Goal: Task Accomplishment & Management: Manage account settings

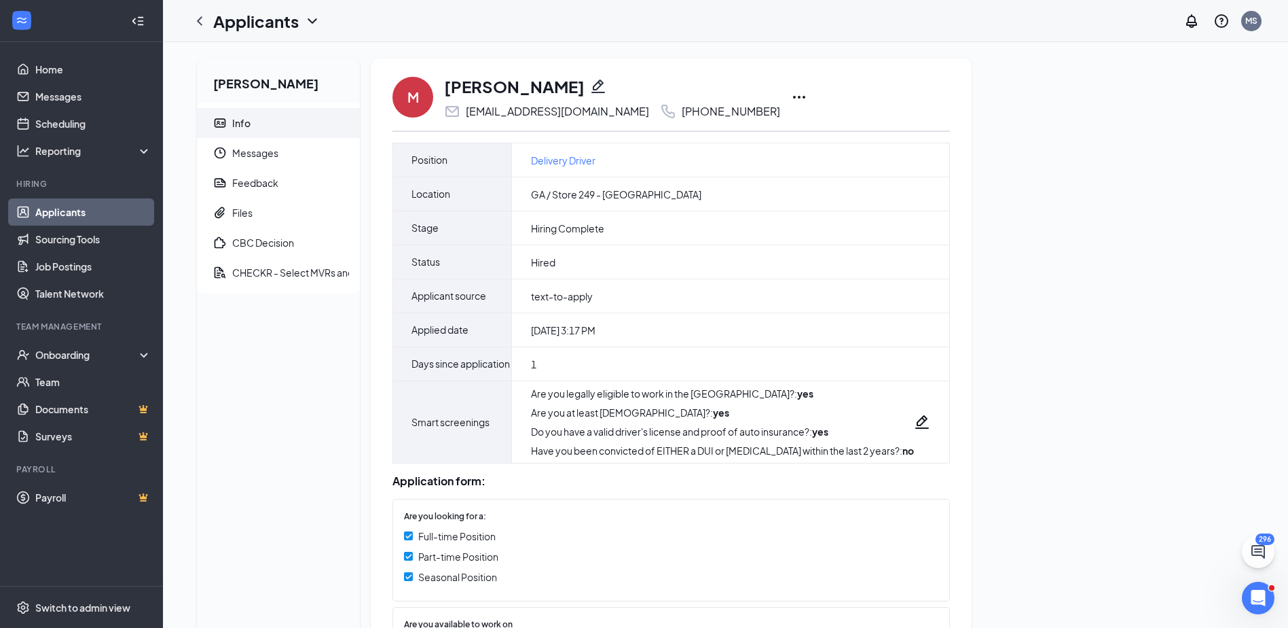
click at [590, 81] on icon "Pencil" at bounding box center [598, 86] width 16 height 16
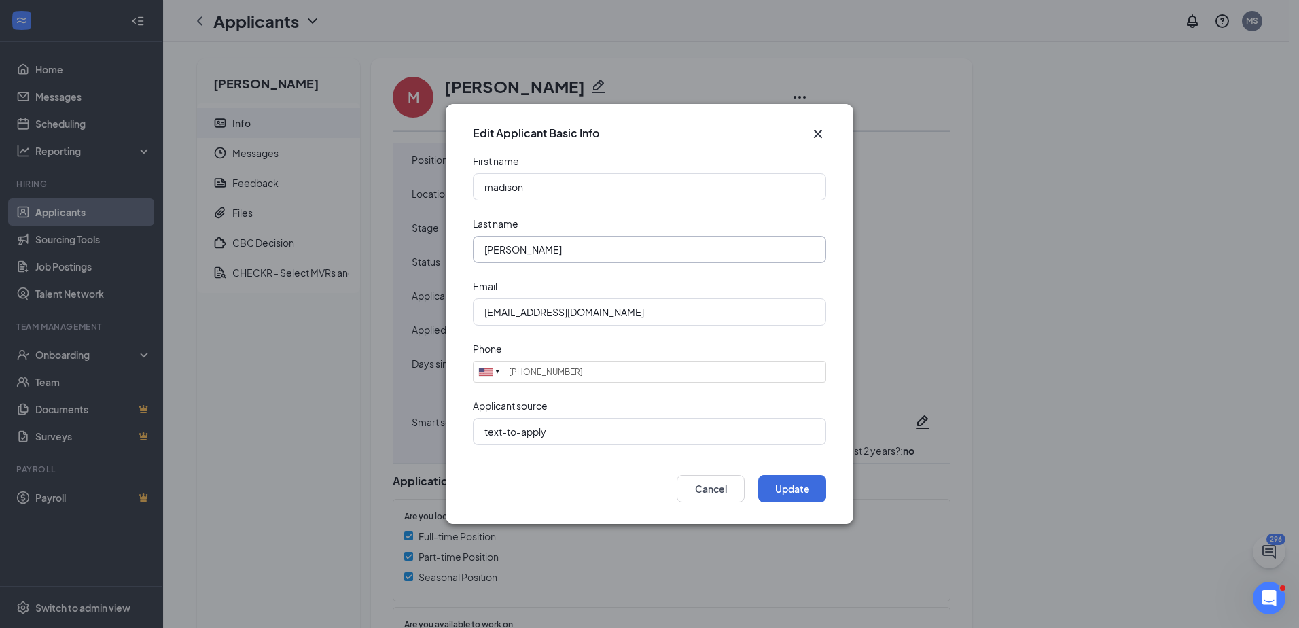
drag, startPoint x: 525, startPoint y: 250, endPoint x: 466, endPoint y: 247, distance: 59.2
click at [466, 247] on form "First name madison Last name Halman Email madisonnelson53@gmail.com Phone Unite…" at bounding box center [649, 307] width 407 height 307
type input "[PERSON_NAME]"
type input "[GEOGRAPHIC_DATA]"
click at [789, 479] on button "Update" at bounding box center [792, 488] width 68 height 27
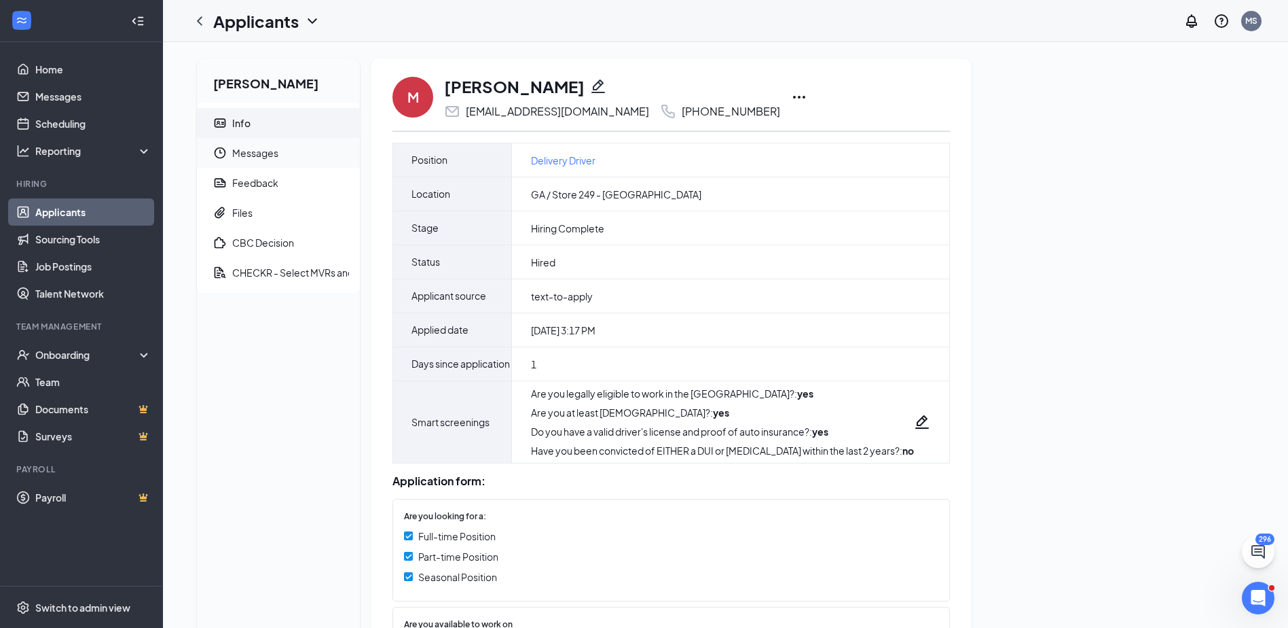
drag, startPoint x: 264, startPoint y: 148, endPoint x: 302, endPoint y: 156, distance: 38.1
click at [264, 148] on span "Messages" at bounding box center [290, 153] width 117 height 30
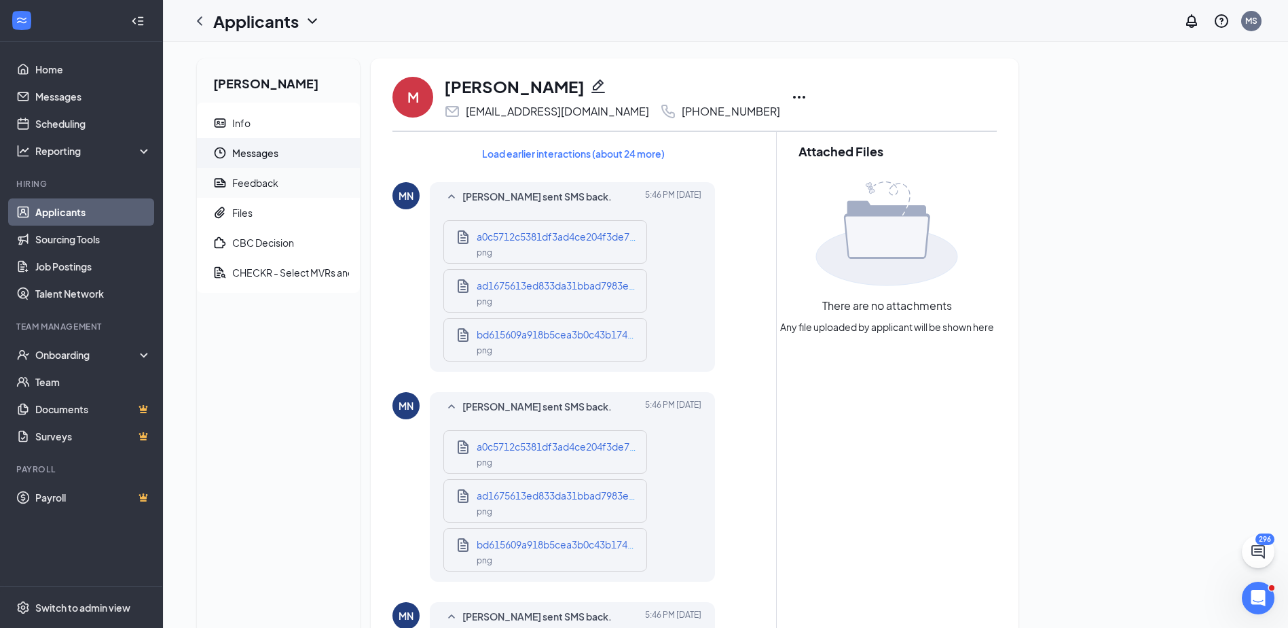
click at [261, 179] on div "Feedback" at bounding box center [255, 183] width 46 height 14
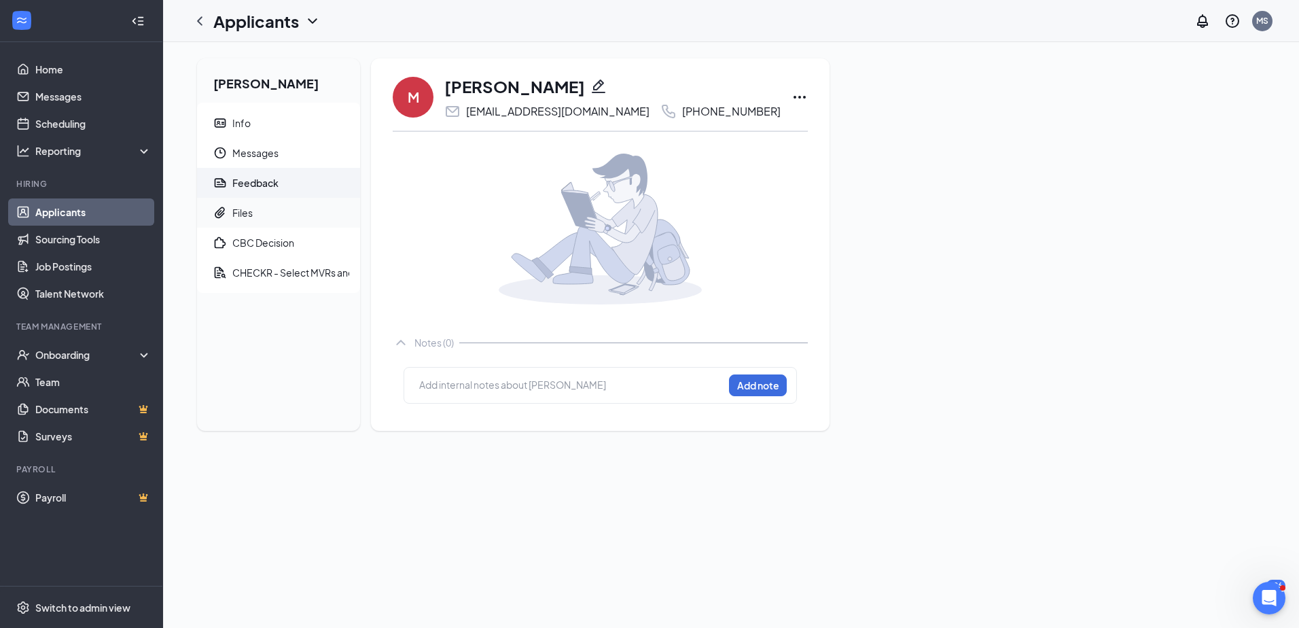
click at [240, 211] on div "Files" at bounding box center [242, 213] width 20 height 14
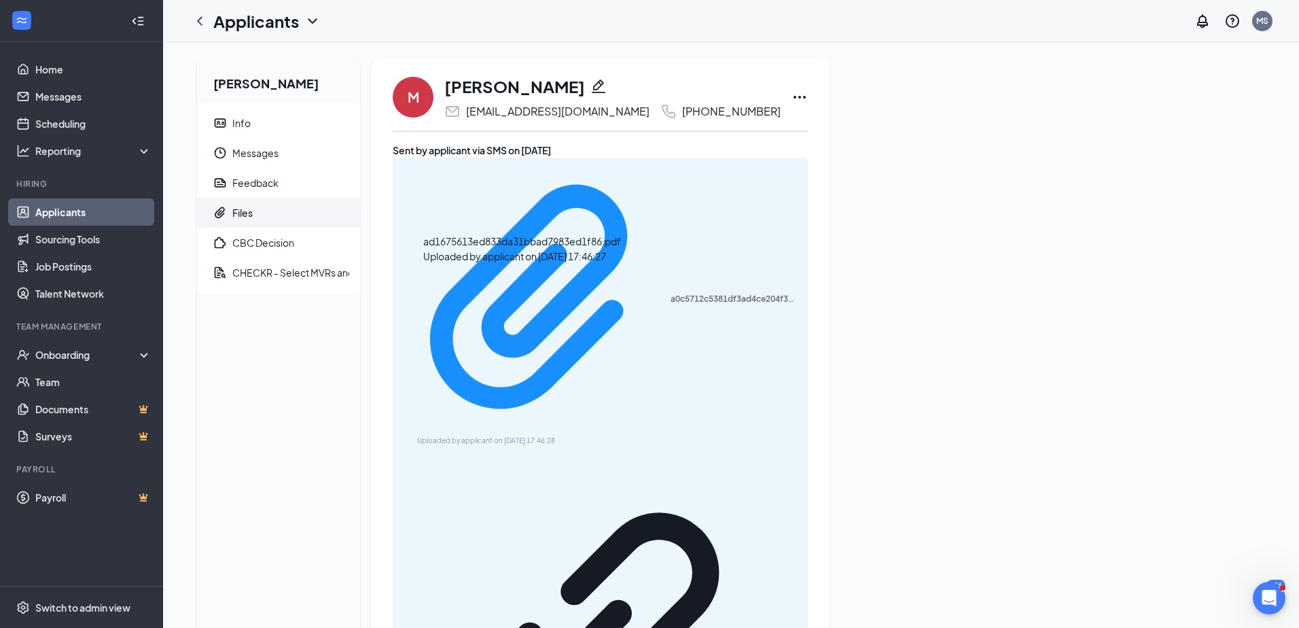
click at [477, 180] on div "a0c5712c5381df3ad4ce204f3de701b8.pdf Uploaded by applicant on Aug 25, 2025 at 1…" at bounding box center [600, 504] width 415 height 693
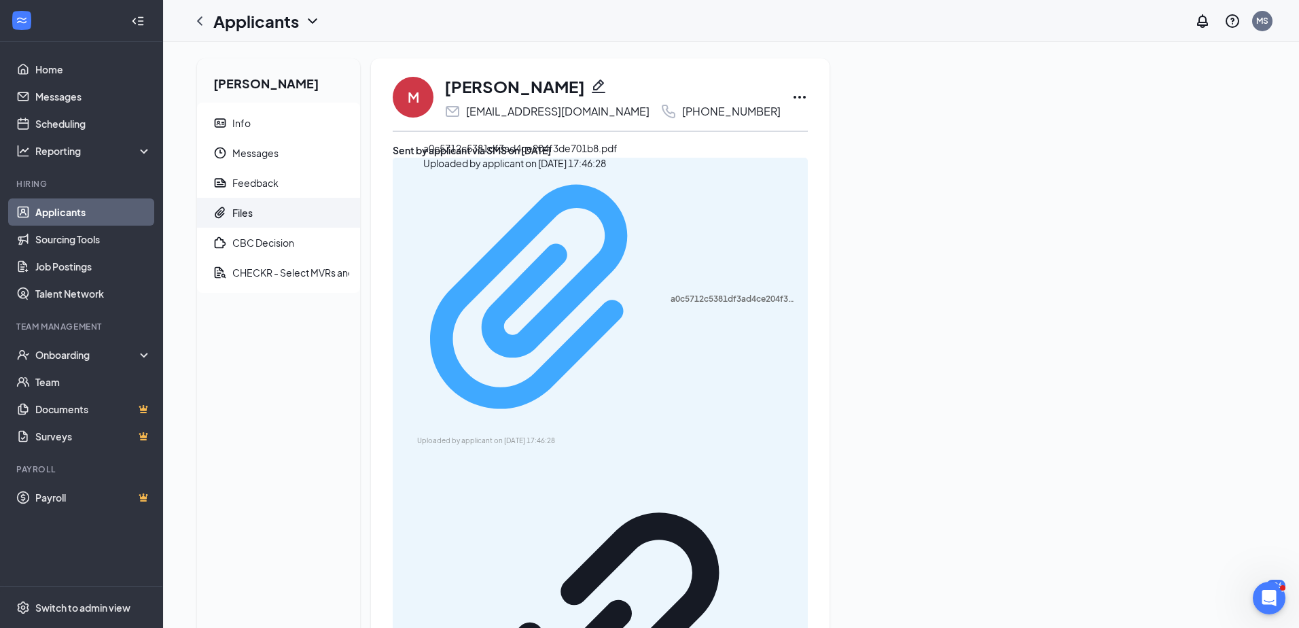
click at [477, 194] on div "a0c5712c5381df3ad4ce204f3de701b8.pdf Uploaded by applicant on Aug 25, 2025 at 1…" at bounding box center [600, 305] width 399 height 283
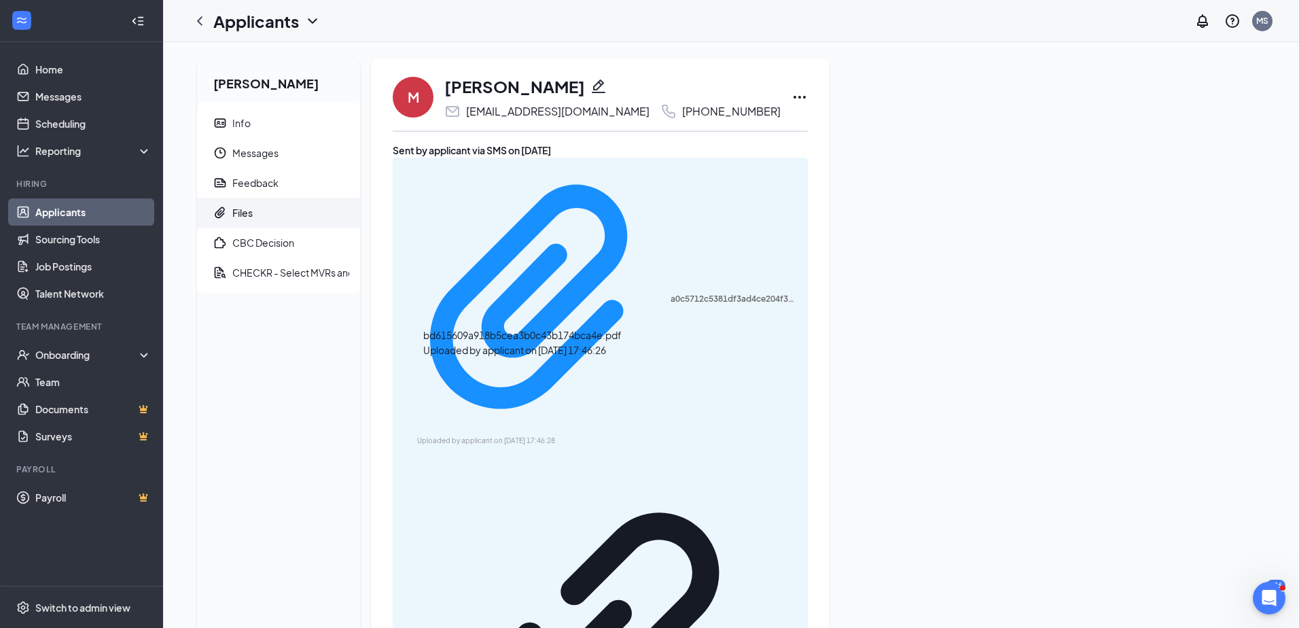
click at [247, 234] on span "CBC Decision" at bounding box center [290, 243] width 117 height 30
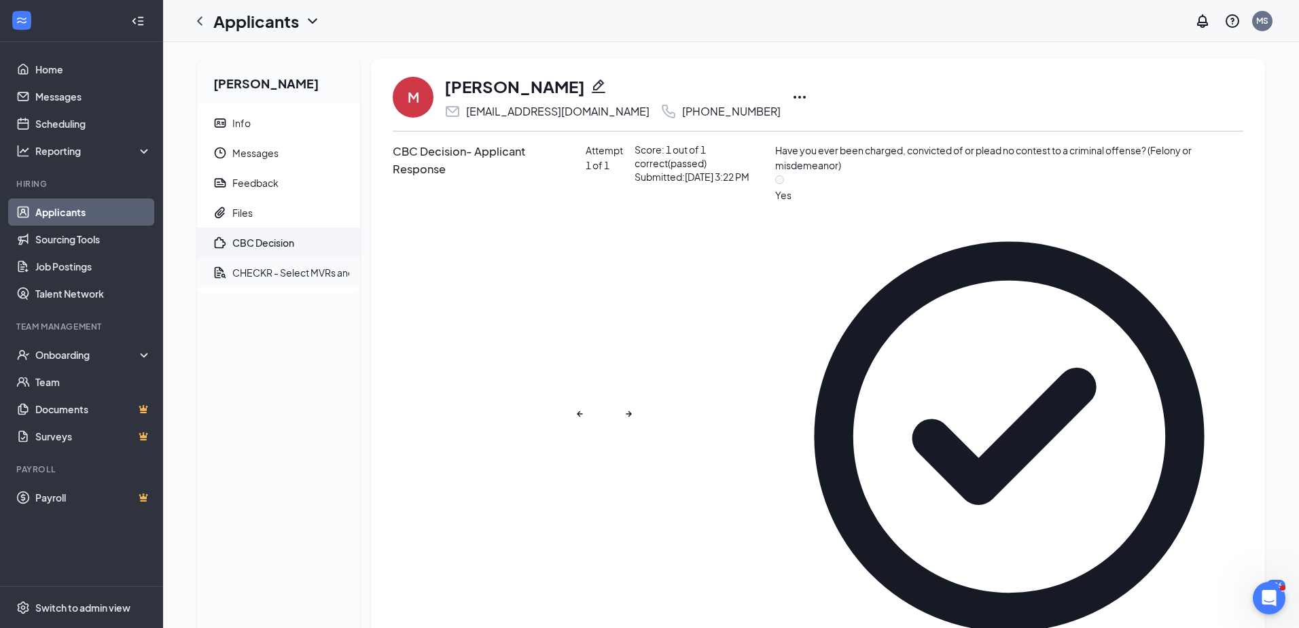
click at [275, 269] on div "CHECKR - Select MVRs and CBCs" at bounding box center [306, 273] width 149 height 14
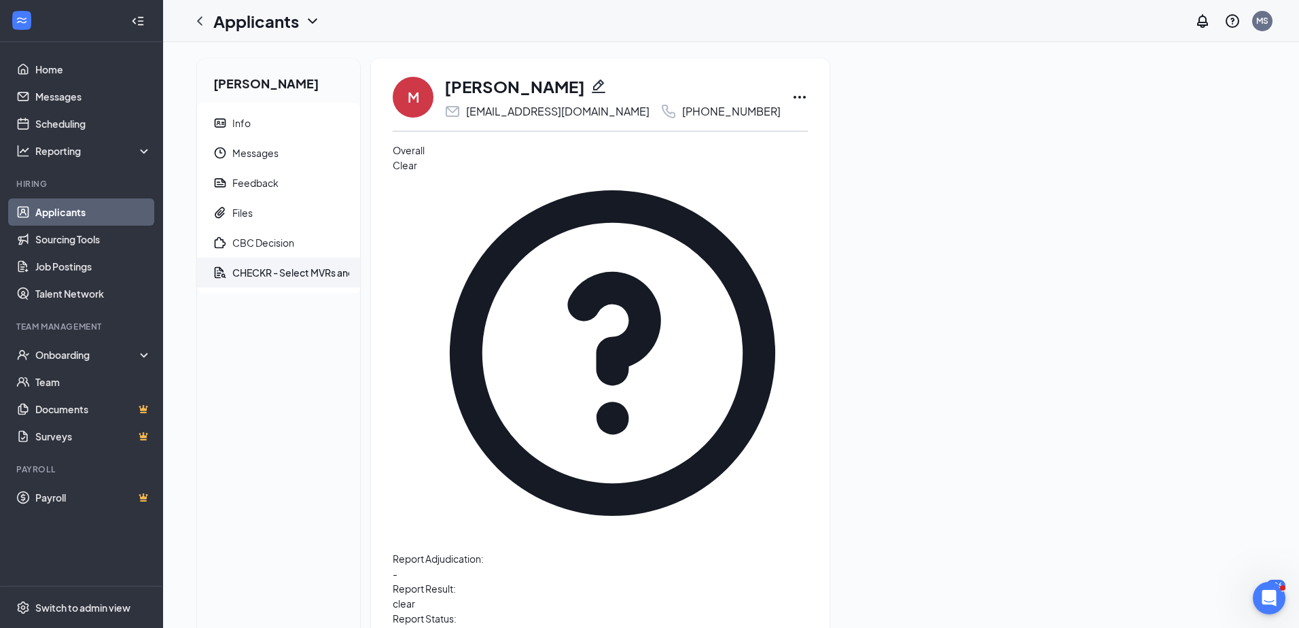
click at [791, 93] on icon "Ellipses" at bounding box center [799, 97] width 16 height 16
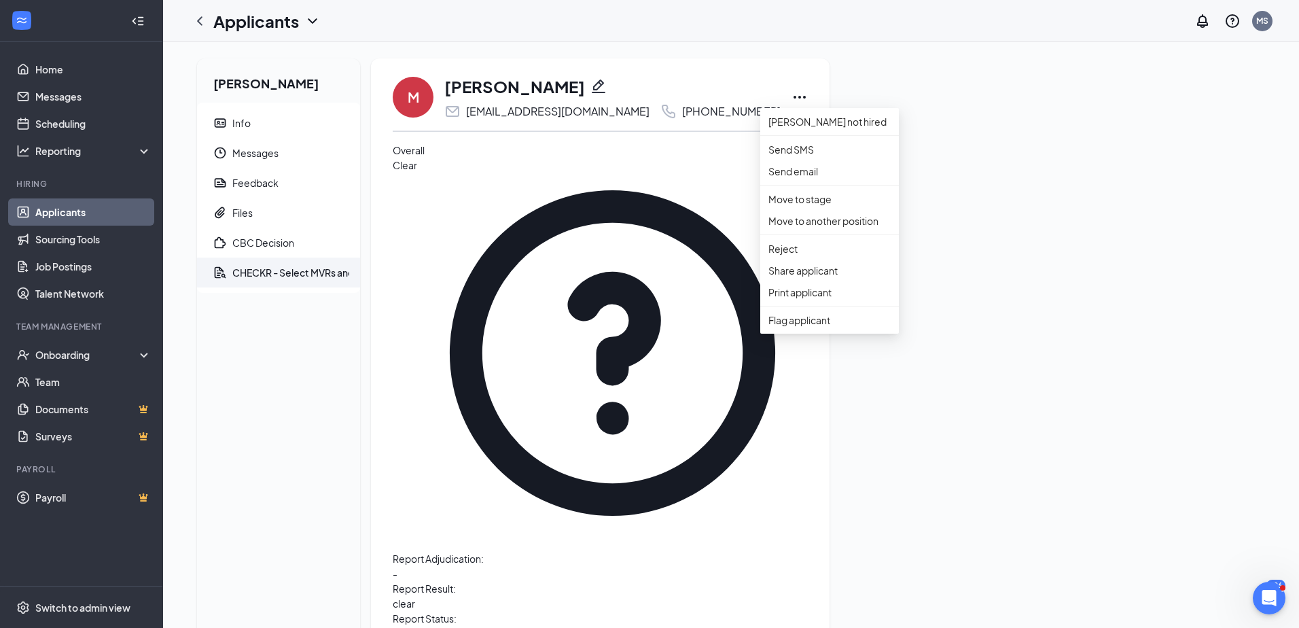
click at [1035, 175] on div "Madison Nelson Info Messages Feedback Files CBC Decision CHECKR - Select MVRs a…" at bounding box center [730, 504] width 1089 height 893
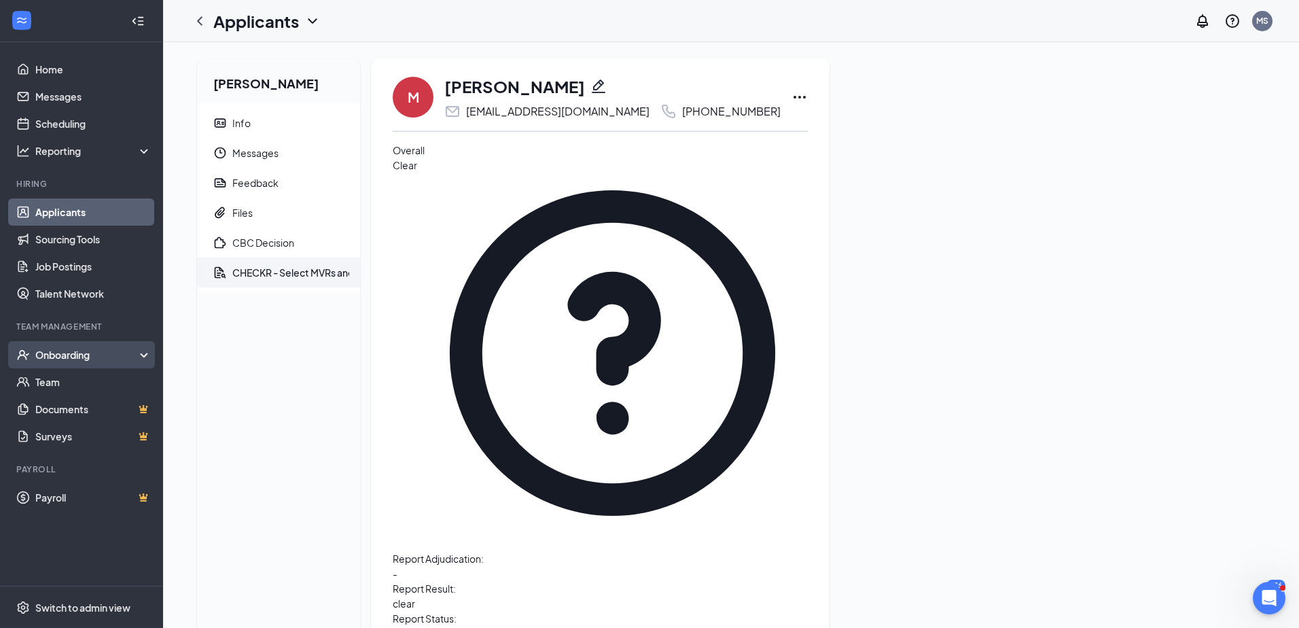
click at [81, 355] on div "Onboarding" at bounding box center [87, 355] width 105 height 14
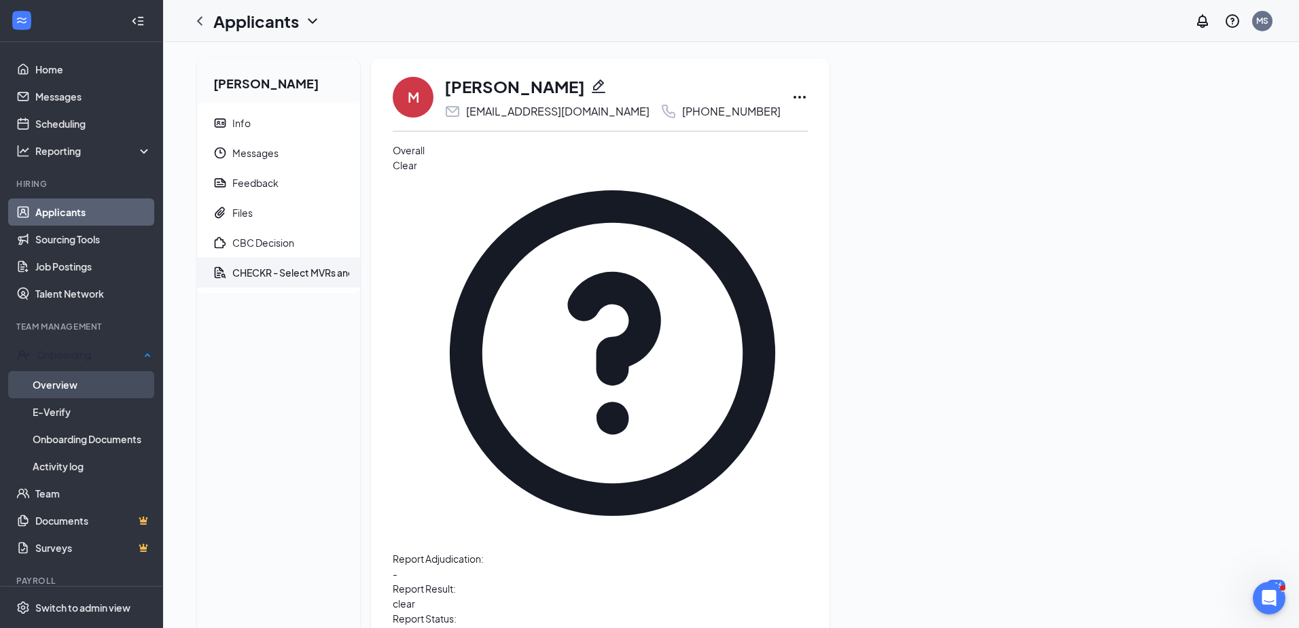
click at [69, 384] on link "Overview" at bounding box center [92, 384] width 119 height 27
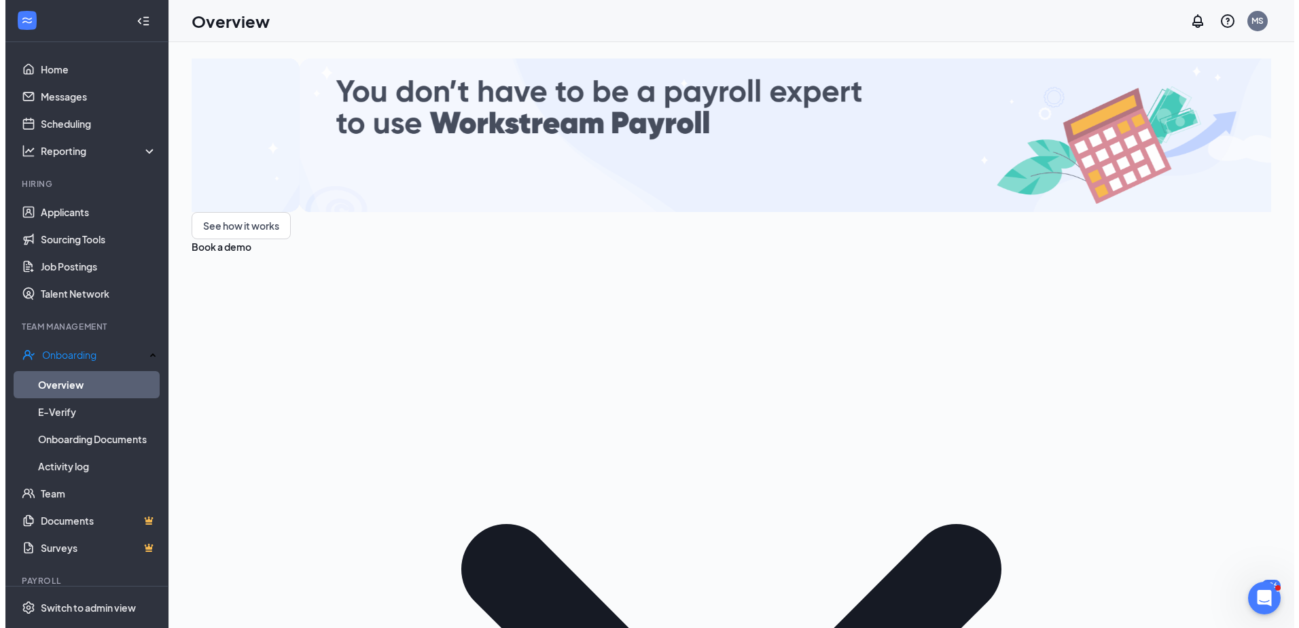
scroll to position [68, 0]
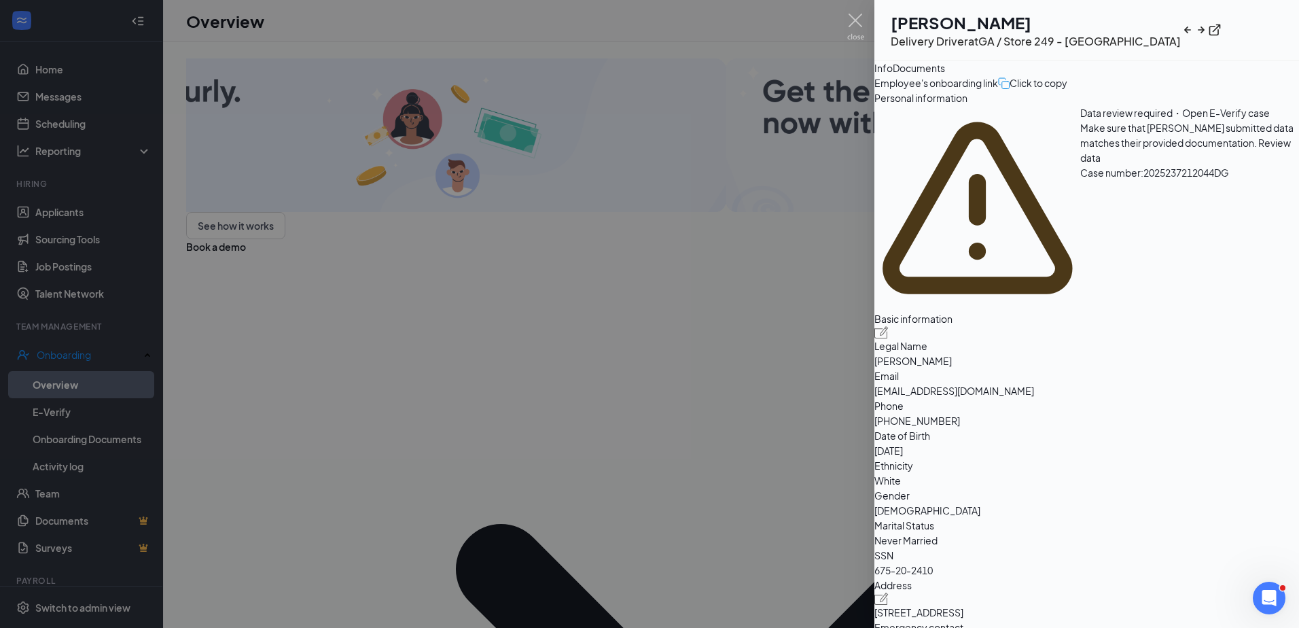
scroll to position [68, 0]
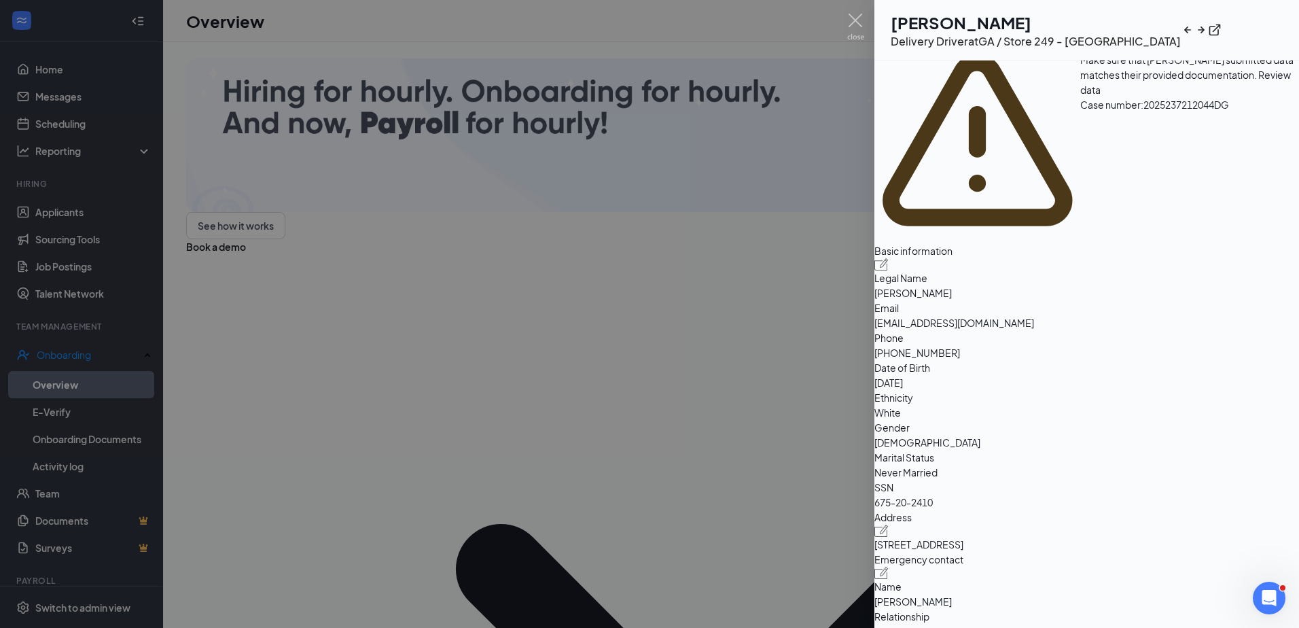
click at [888, 258] on img at bounding box center [881, 264] width 14 height 12
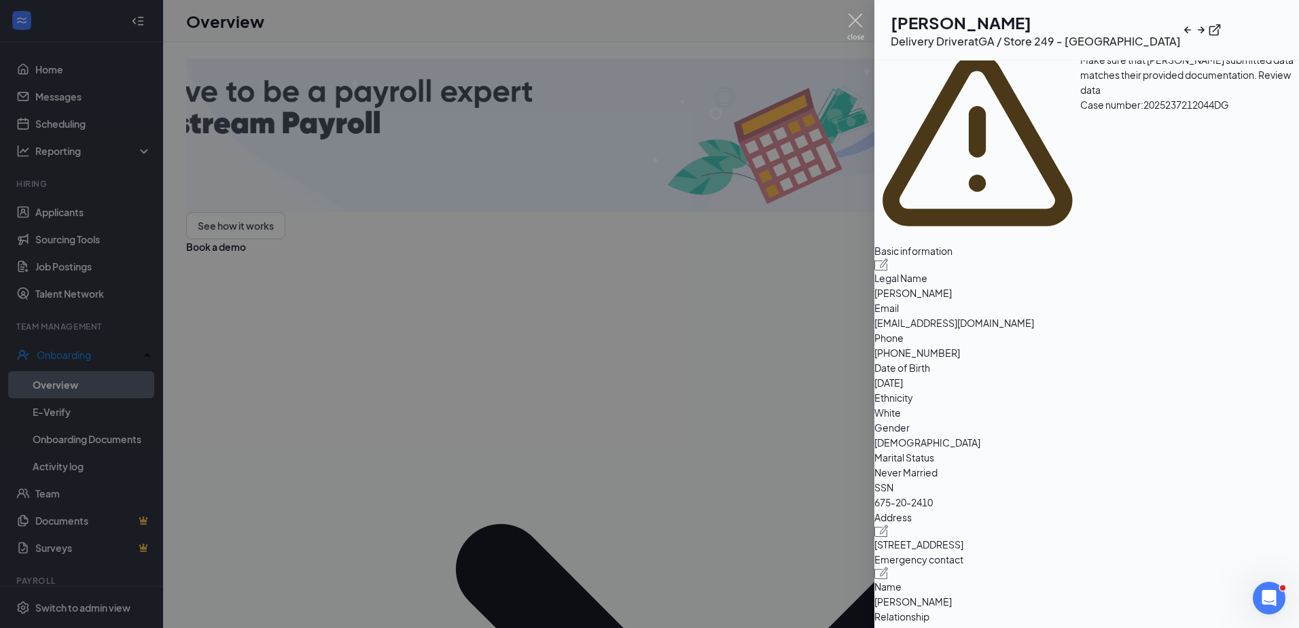
type input "(706) 913-4663"
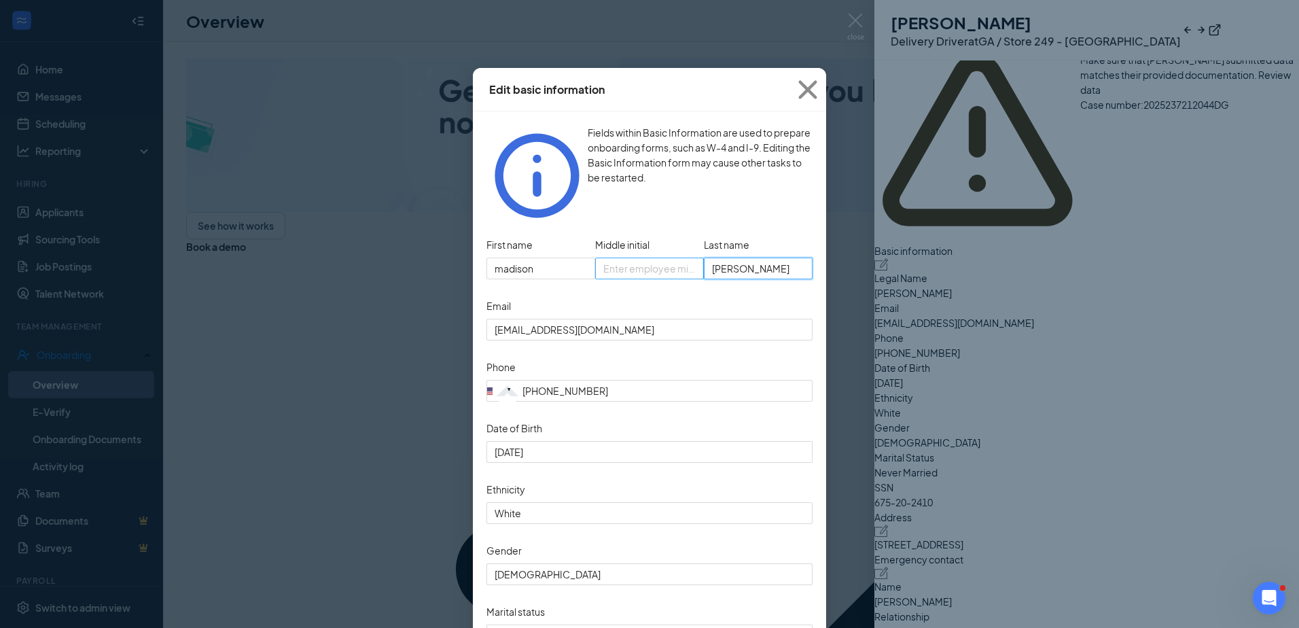
drag, startPoint x: 744, startPoint y: 231, endPoint x: 691, endPoint y: 230, distance: 53.0
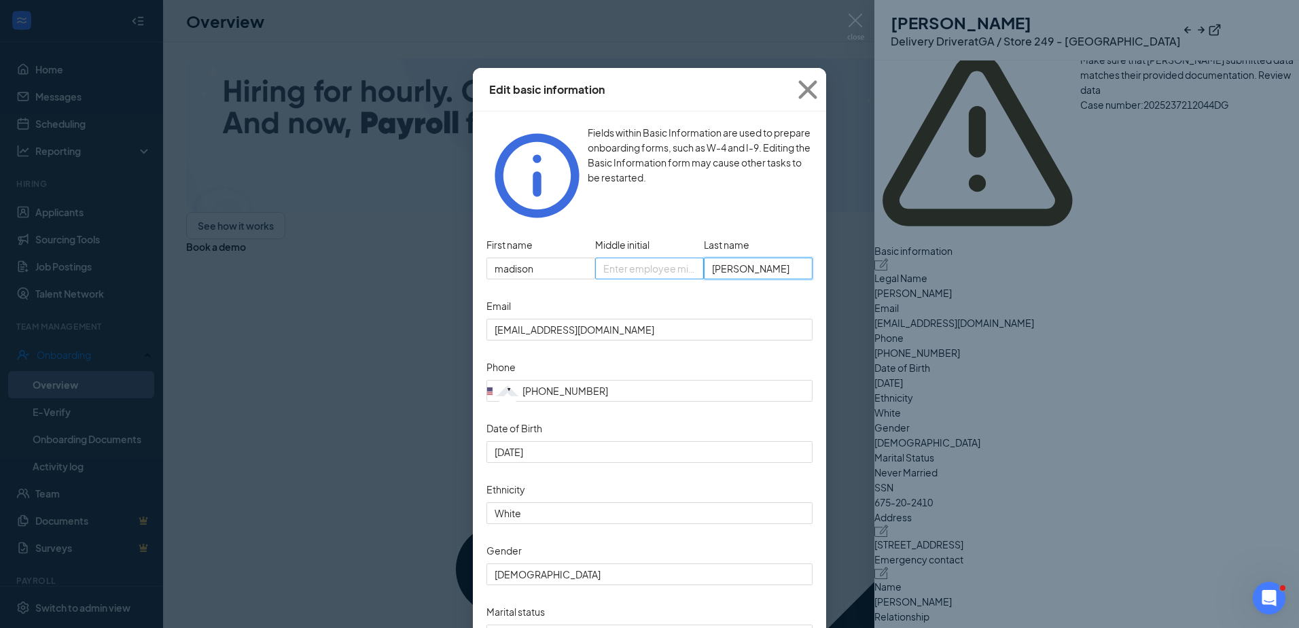
click at [691, 234] on div "First name madison Middle initial Last name Halman" at bounding box center [649, 264] width 326 height 61
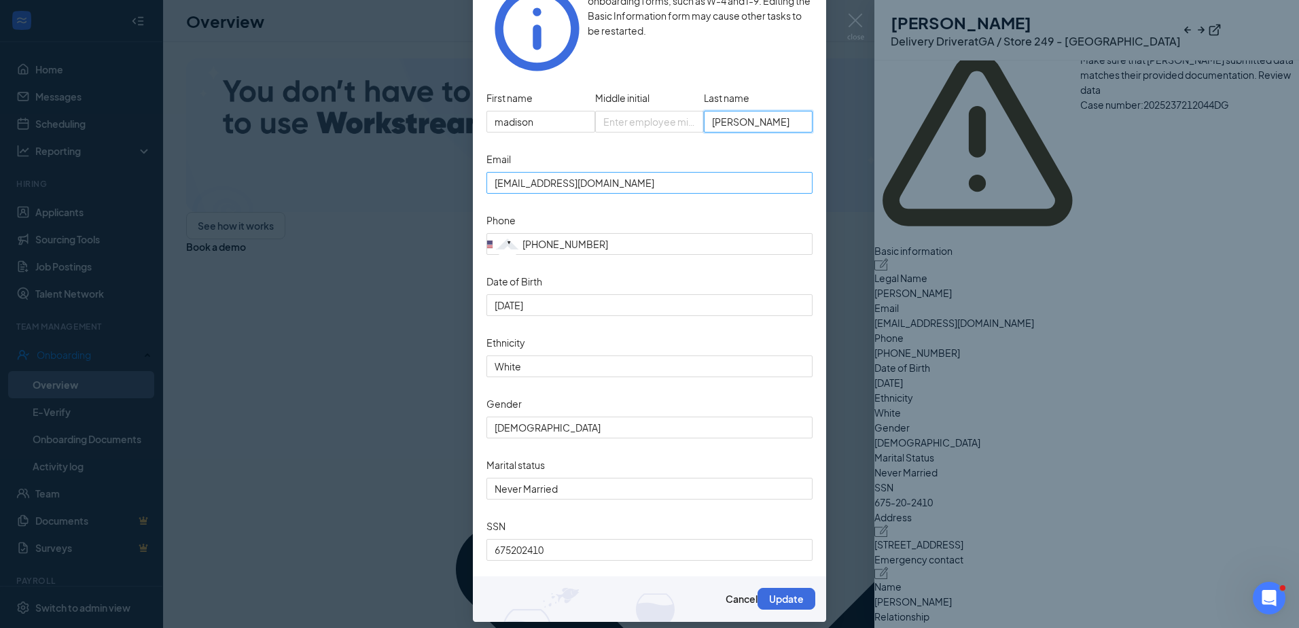
scroll to position [151, 0]
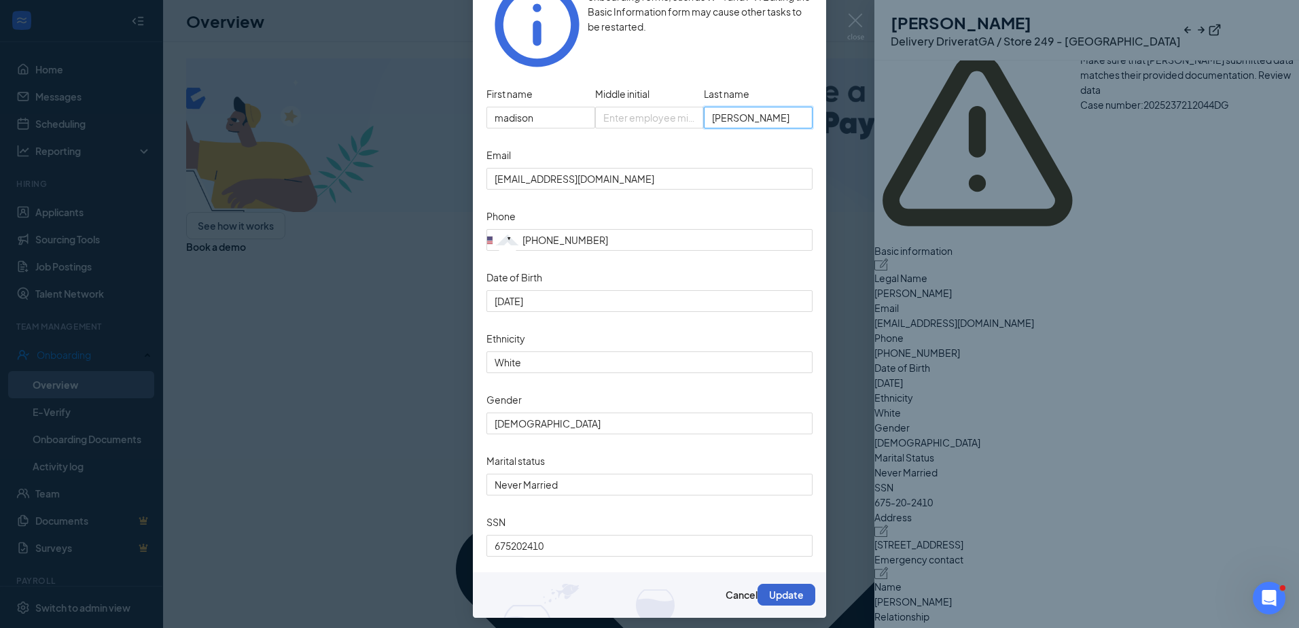
type input "Nelson"
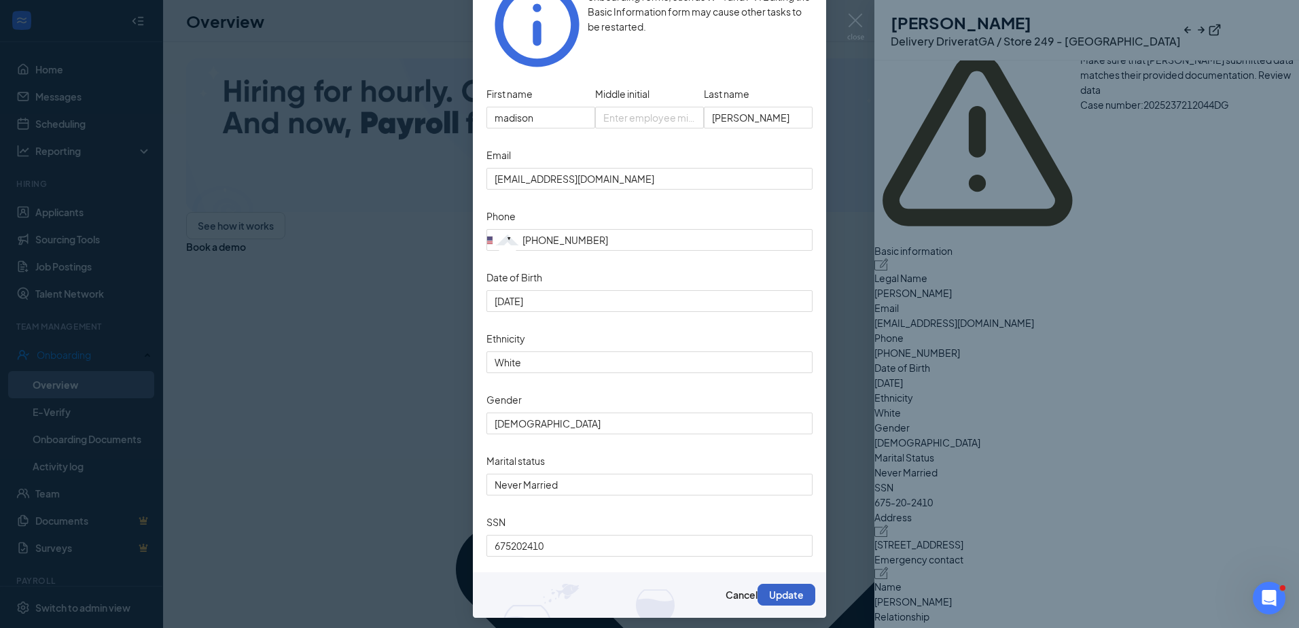
click at [778, 588] on button "Update" at bounding box center [786, 594] width 58 height 22
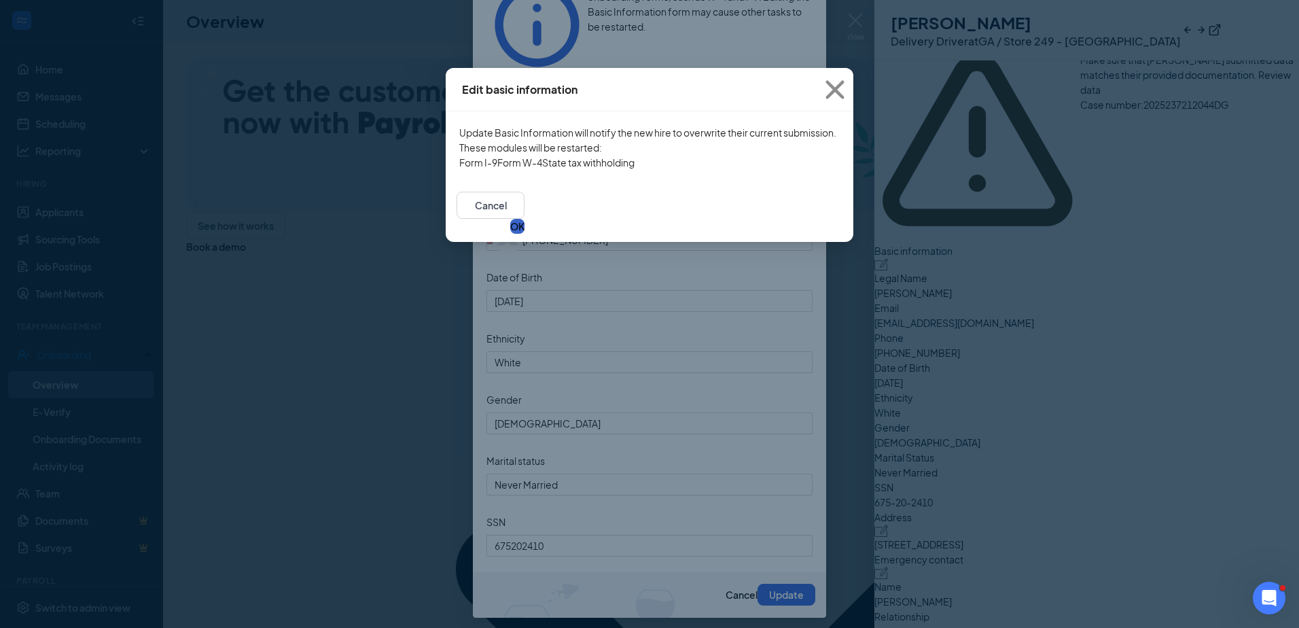
click at [524, 234] on button "OK" at bounding box center [517, 226] width 14 height 15
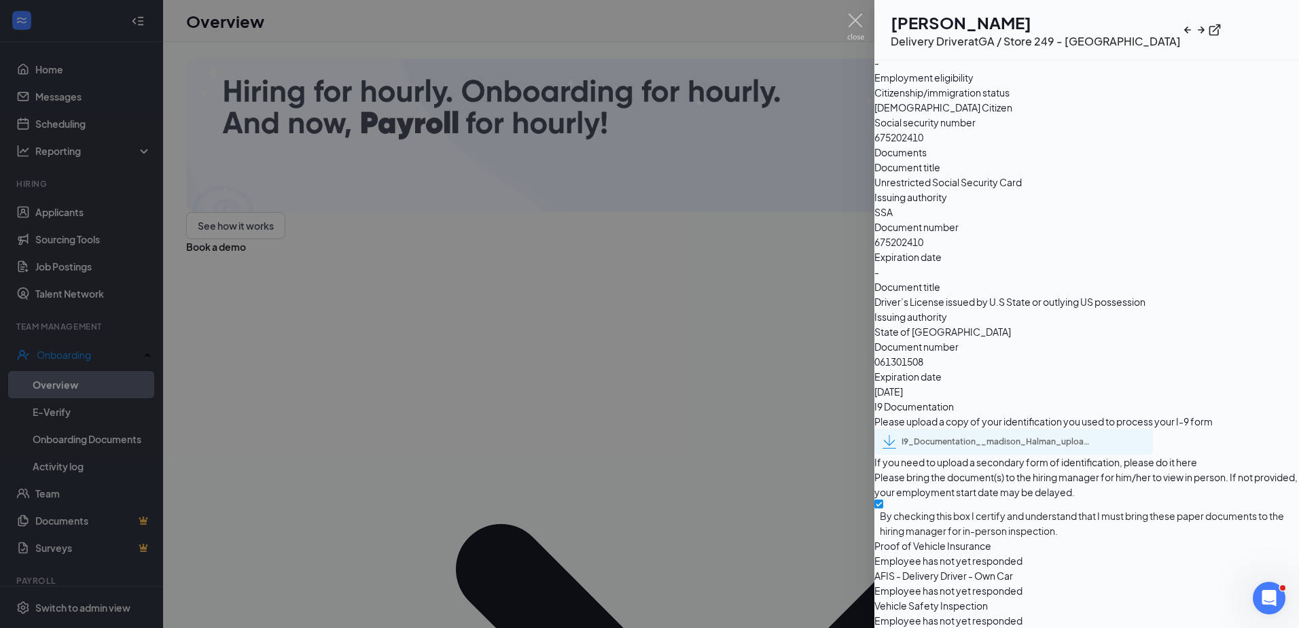
scroll to position [1834, 0]
click at [1091, 447] on div "I9_Documentation__madison_Halman_uploadedfile_20250825.pdf.pdf" at bounding box center [996, 441] width 190 height 11
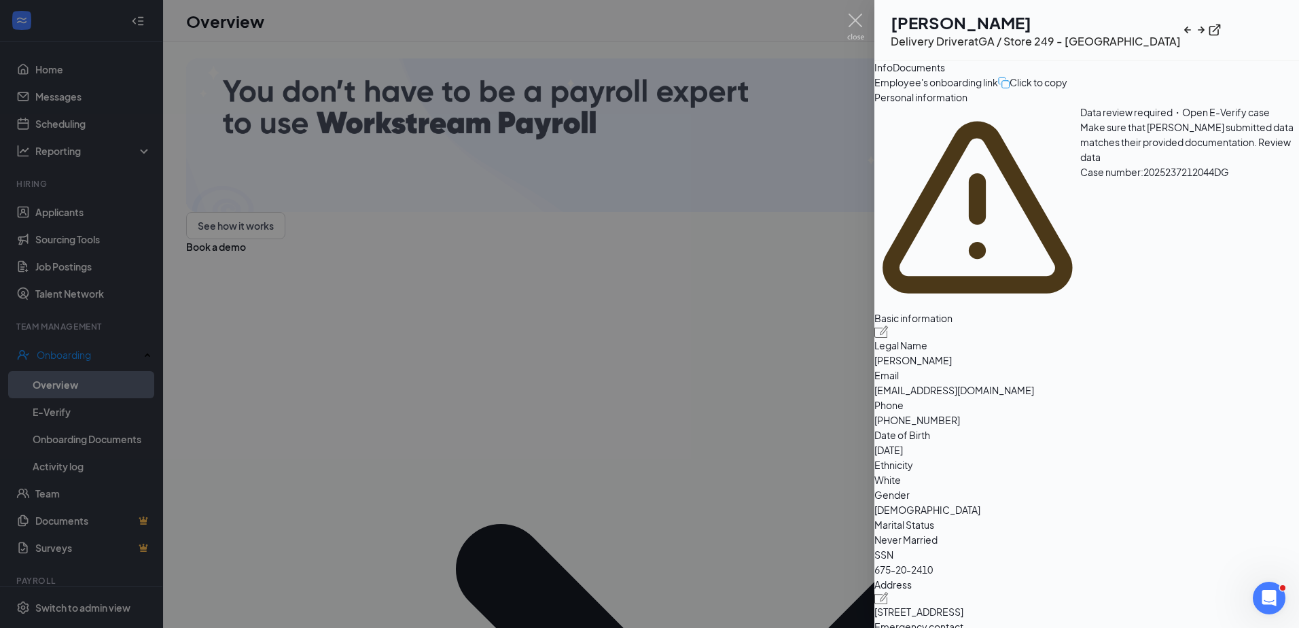
scroll to position [0, 0]
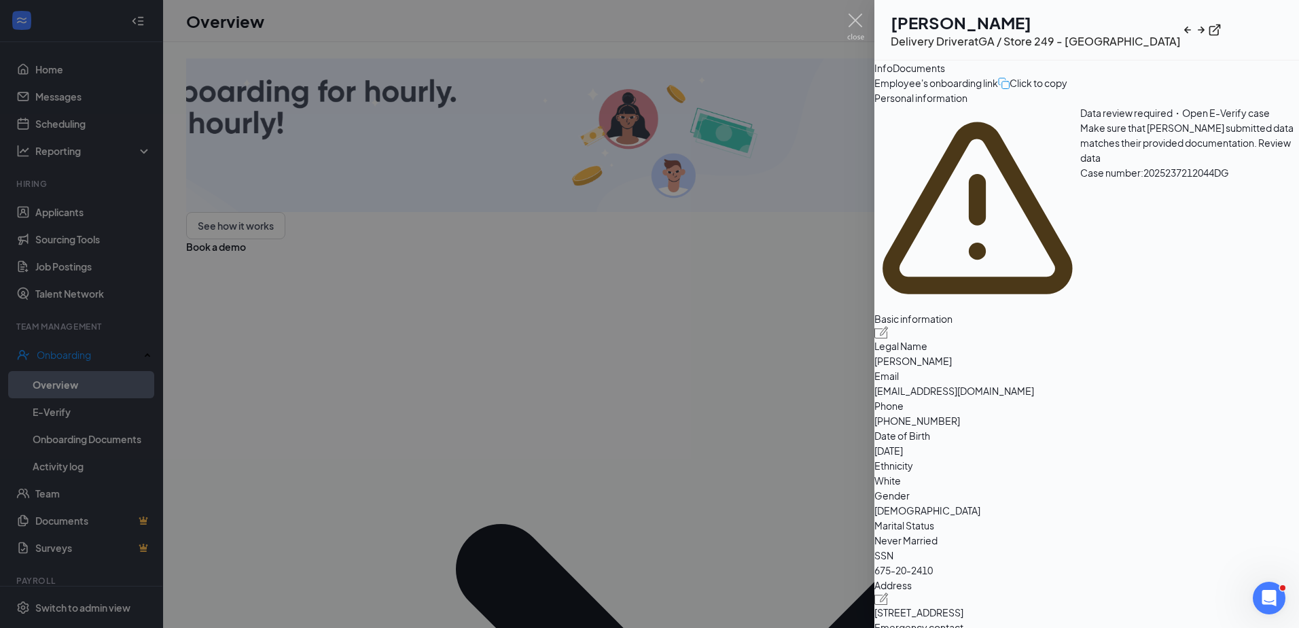
click at [945, 71] on div "Documents" at bounding box center [918, 67] width 52 height 15
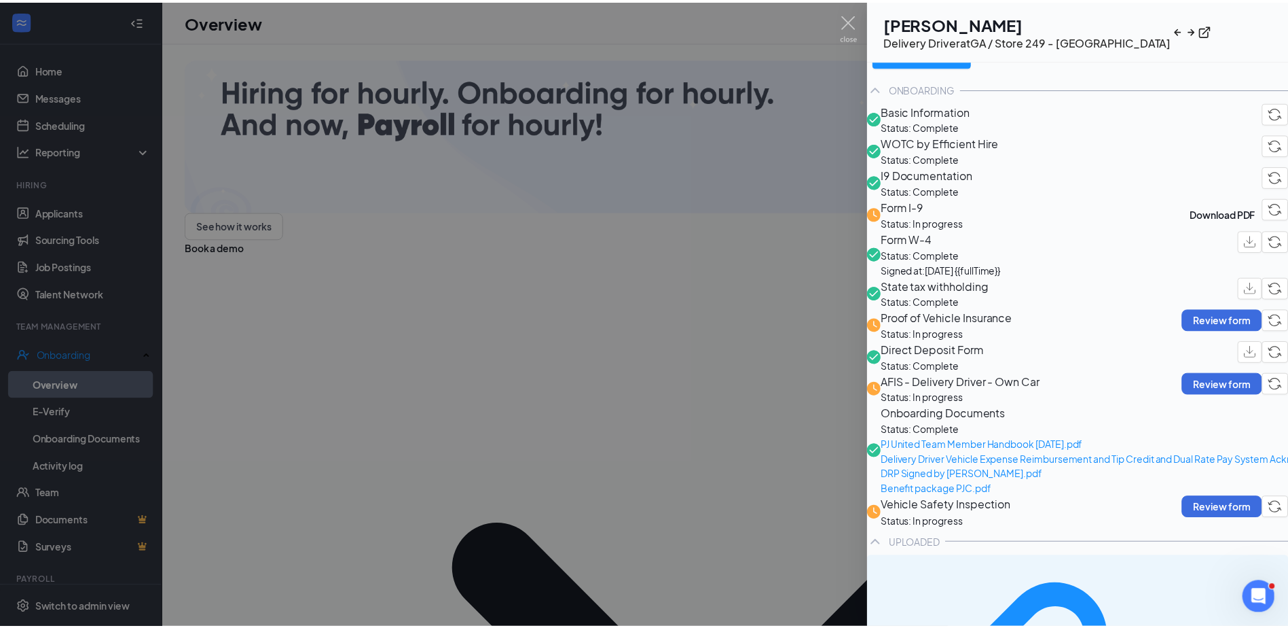
scroll to position [68, 0]
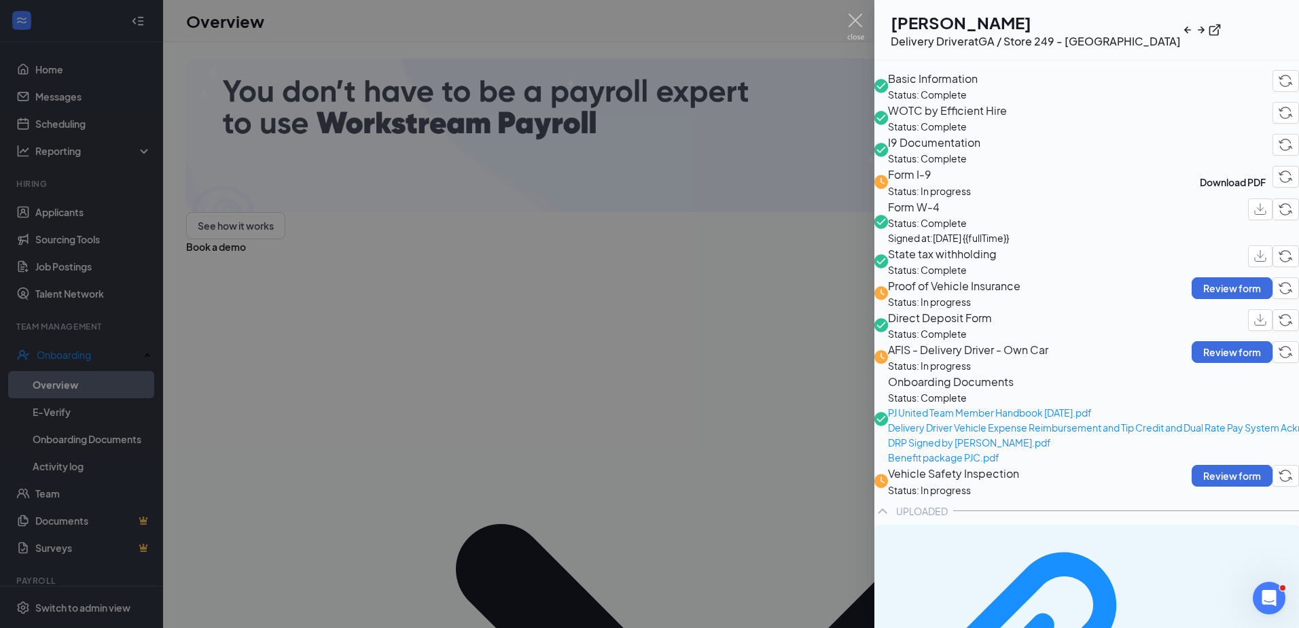
click at [931, 181] on span "Form I-9" at bounding box center [909, 174] width 43 height 14
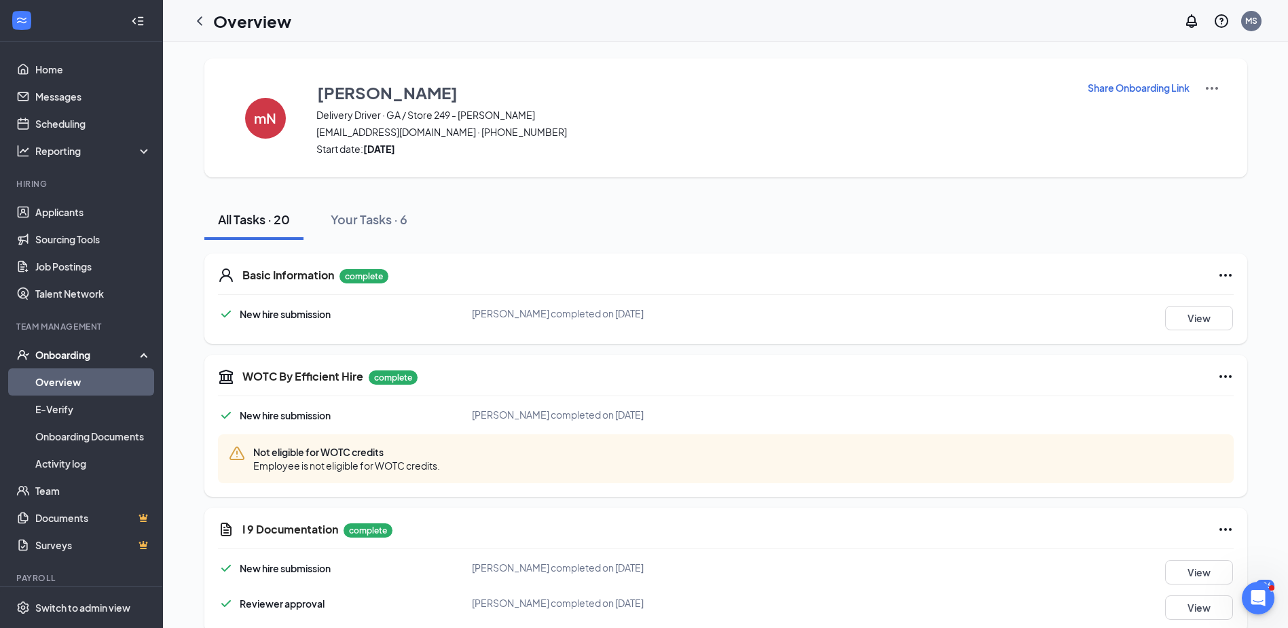
scroll to position [68, 0]
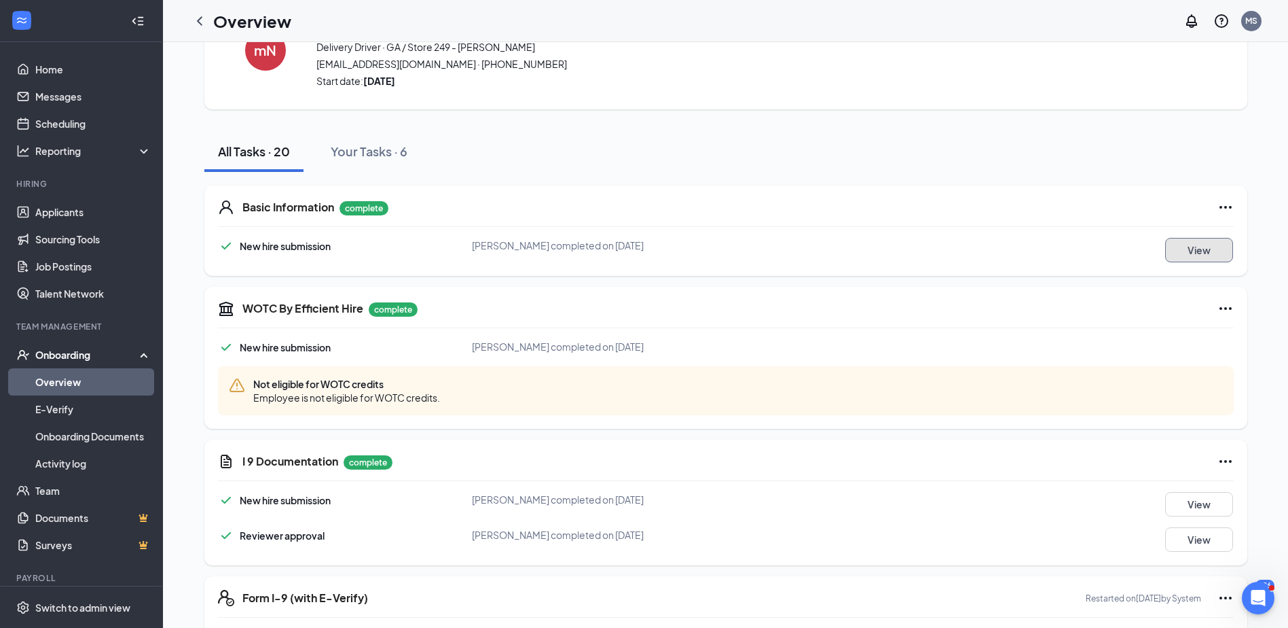
click at [1190, 247] on button "View" at bounding box center [1199, 250] width 68 height 24
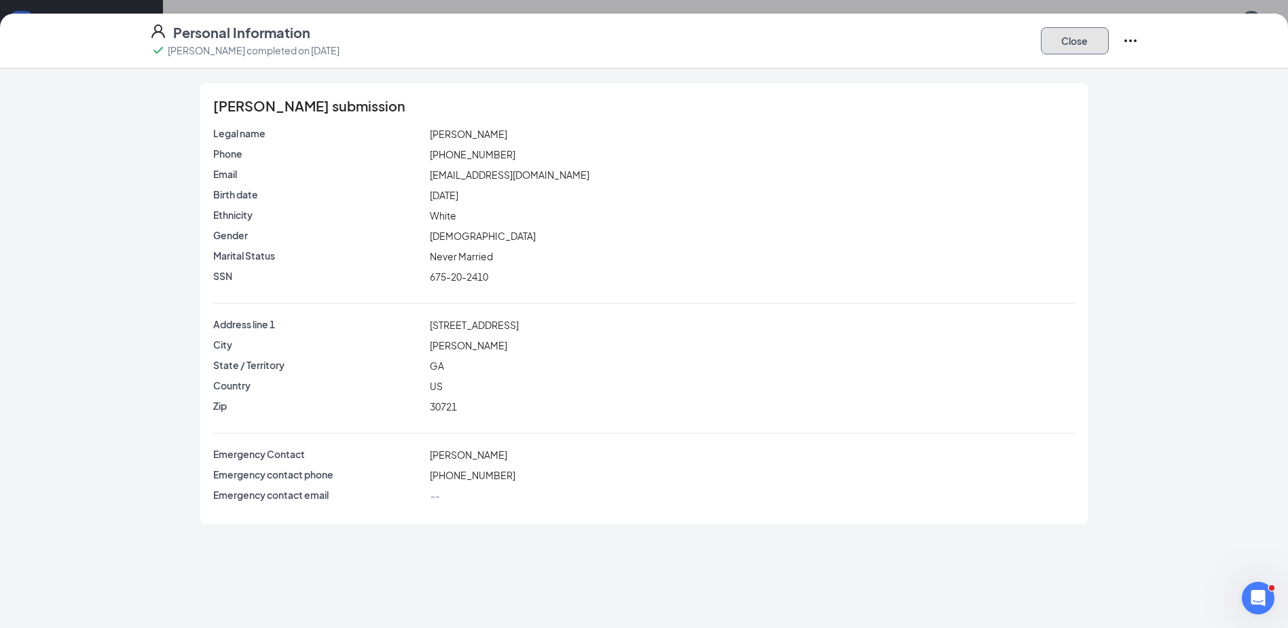
click at [1078, 39] on button "Close" at bounding box center [1075, 40] width 68 height 27
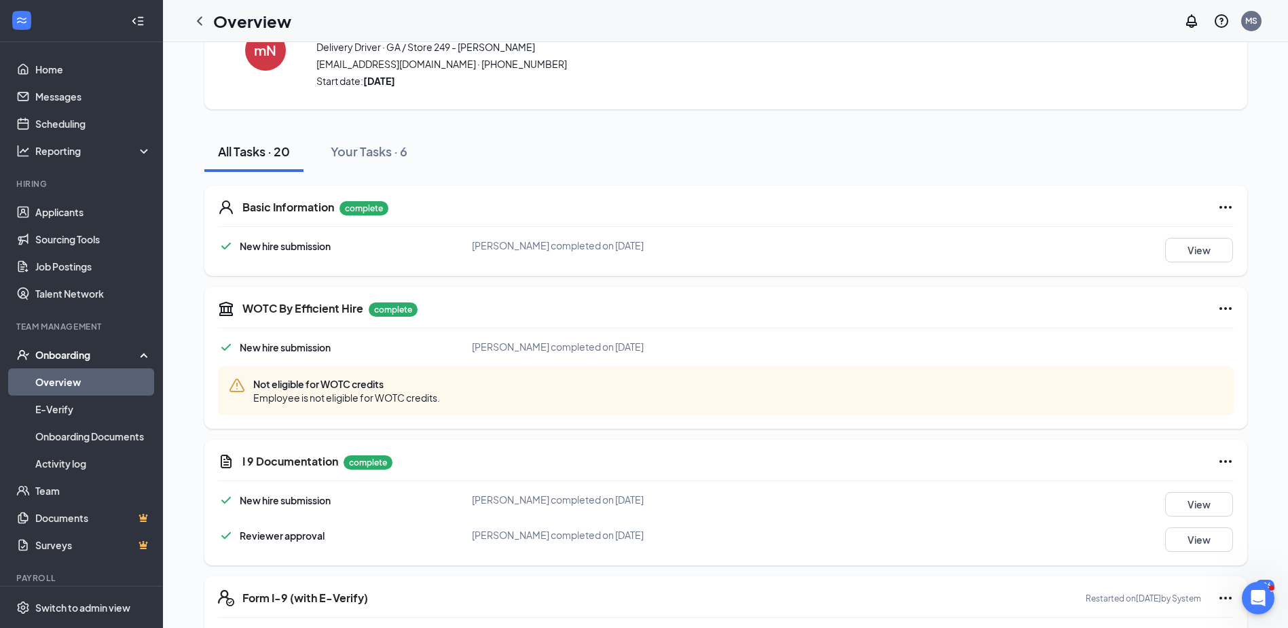
click at [1220, 304] on icon "Ellipses" at bounding box center [1226, 308] width 16 height 16
click at [1245, 334] on span "Restart" at bounding box center [1247, 336] width 33 height 14
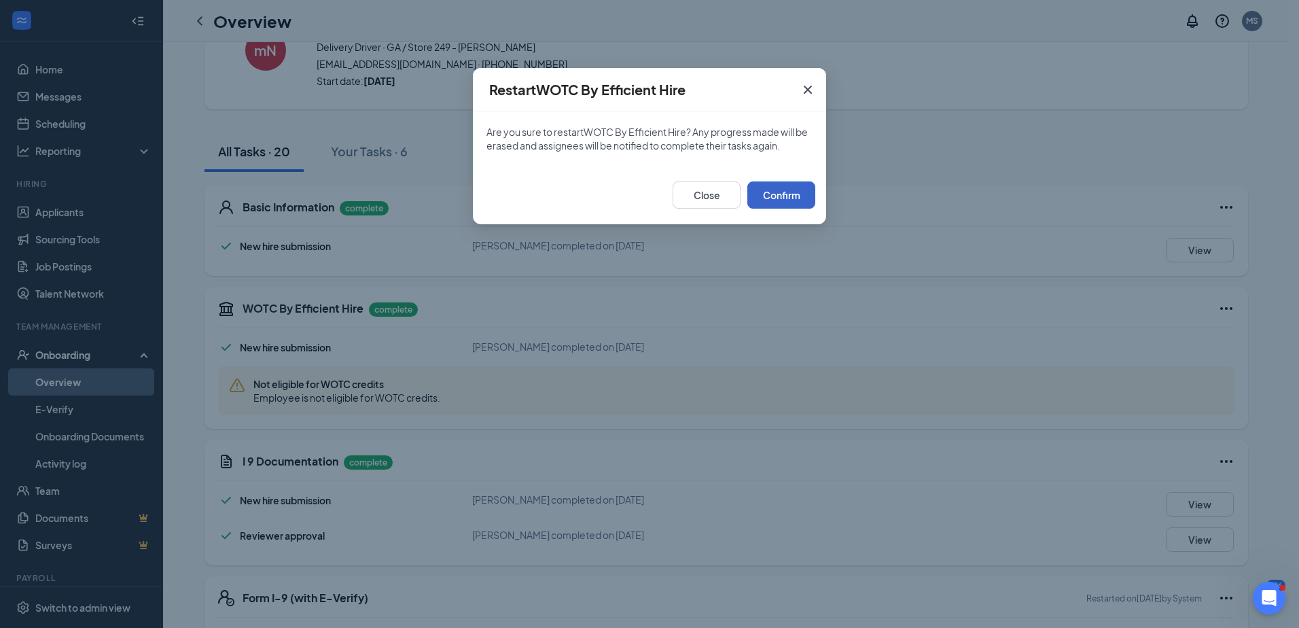
click at [787, 188] on button "Confirm" at bounding box center [781, 194] width 68 height 27
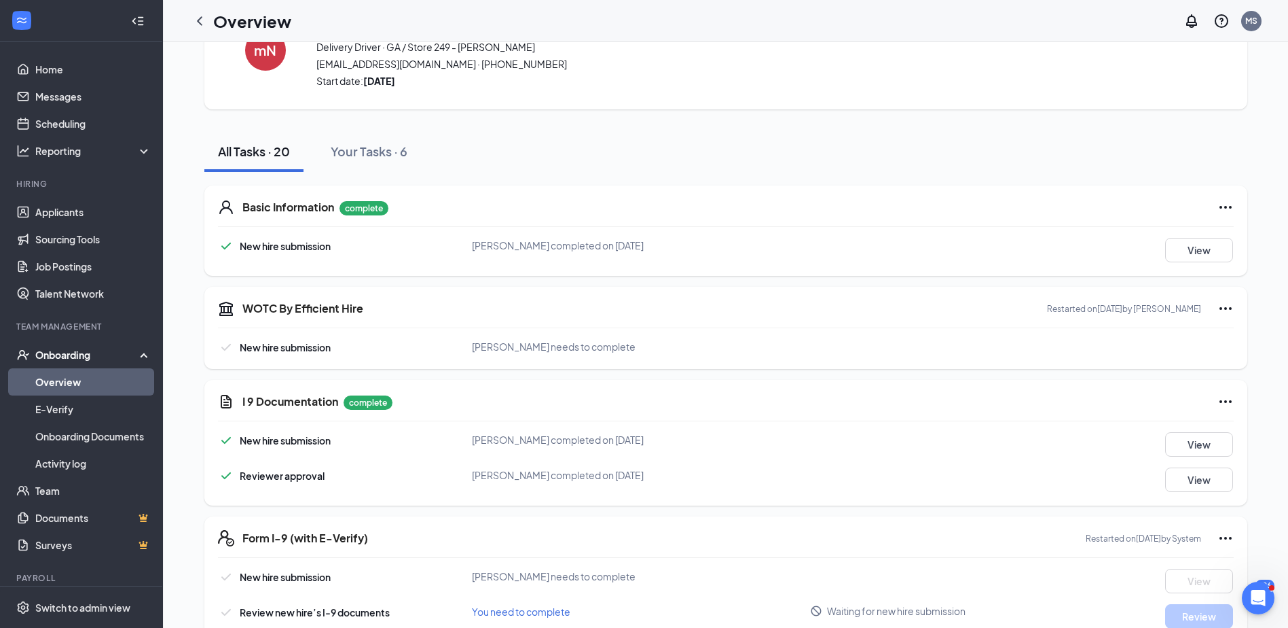
click at [1218, 397] on icon "Ellipses" at bounding box center [1226, 401] width 16 height 16
click at [1246, 420] on button "Restart" at bounding box center [1247, 429] width 54 height 22
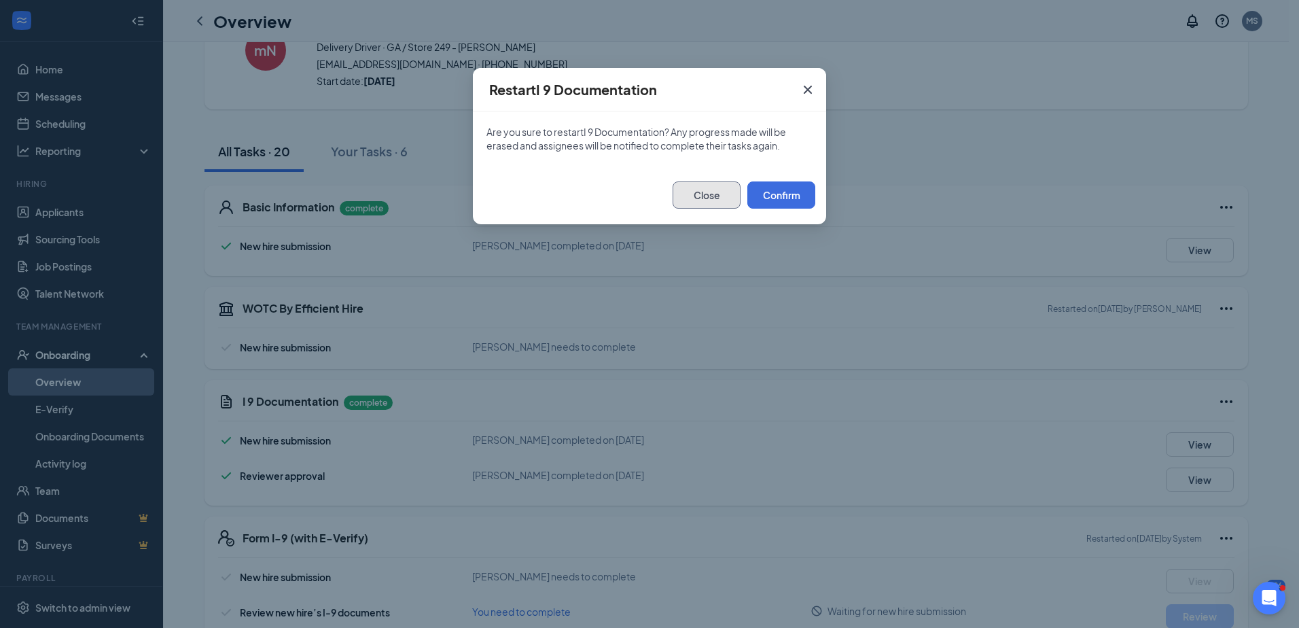
click at [708, 193] on button "Close" at bounding box center [706, 194] width 68 height 27
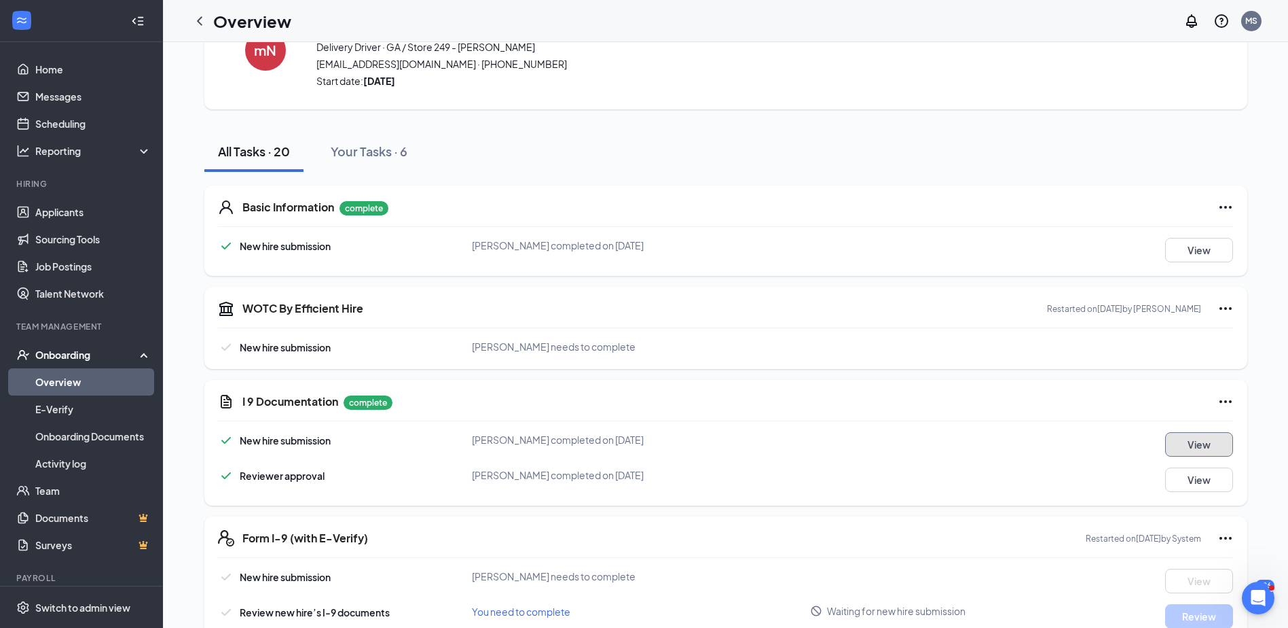
click at [1185, 441] on button "View" at bounding box center [1199, 444] width 68 height 24
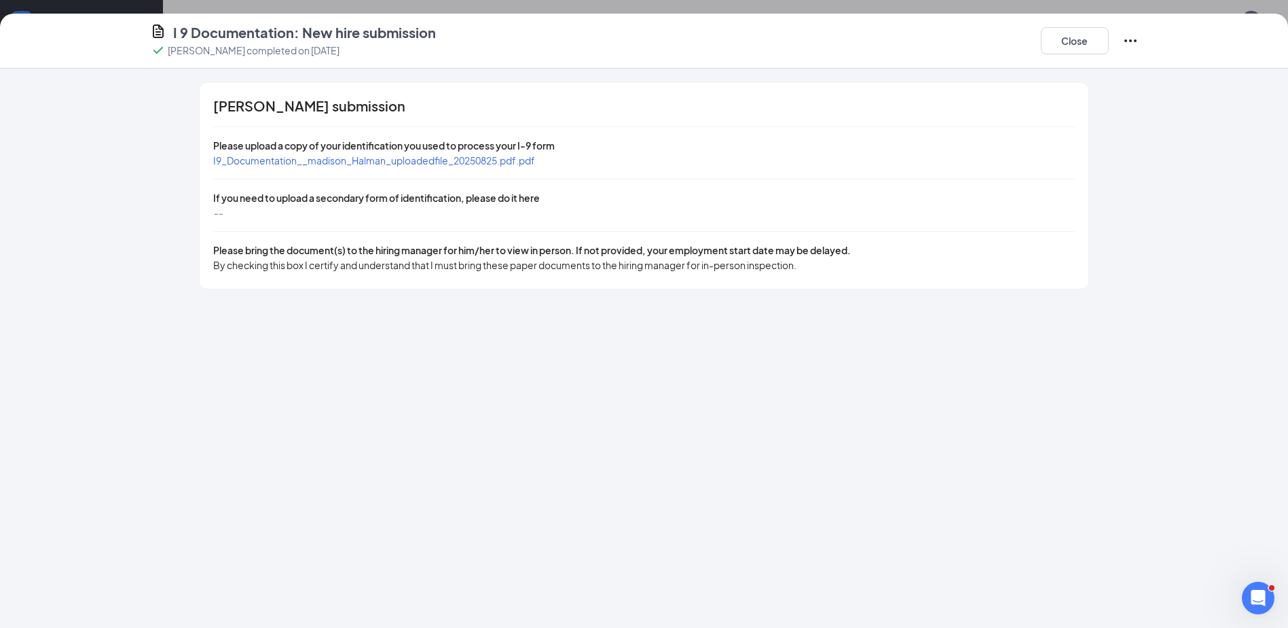
click at [382, 159] on span "I9_Documentation__madison_Halman_uploadedfile_20250825.pdf.pdf" at bounding box center [374, 160] width 322 height 12
click at [1130, 35] on icon "Ellipses" at bounding box center [1131, 41] width 16 height 16
click at [1078, 37] on button "Close" at bounding box center [1075, 40] width 68 height 27
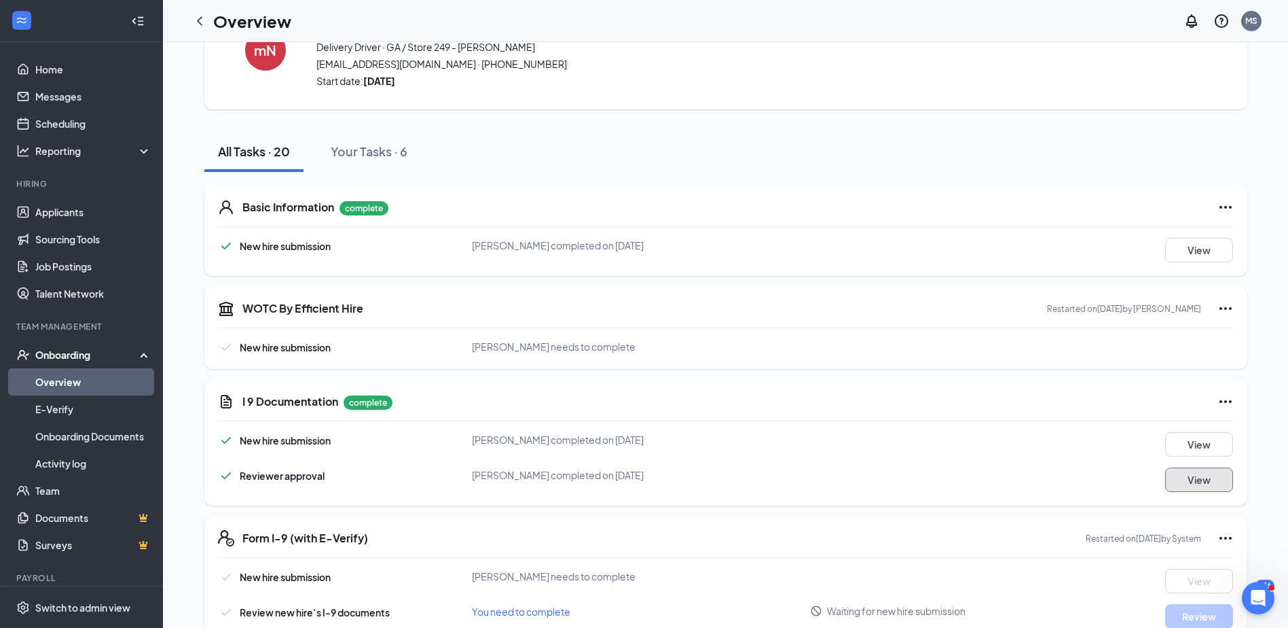
click at [1197, 475] on button "View" at bounding box center [1199, 479] width 68 height 24
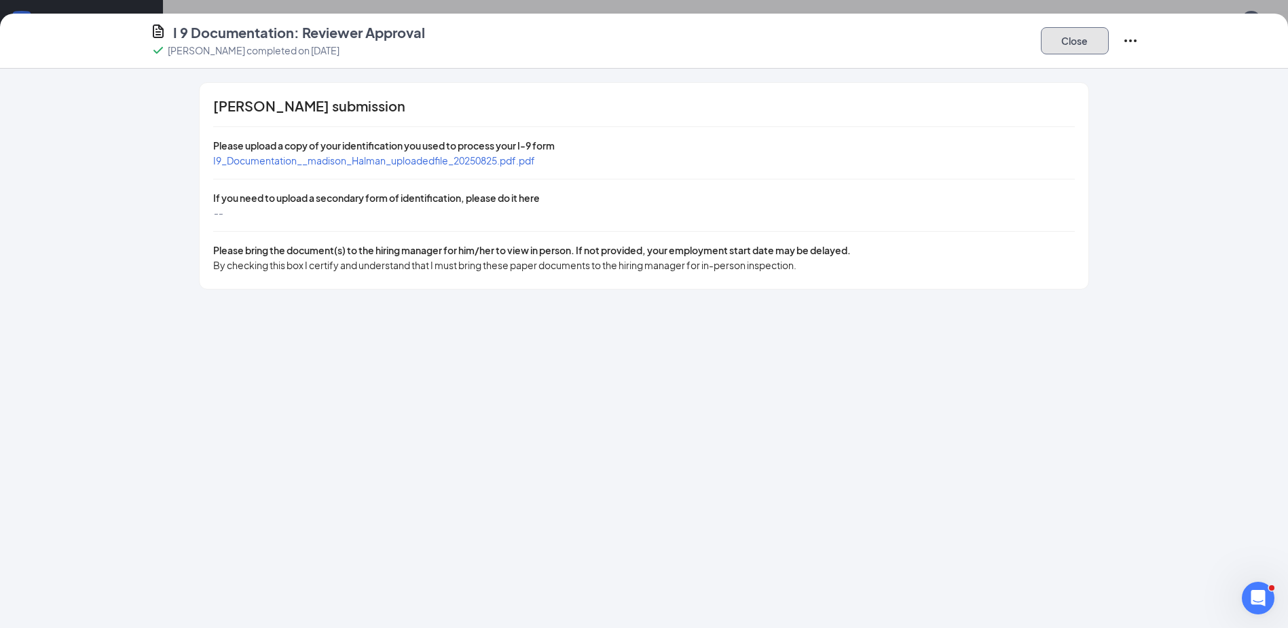
click at [1087, 38] on button "Close" at bounding box center [1075, 40] width 68 height 27
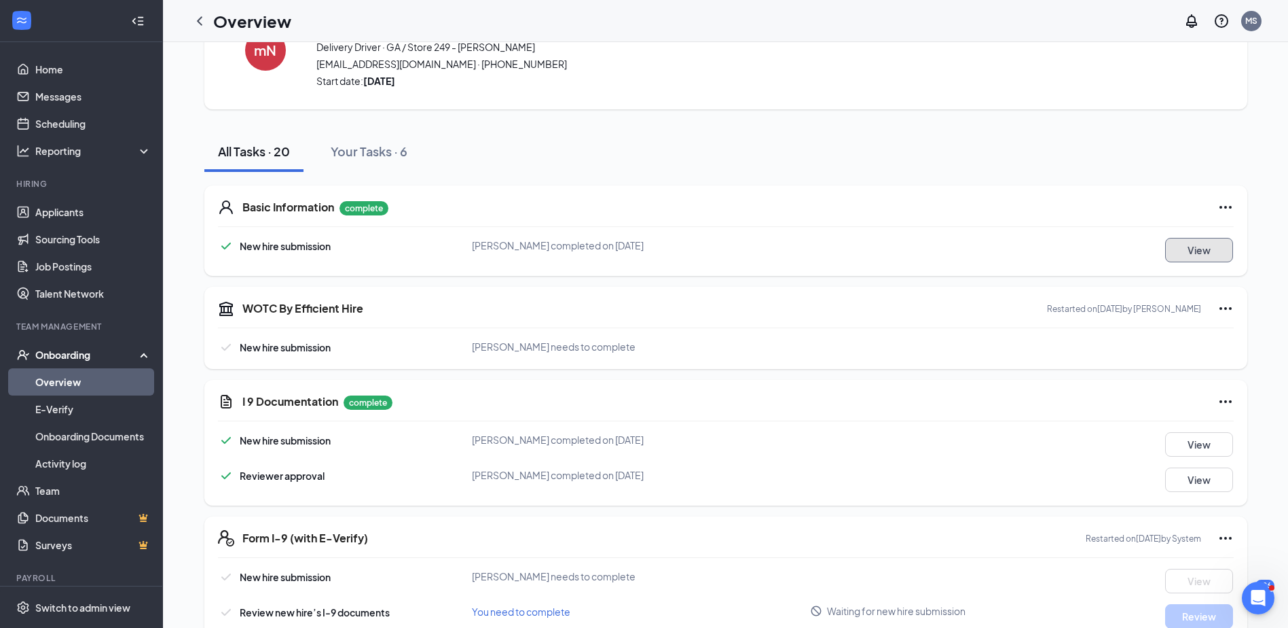
click at [1194, 249] on button "View" at bounding box center [1199, 250] width 68 height 24
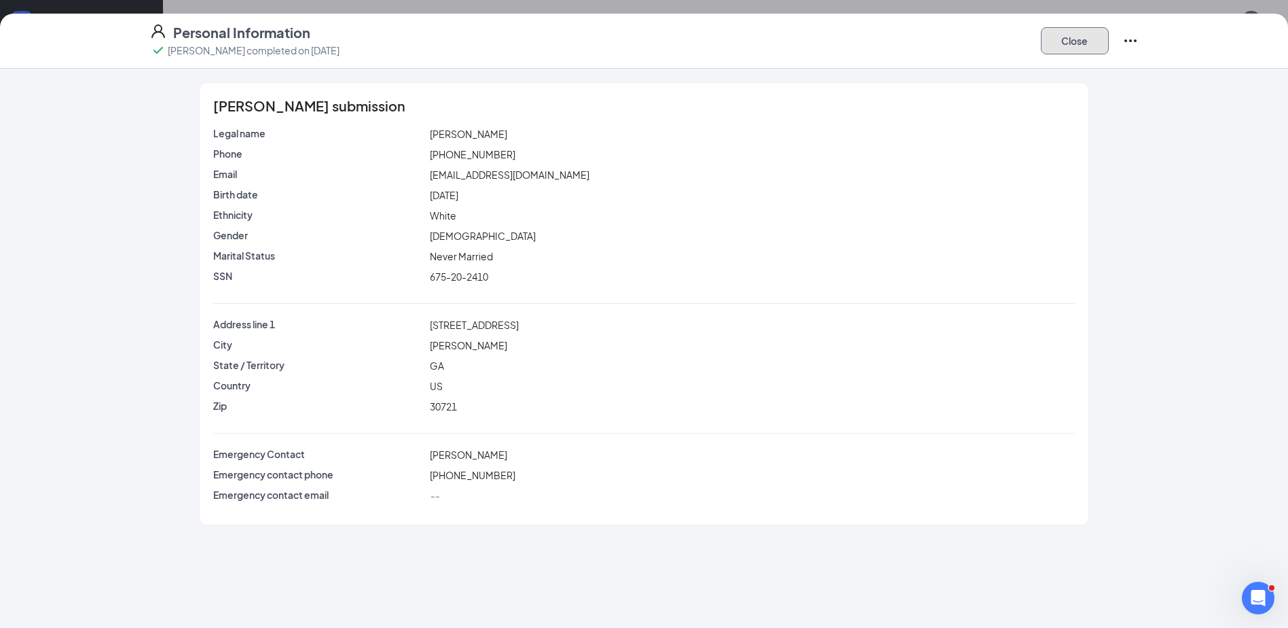
click at [1085, 35] on button "Close" at bounding box center [1075, 40] width 68 height 27
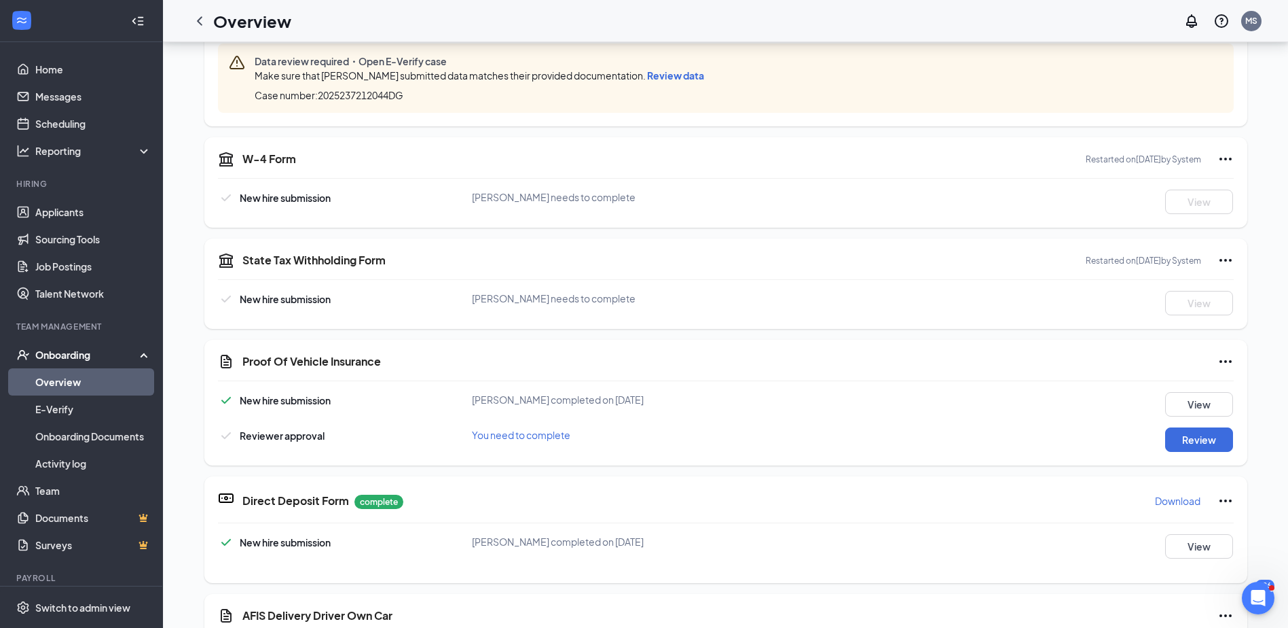
scroll to position [407, 0]
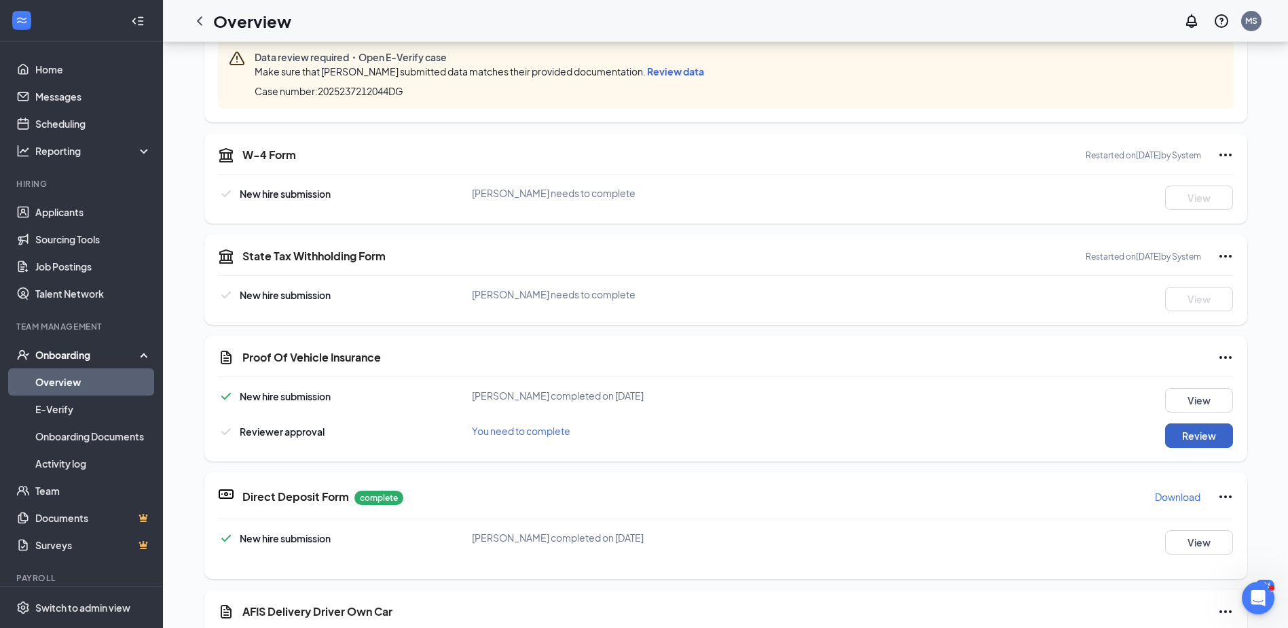
click at [1191, 431] on button "Review" at bounding box center [1199, 435] width 68 height 24
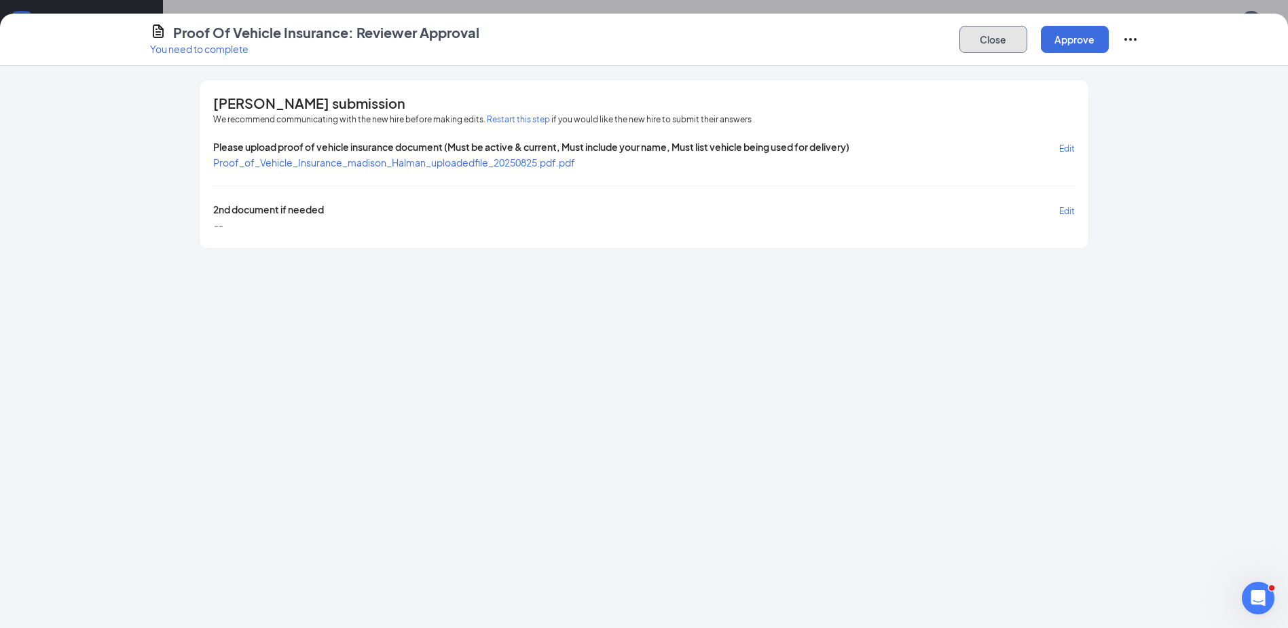
click at [992, 41] on button "Close" at bounding box center [994, 39] width 68 height 27
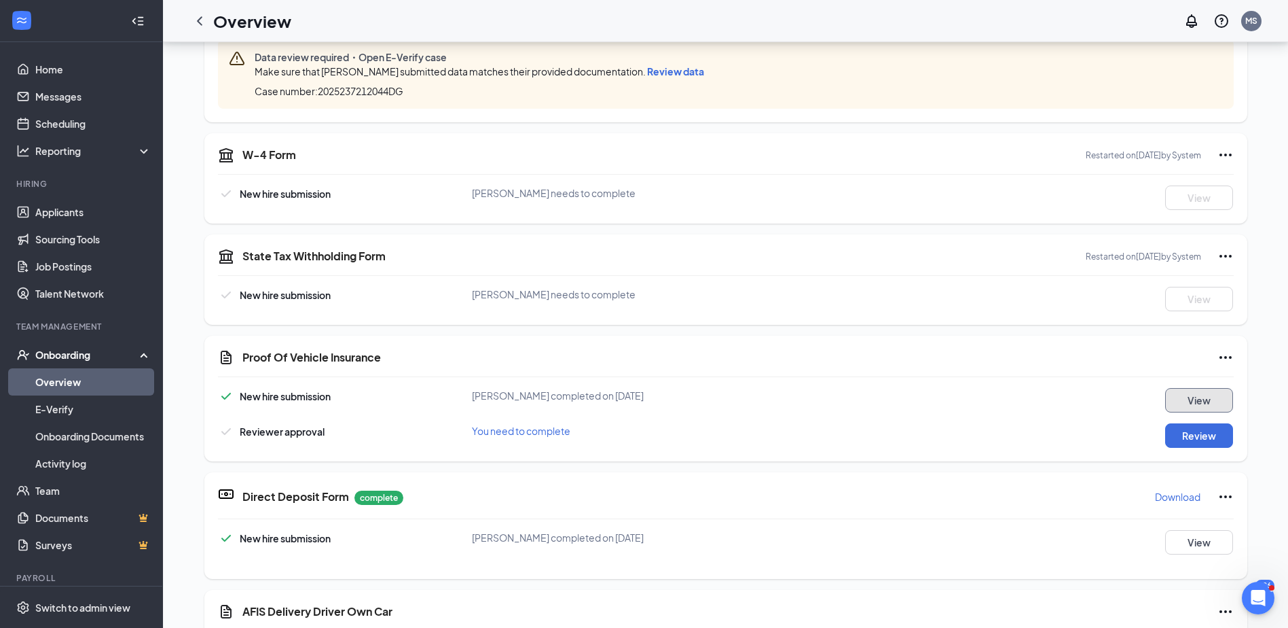
click at [1192, 389] on button "View" at bounding box center [1199, 400] width 68 height 24
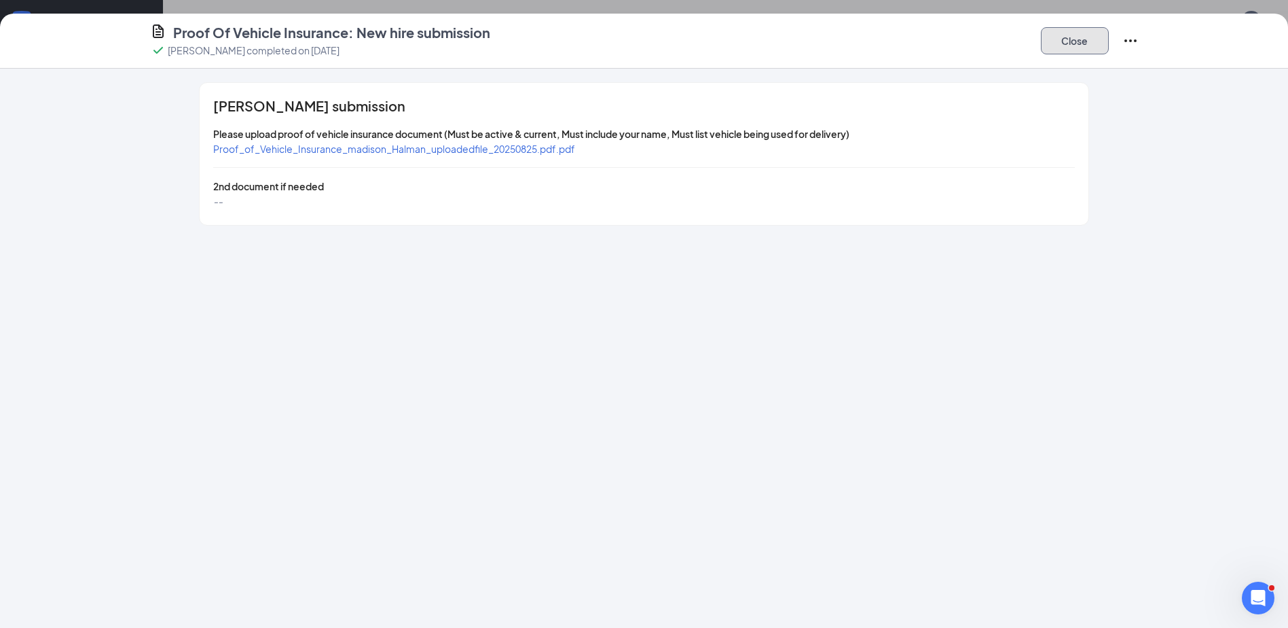
click at [1091, 34] on button "Close" at bounding box center [1075, 40] width 68 height 27
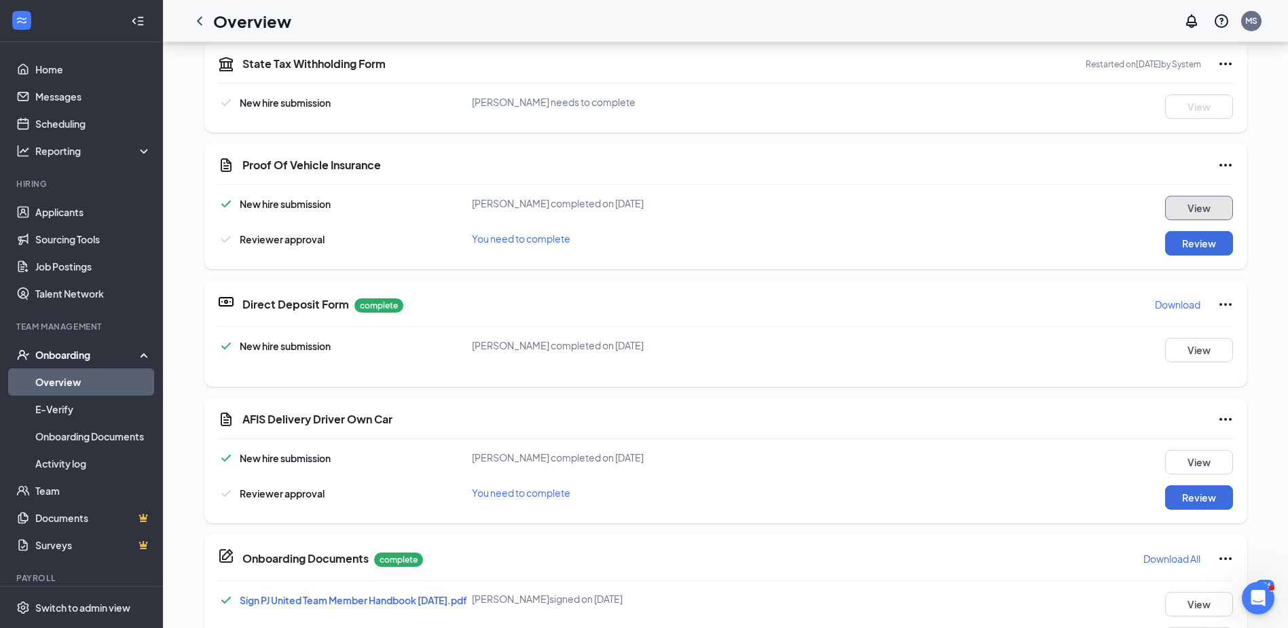
scroll to position [611, 0]
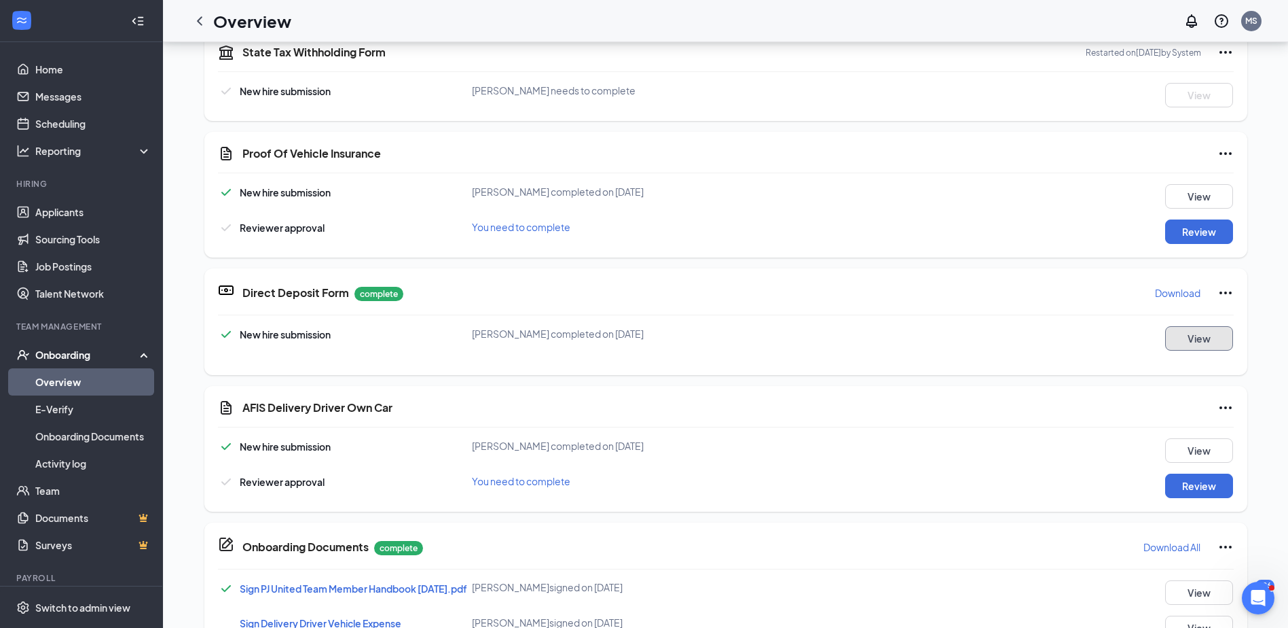
click at [1188, 333] on button "View" at bounding box center [1199, 338] width 68 height 24
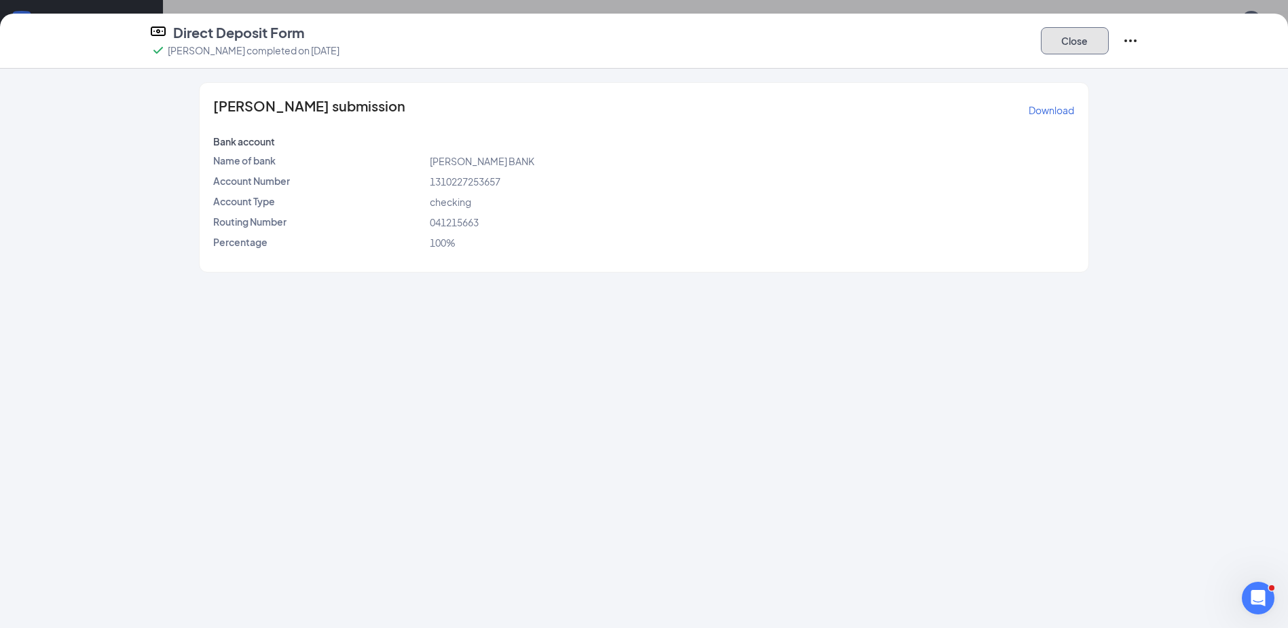
click at [1081, 35] on button "Close" at bounding box center [1075, 40] width 68 height 27
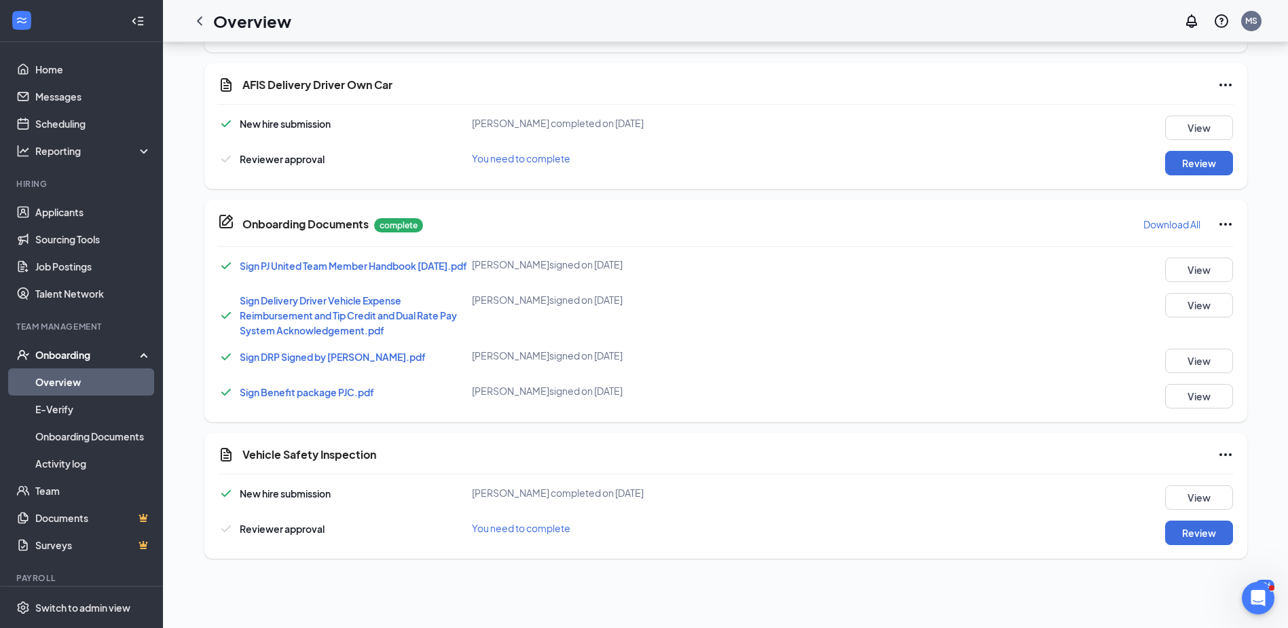
scroll to position [951, 0]
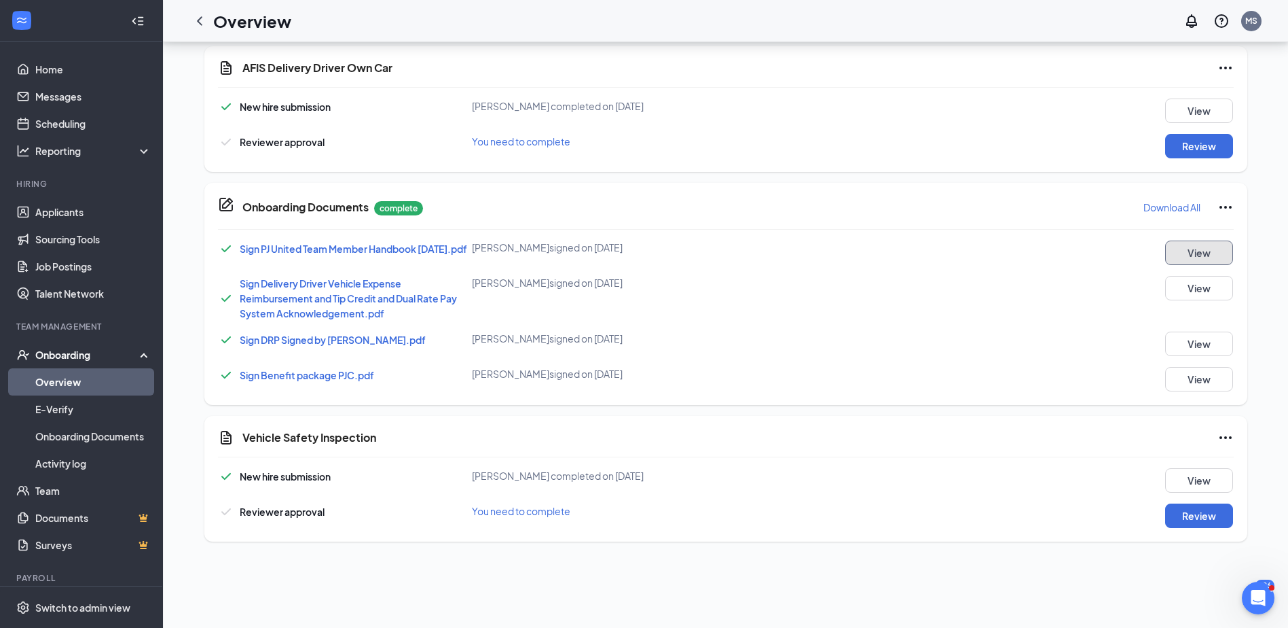
click at [1196, 248] on button "View" at bounding box center [1199, 252] width 68 height 24
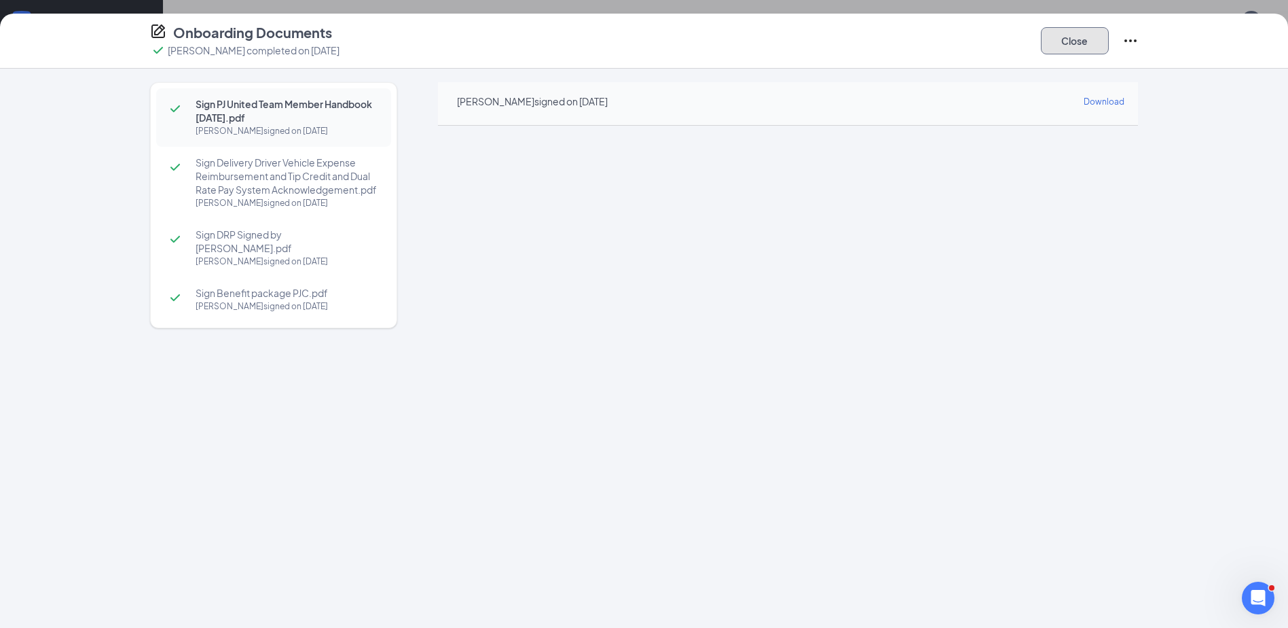
drag, startPoint x: 1077, startPoint y: 37, endPoint x: 1073, endPoint y: 48, distance: 11.6
click at [1077, 37] on button "Close" at bounding box center [1075, 40] width 68 height 27
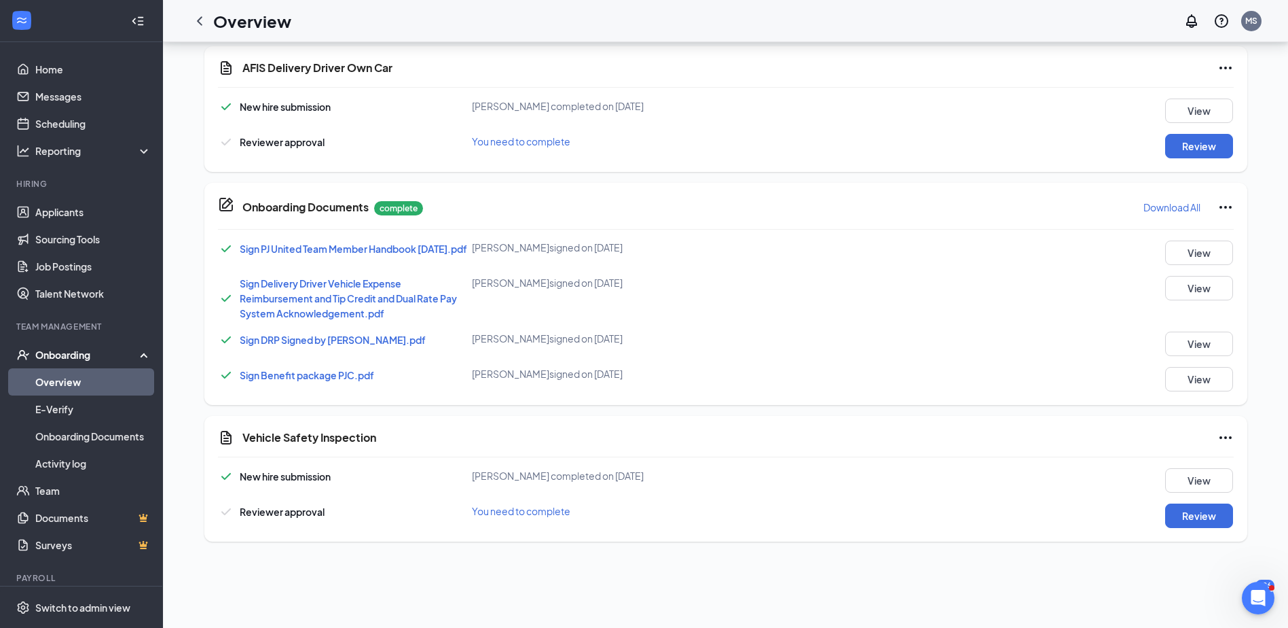
drag, startPoint x: 1222, startPoint y: 210, endPoint x: 1222, endPoint y: 202, distance: 7.5
click at [1222, 208] on icon "Ellipses" at bounding box center [1226, 207] width 16 height 16
click at [950, 329] on div "Sign PJ United Team Member Handbook Feb 2025.pdf madison Nelson signed on Aug 2…" at bounding box center [726, 315] width 1016 height 151
click at [1185, 480] on button "View" at bounding box center [1199, 480] width 68 height 24
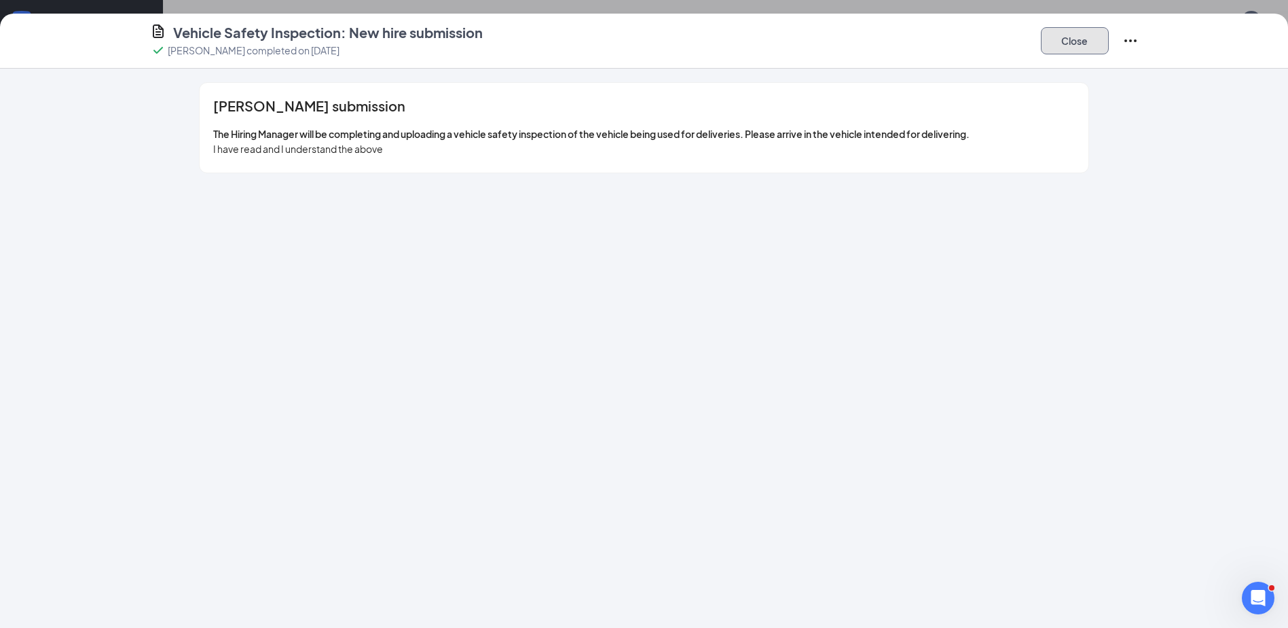
click at [1076, 37] on button "Close" at bounding box center [1075, 40] width 68 height 27
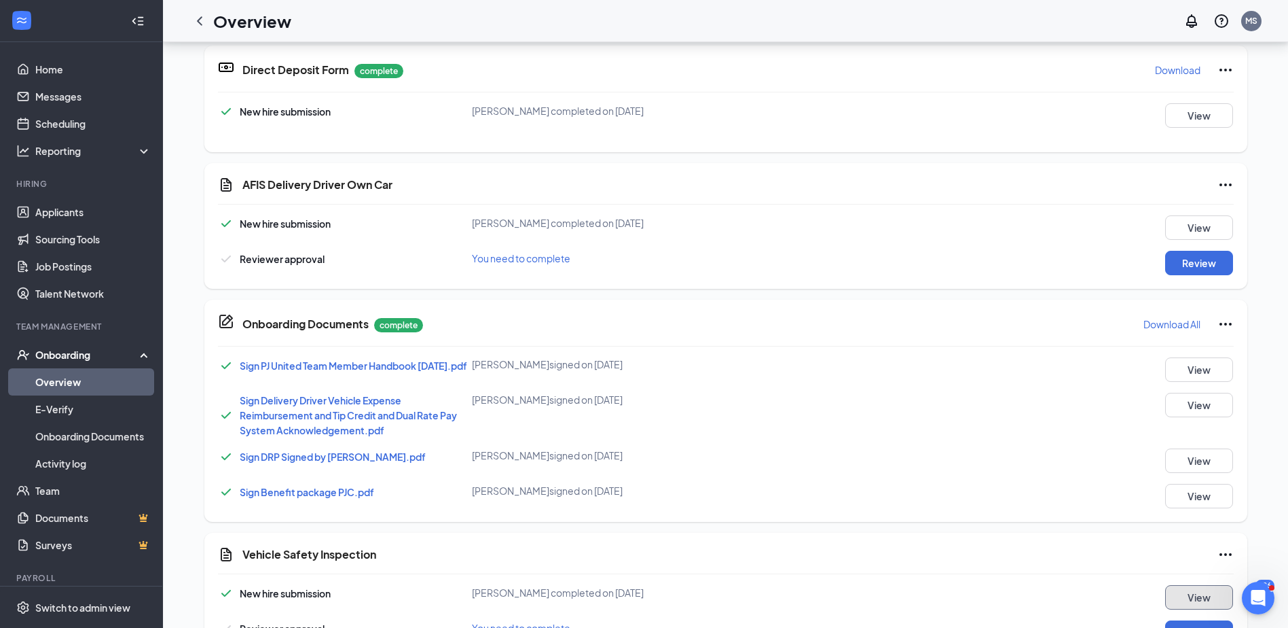
scroll to position [160, 0]
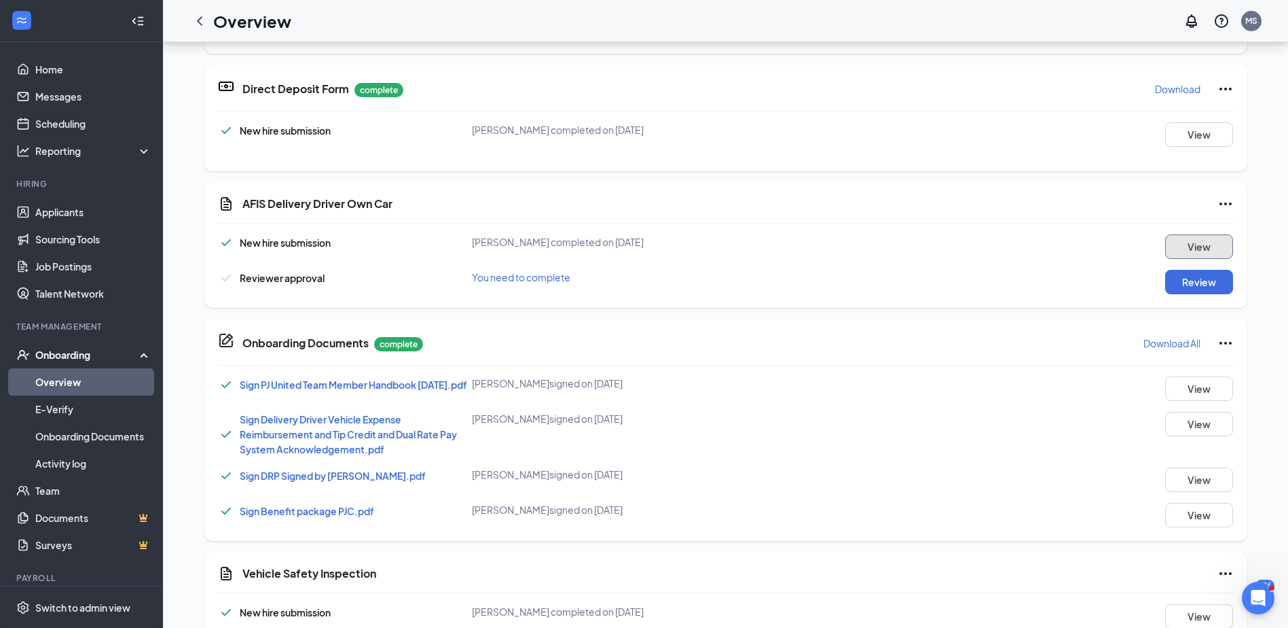
click at [1201, 241] on button "View" at bounding box center [1199, 246] width 68 height 24
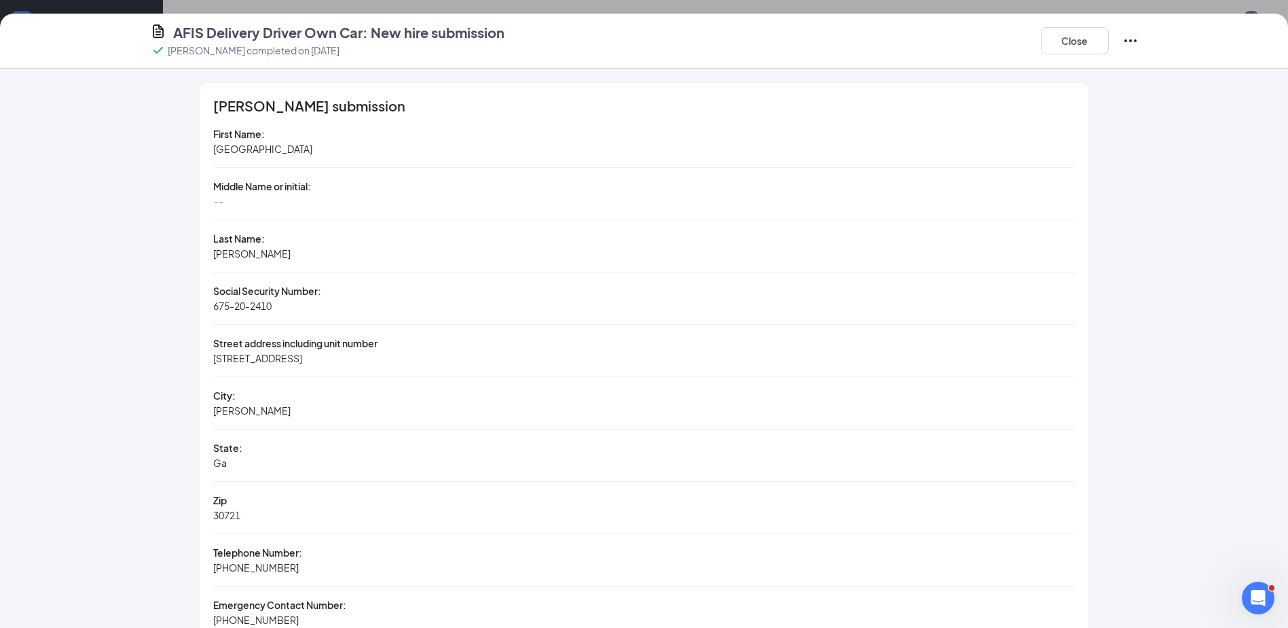
click at [1131, 37] on icon "Ellipses" at bounding box center [1131, 41] width 16 height 16
click at [1082, 43] on button "Close" at bounding box center [1075, 40] width 68 height 27
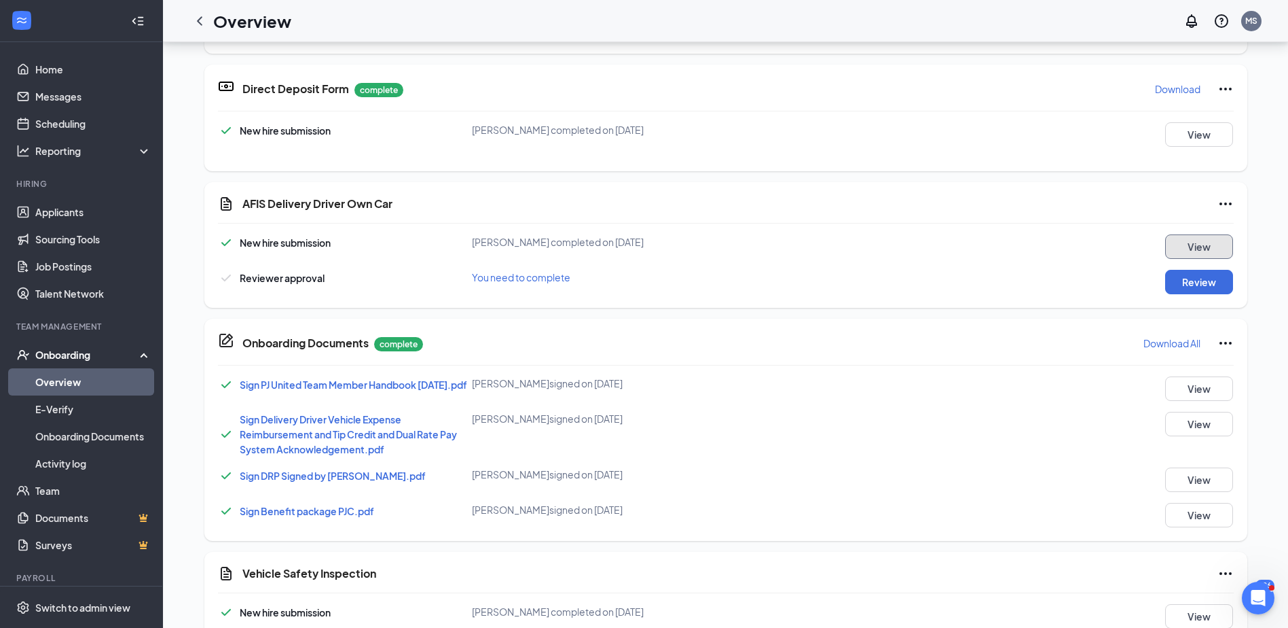
click at [1193, 244] on button "View" at bounding box center [1199, 246] width 68 height 24
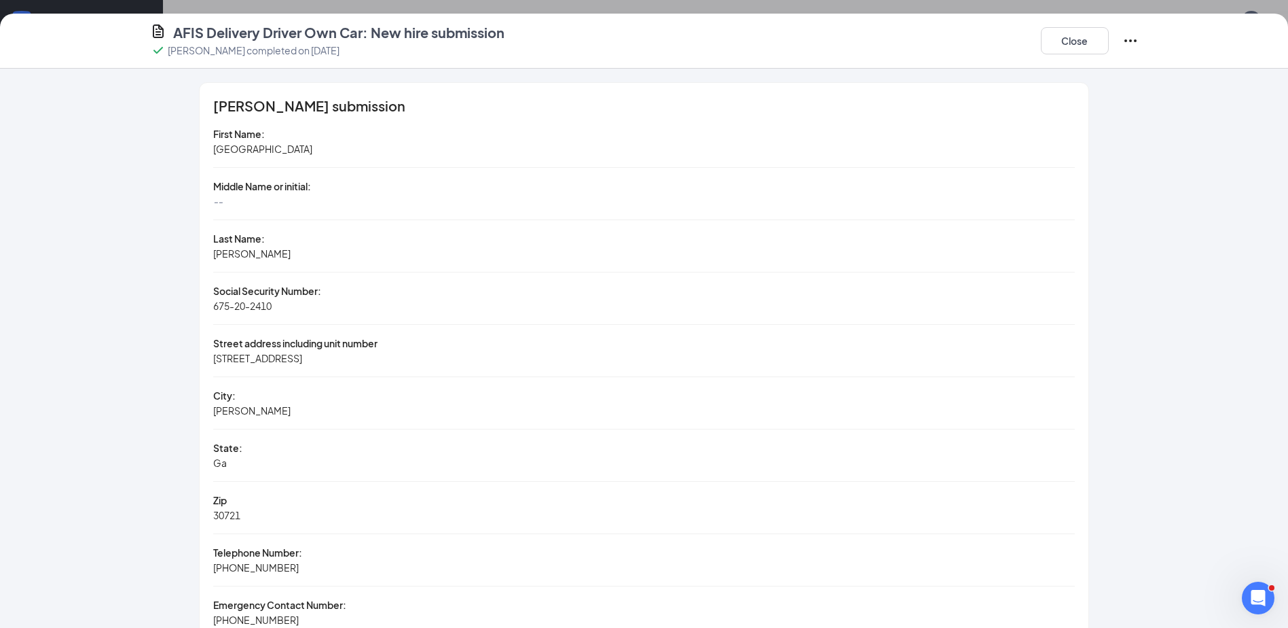
click at [1131, 36] on icon "Ellipses" at bounding box center [1131, 41] width 16 height 16
click at [247, 248] on div "Halman" at bounding box center [643, 253] width 861 height 15
click at [1067, 37] on button "Close" at bounding box center [1075, 40] width 68 height 27
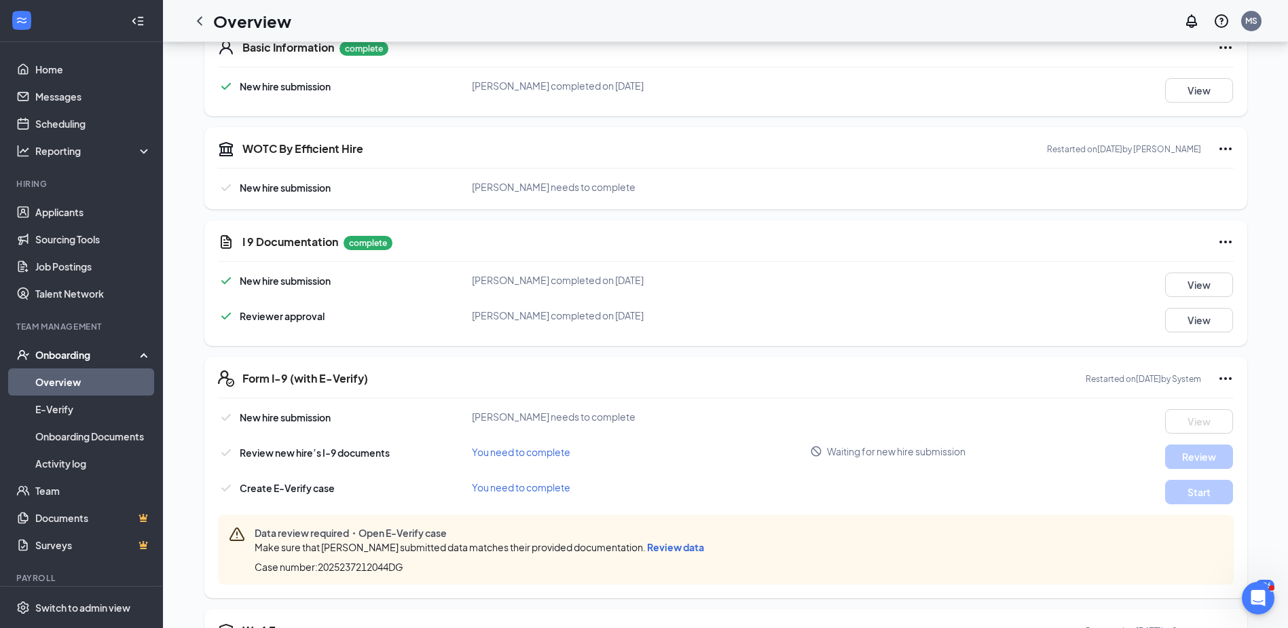
scroll to position [884, 0]
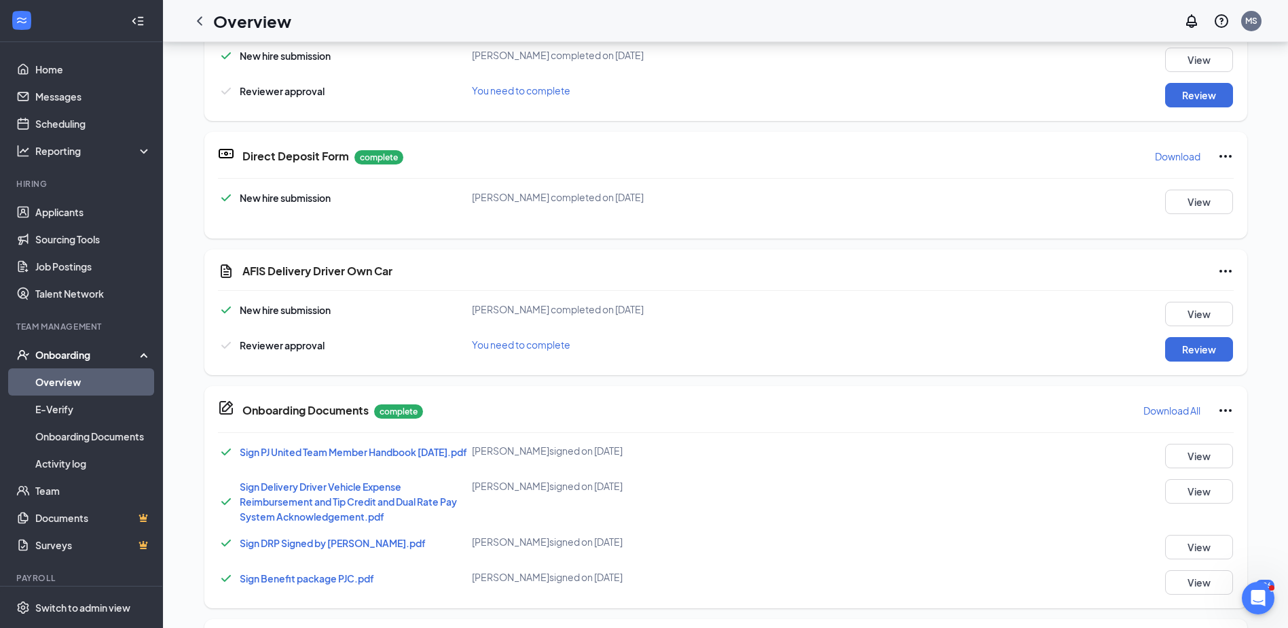
click at [1218, 266] on icon "Ellipses" at bounding box center [1226, 271] width 16 height 16
click at [909, 283] on div "AFIS Delivery Driver Own Car New hire submission madison Nelson completed on Au…" at bounding box center [725, 312] width 1043 height 126
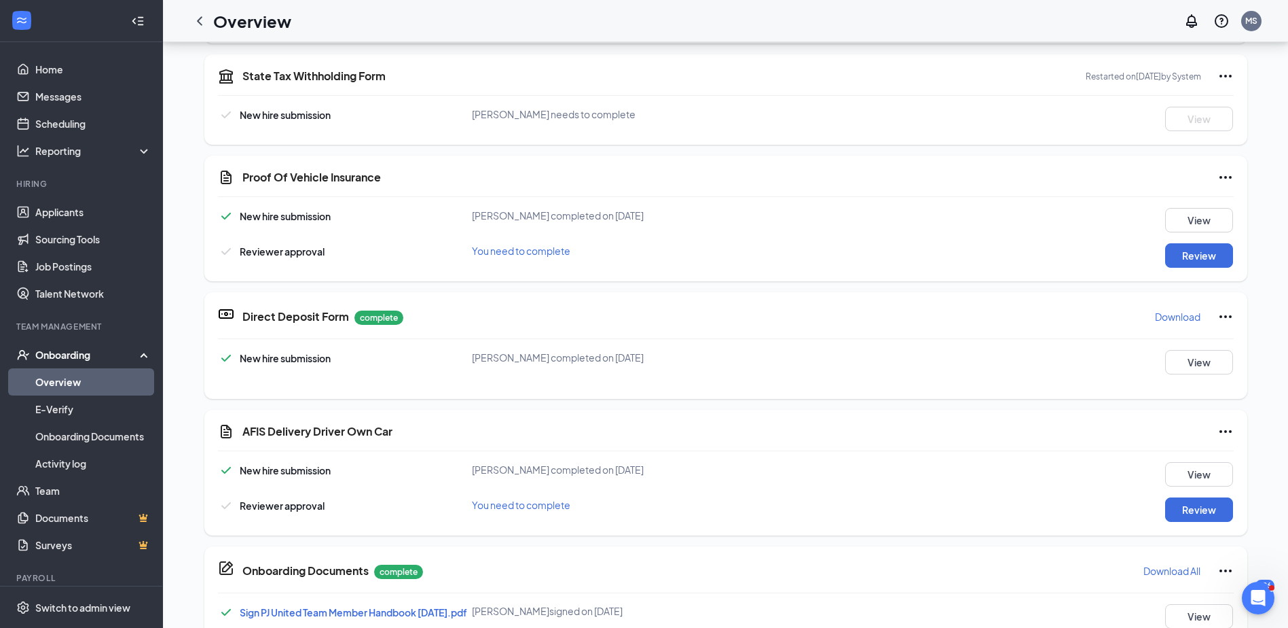
scroll to position [204, 0]
click at [1218, 423] on icon "Ellipses" at bounding box center [1226, 430] width 16 height 16
click at [1045, 437] on div "AFIS Delivery Driver Own Car" at bounding box center [738, 430] width 992 height 16
click at [1193, 501] on button "Review" at bounding box center [1199, 508] width 68 height 24
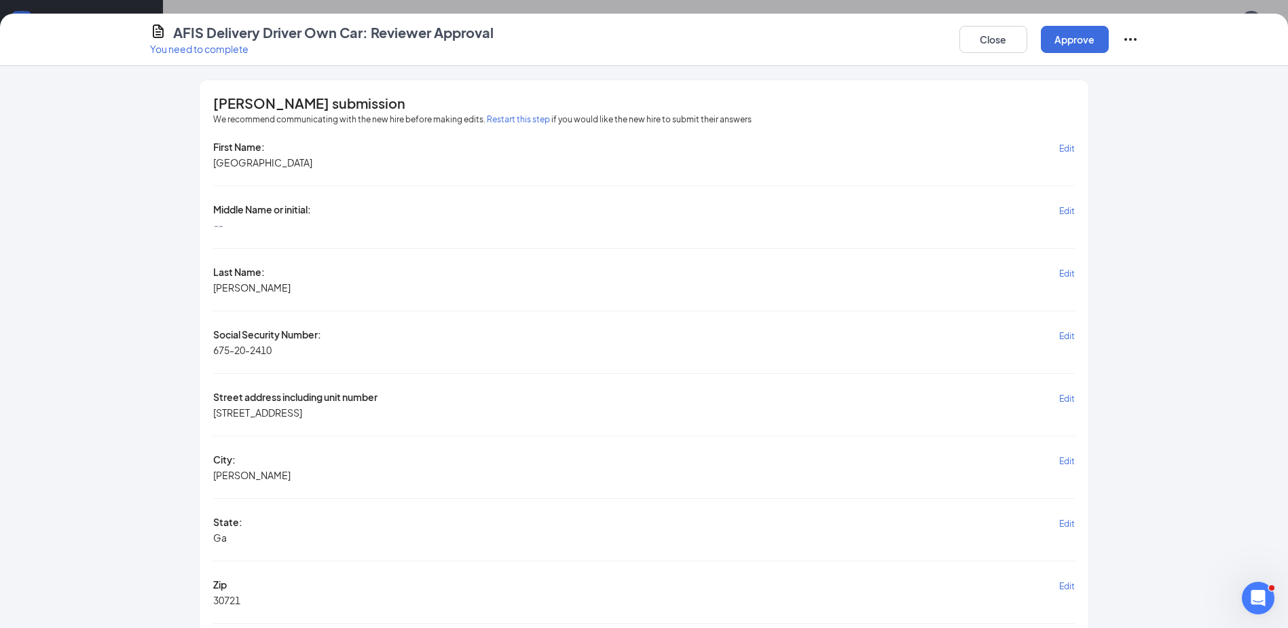
click at [1061, 270] on span "Edit" at bounding box center [1067, 273] width 16 height 10
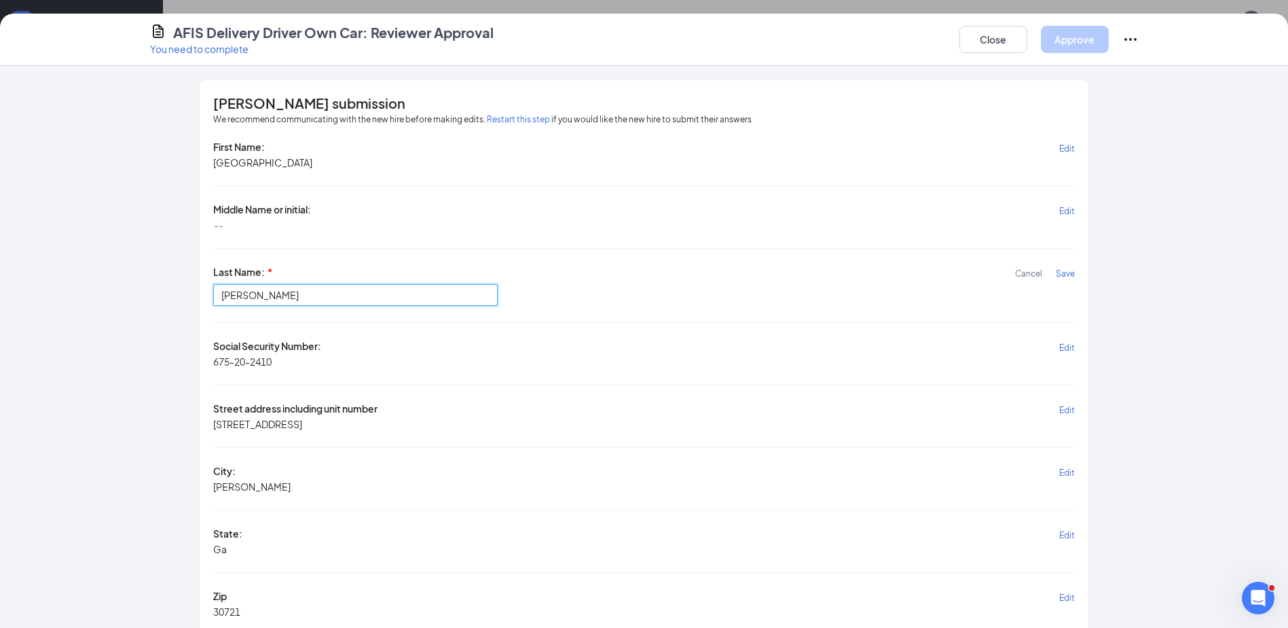
drag, startPoint x: 260, startPoint y: 295, endPoint x: 184, endPoint y: 291, distance: 76.1
type input "Nelson"
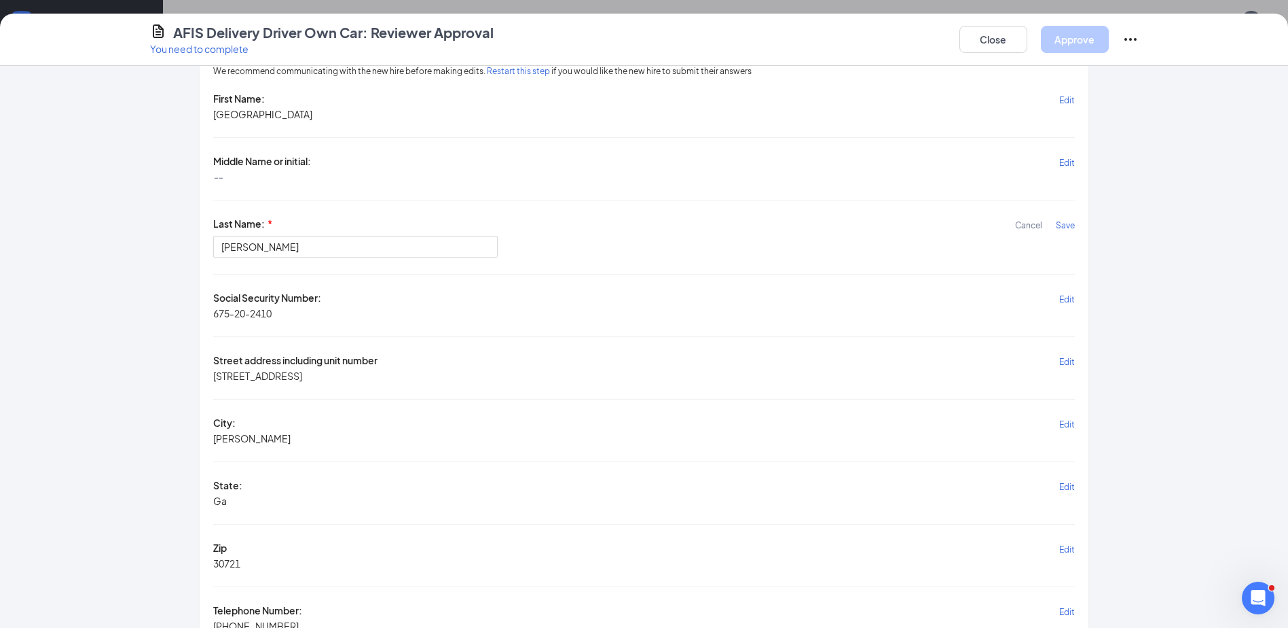
scroll to position [0, 0]
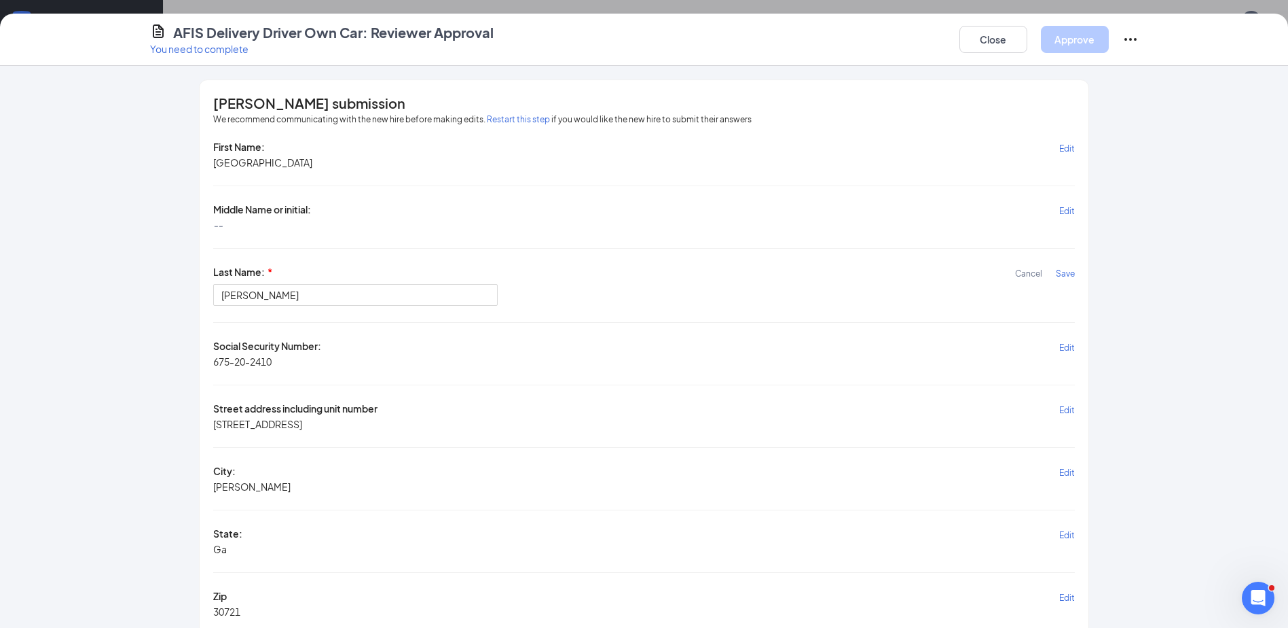
click at [1062, 271] on span "Save" at bounding box center [1065, 273] width 19 height 10
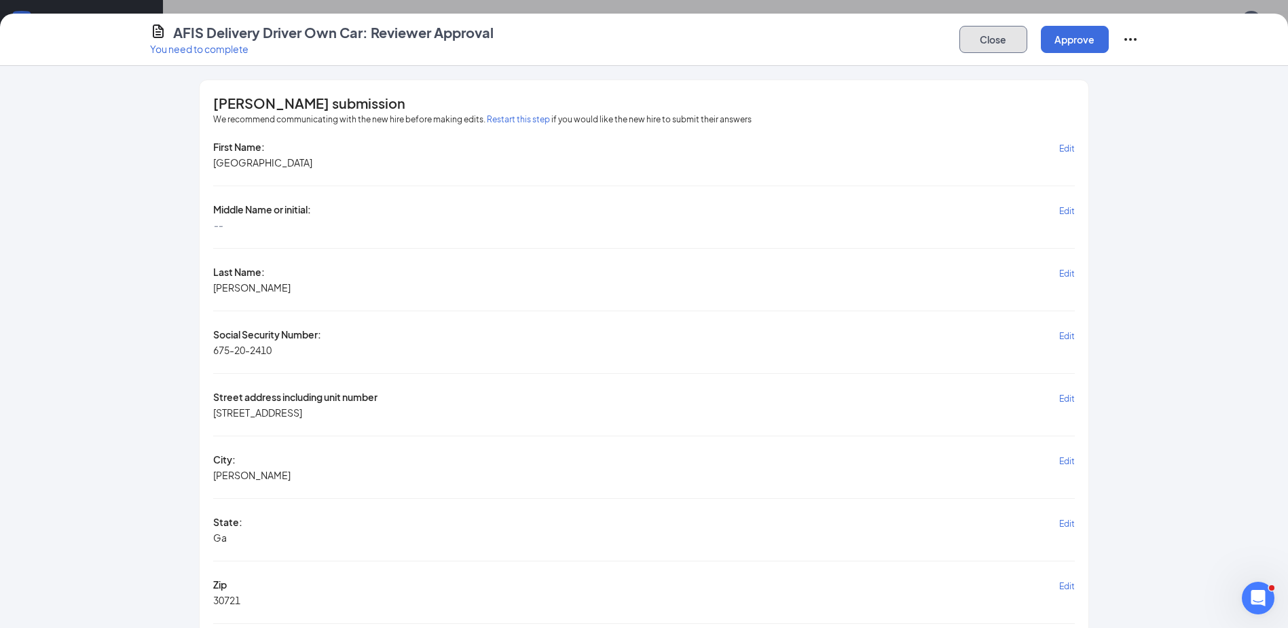
click at [989, 37] on button "Close" at bounding box center [994, 39] width 68 height 27
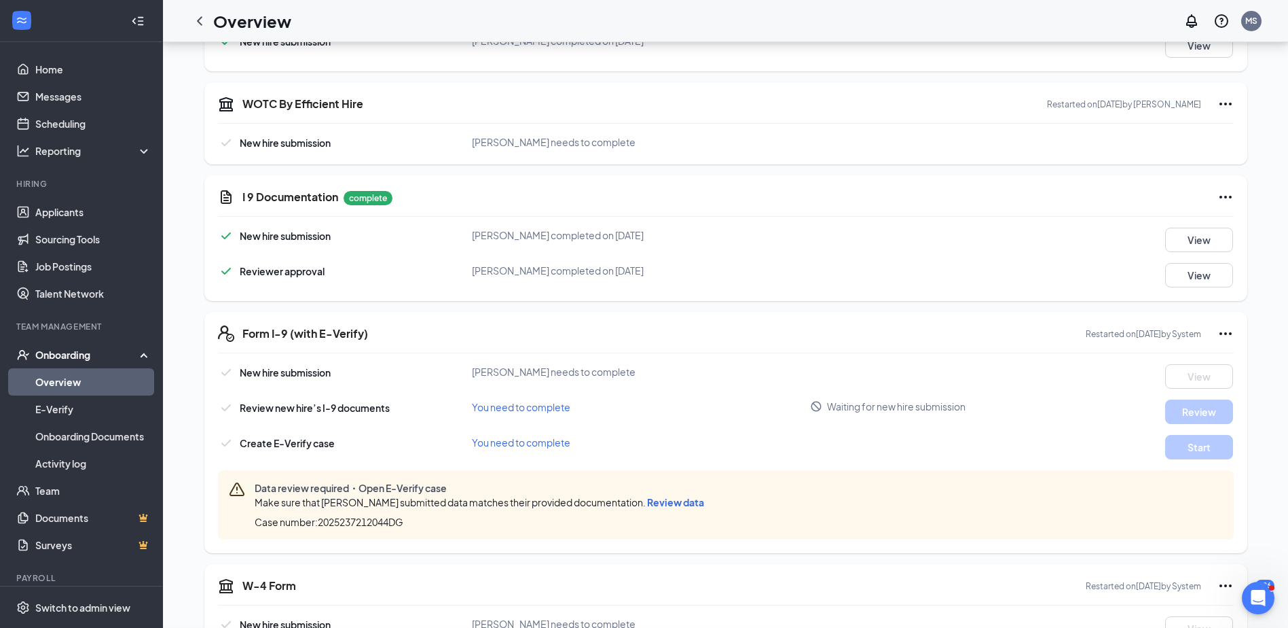
scroll to position [875, 0]
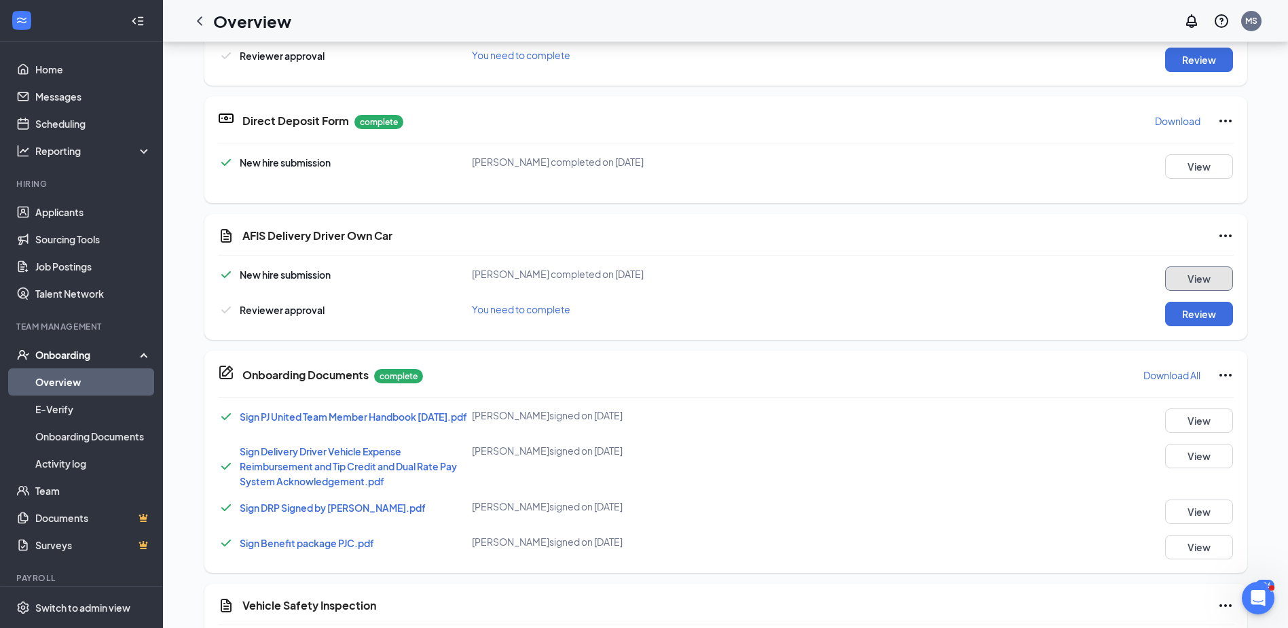
click at [1185, 274] on button "View" at bounding box center [1199, 278] width 68 height 24
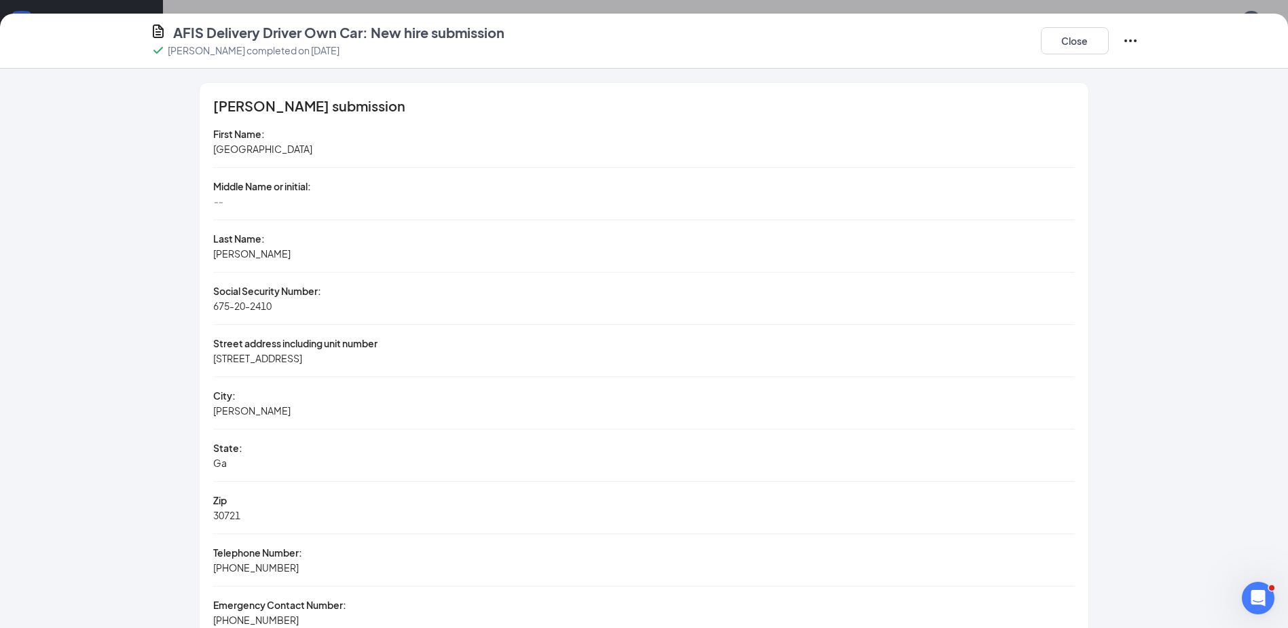
click at [1131, 35] on icon "Ellipses" at bounding box center [1131, 41] width 16 height 16
click at [610, 196] on div "--" at bounding box center [643, 201] width 861 height 15
click at [1073, 35] on button "Close" at bounding box center [1075, 40] width 68 height 27
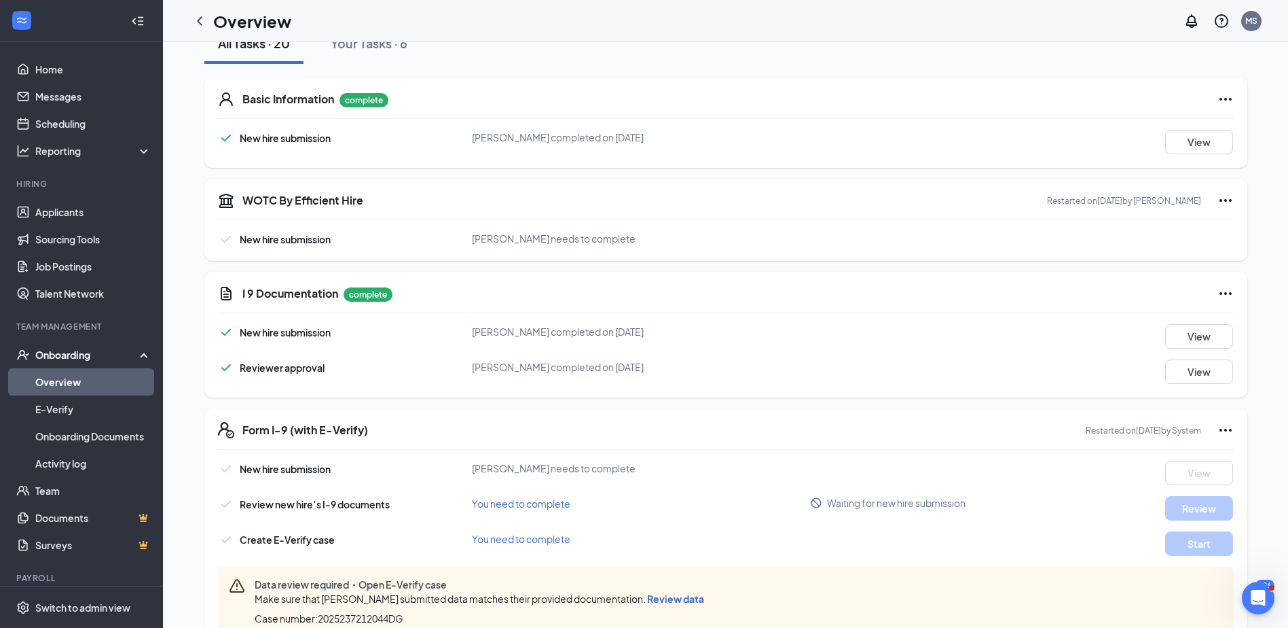
scroll to position [204, 0]
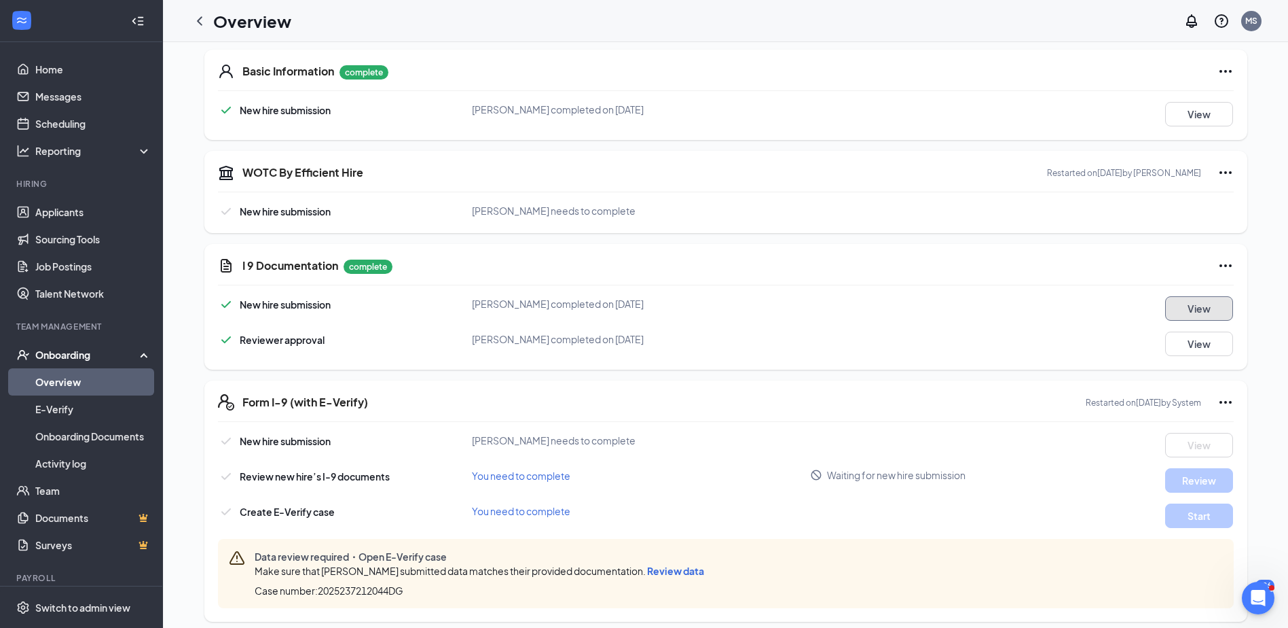
click at [1188, 302] on button "View" at bounding box center [1199, 308] width 68 height 24
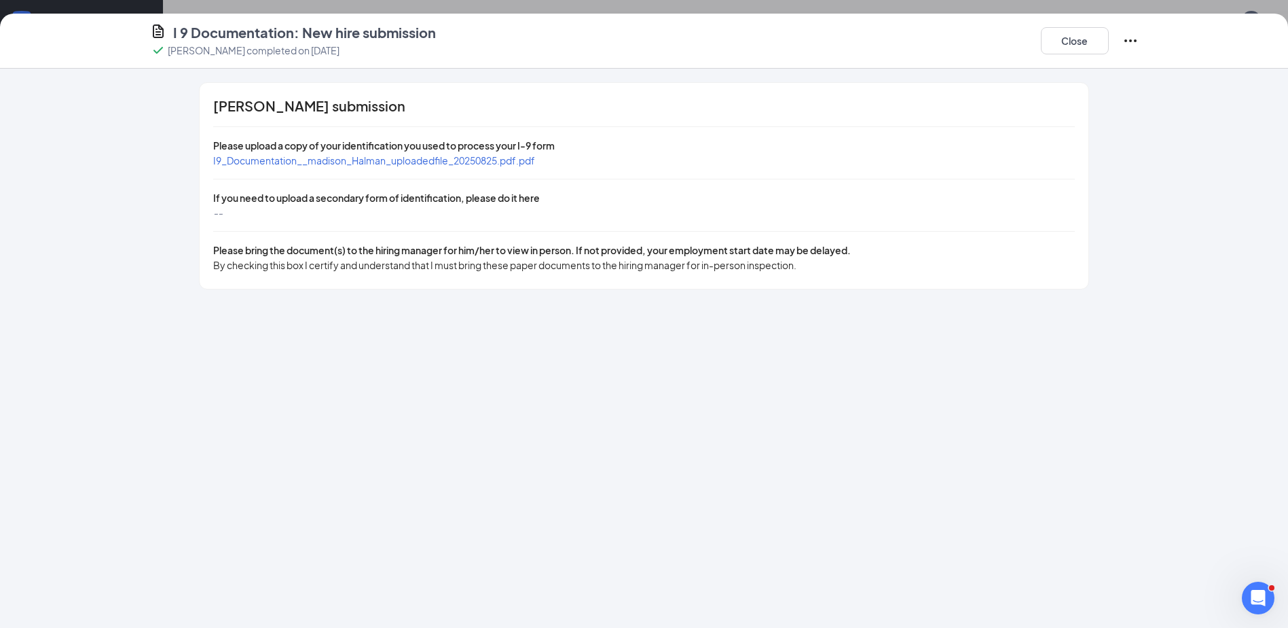
click at [428, 158] on span "I9_Documentation__madison_Halman_uploadedfile_20250825.pdf.pdf" at bounding box center [374, 160] width 322 height 12
click at [1125, 35] on icon "Ellipses" at bounding box center [1131, 41] width 16 height 16
click at [1070, 40] on button "Close" at bounding box center [1075, 40] width 68 height 27
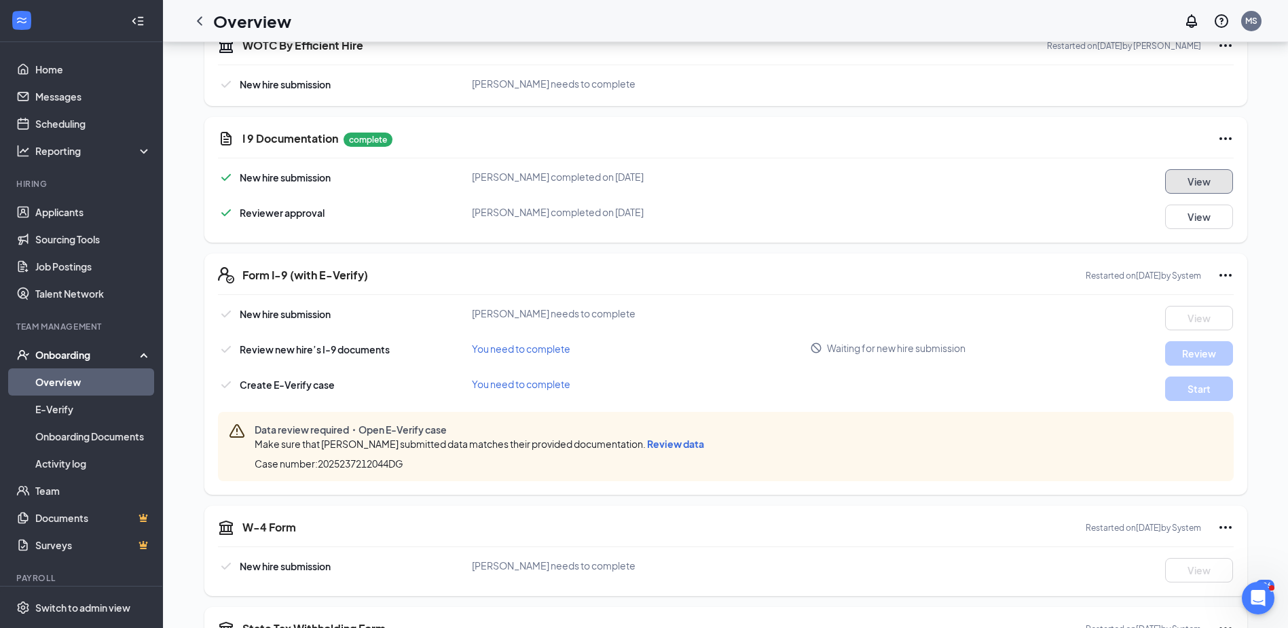
scroll to position [68, 0]
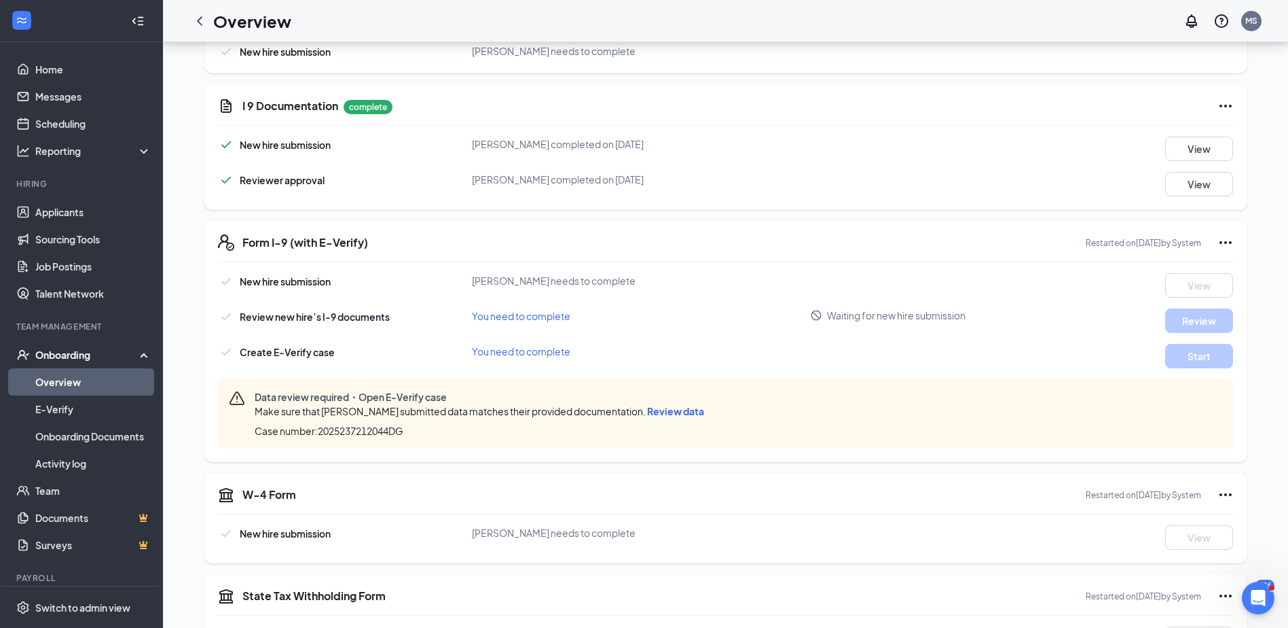
click at [673, 410] on span "Review data" at bounding box center [675, 411] width 57 height 12
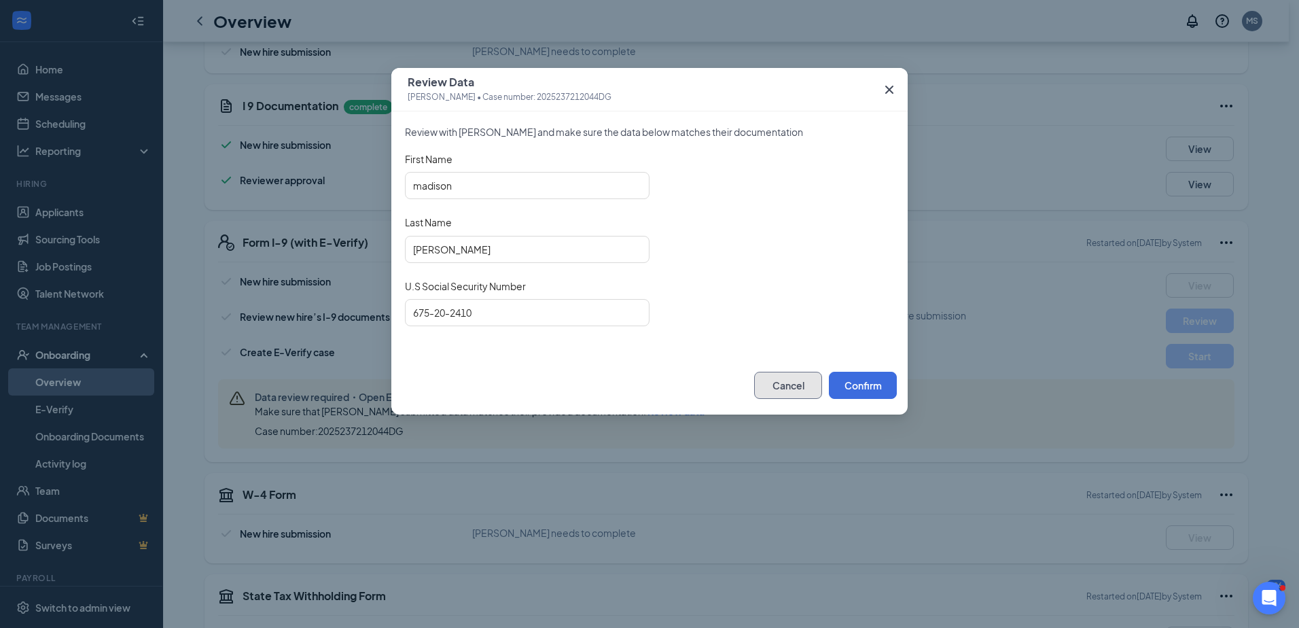
click at [786, 384] on button "Cancel" at bounding box center [788, 384] width 68 height 27
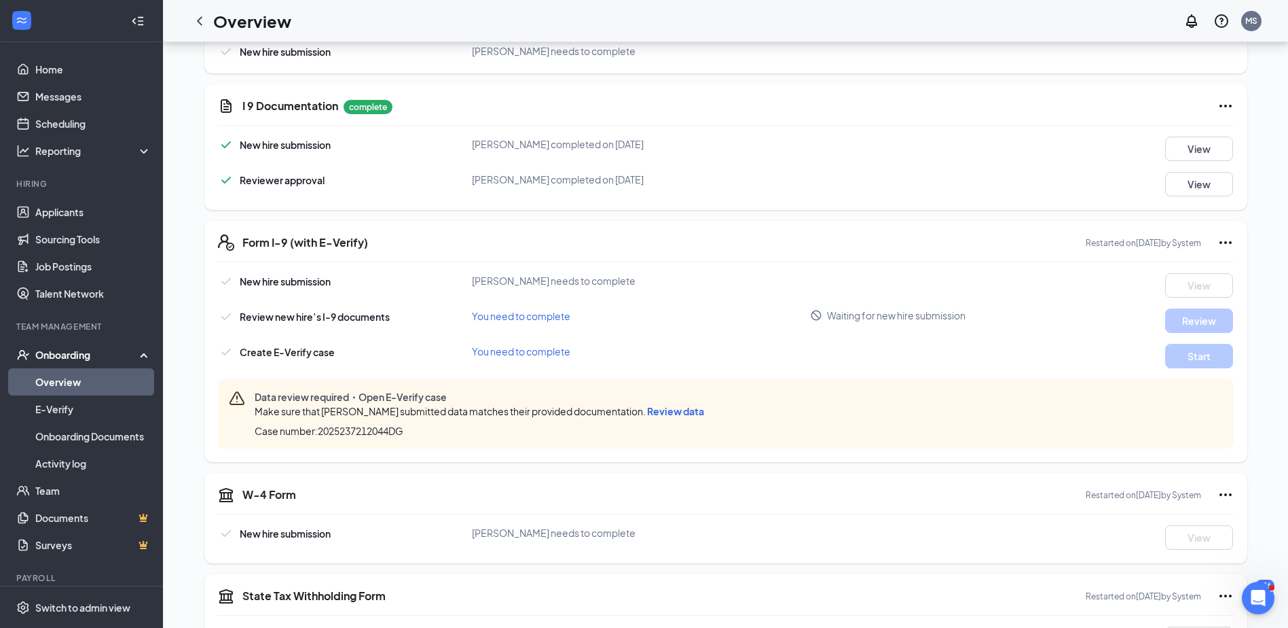
click at [684, 406] on span "Review data" at bounding box center [675, 411] width 57 height 12
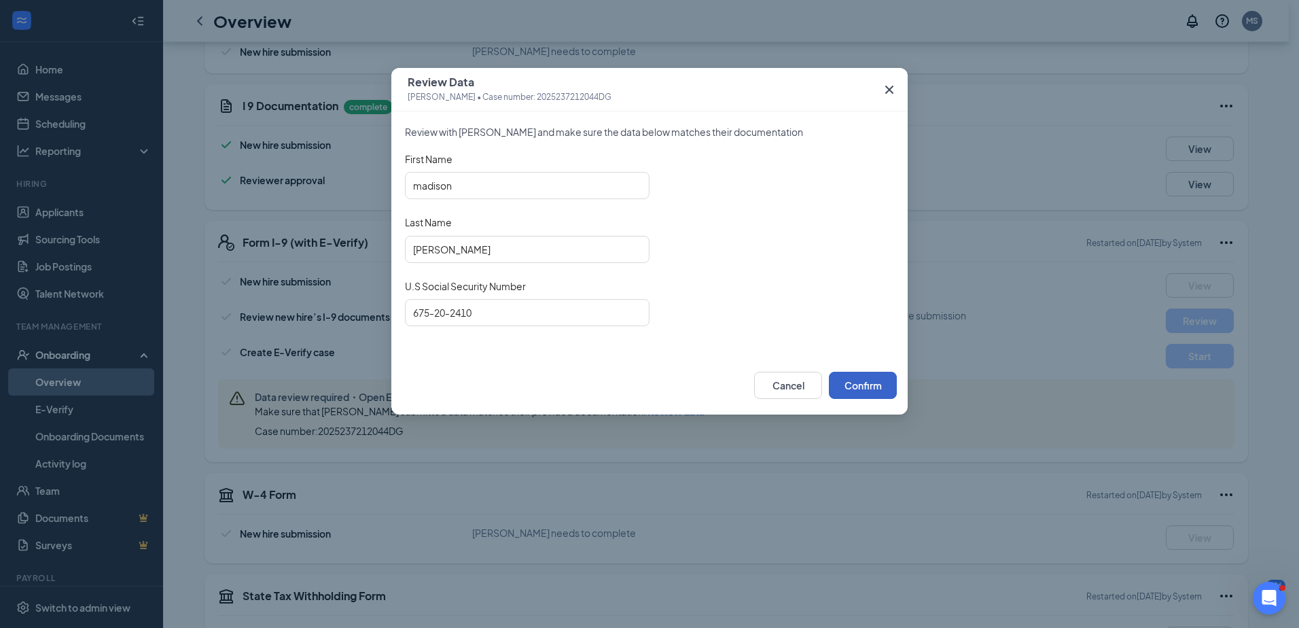
click at [848, 381] on button "Confirm" at bounding box center [863, 384] width 68 height 27
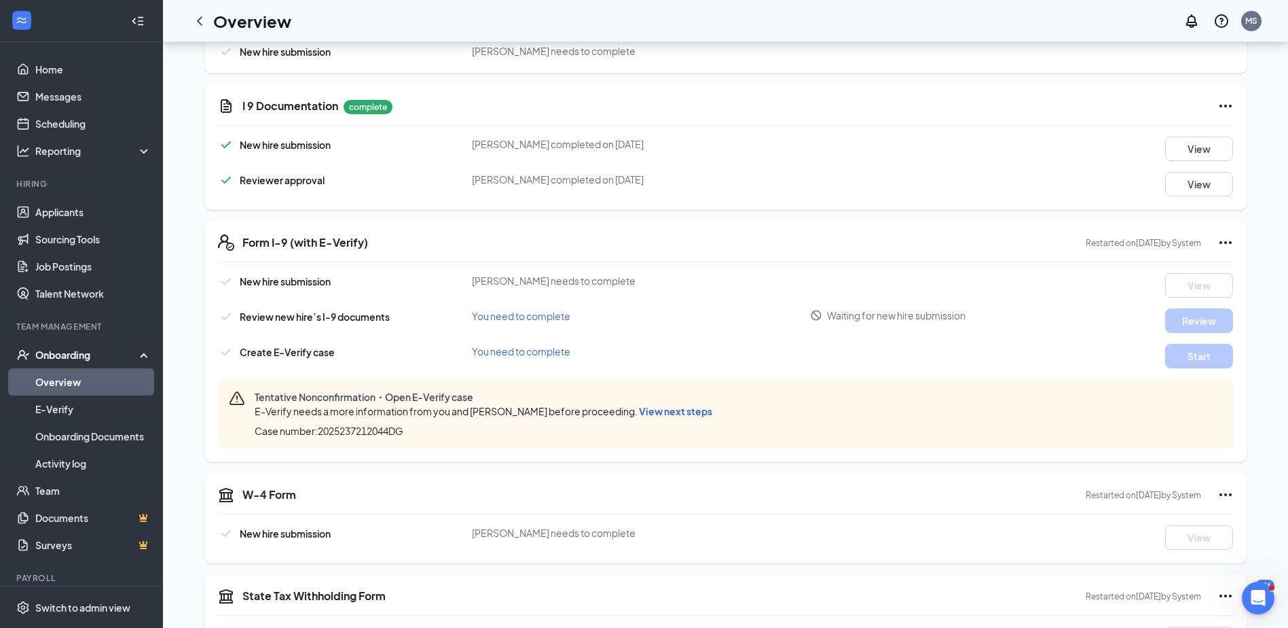
click at [668, 408] on span "View next steps" at bounding box center [675, 411] width 73 height 12
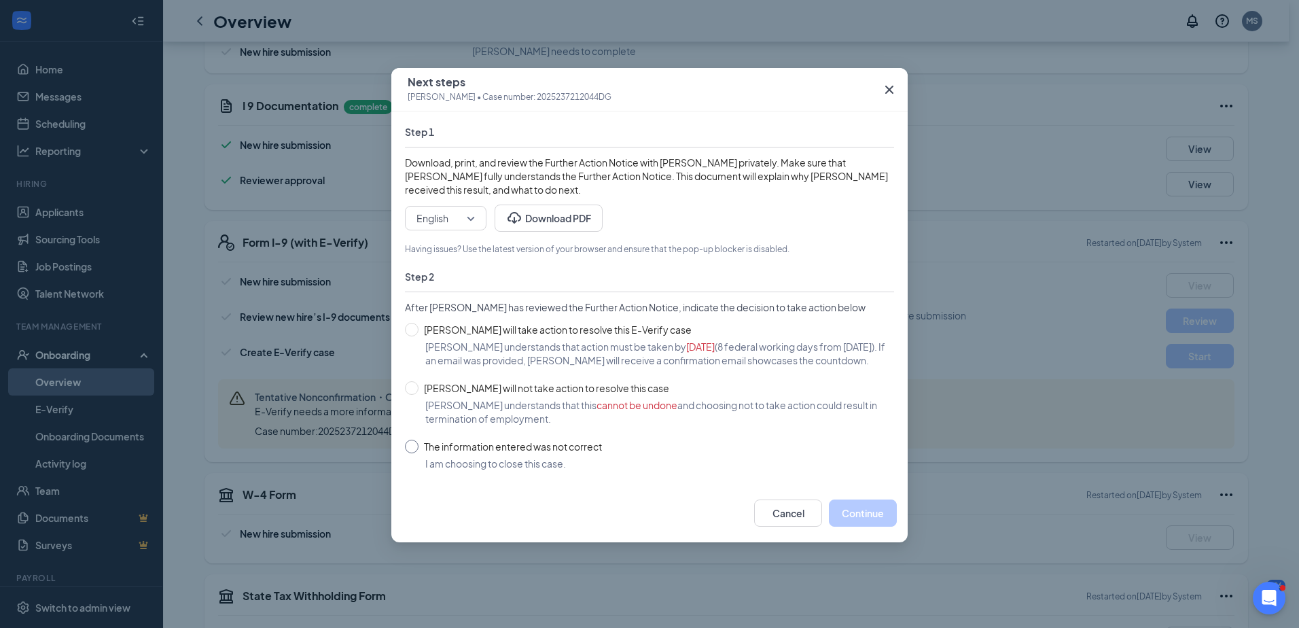
click at [407, 453] on input "The information entered was not correct" at bounding box center [412, 446] width 14 height 14
radio input "true"
click at [865, 526] on button "Close case" at bounding box center [860, 512] width 73 height 27
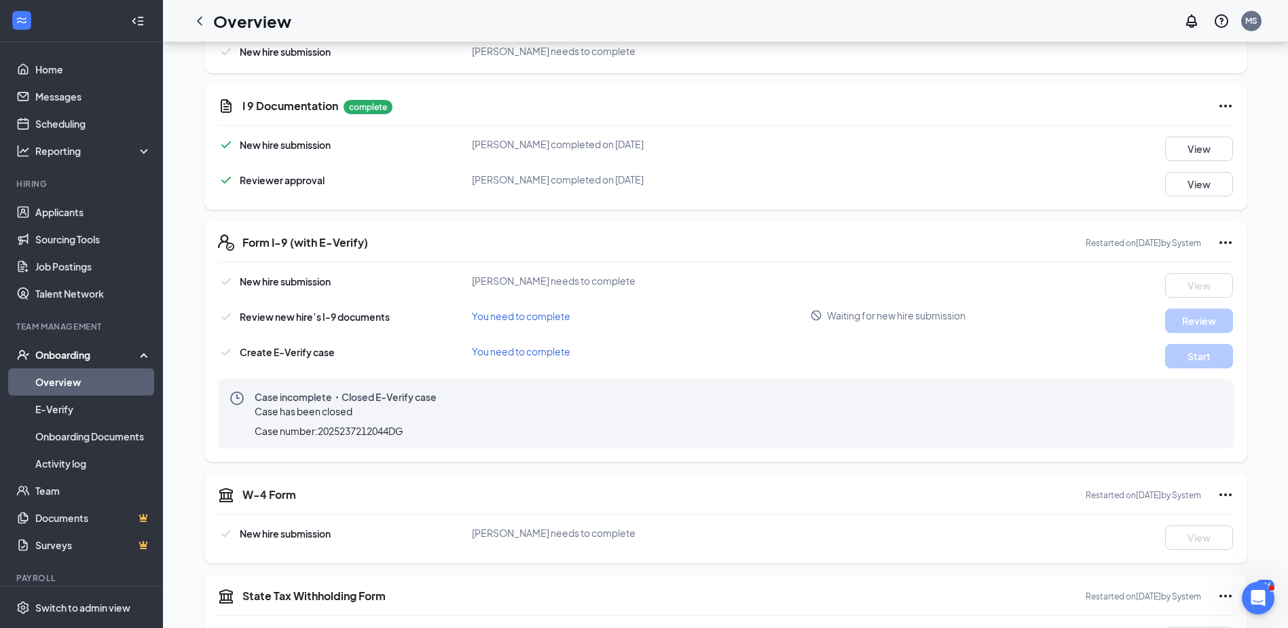
click at [1220, 240] on icon "Ellipses" at bounding box center [1226, 242] width 16 height 16
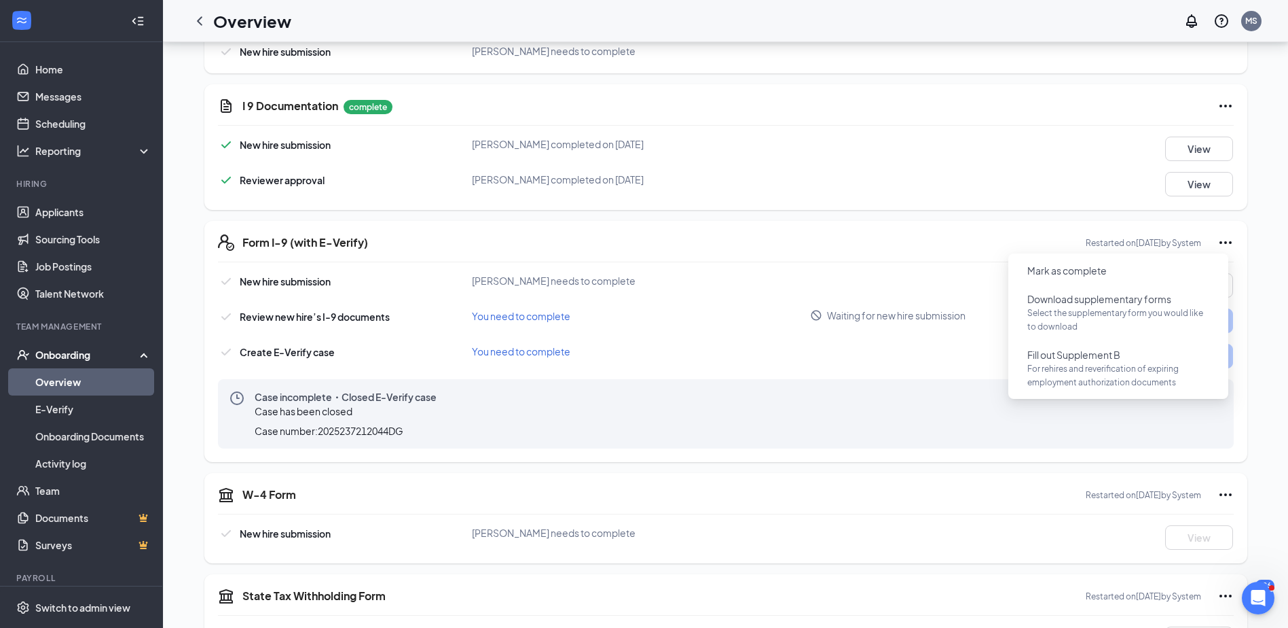
click at [731, 316] on div "You need to complete" at bounding box center [641, 315] width 339 height 15
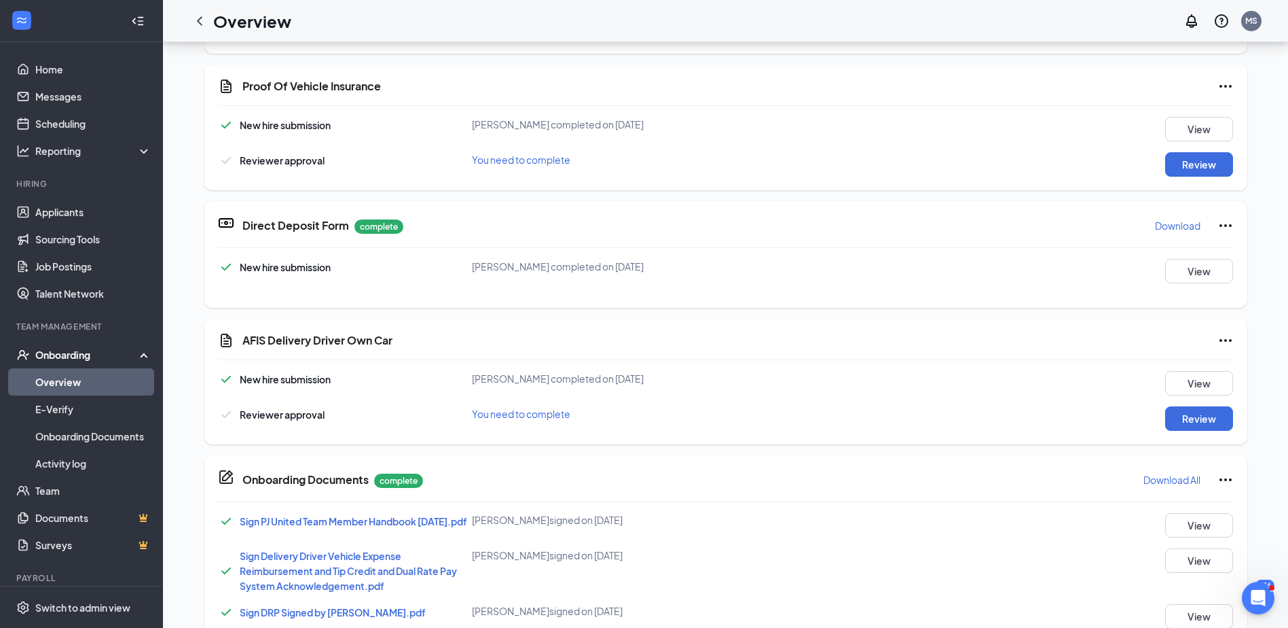
scroll to position [679, 0]
click at [1195, 376] on button "View" at bounding box center [1199, 382] width 68 height 24
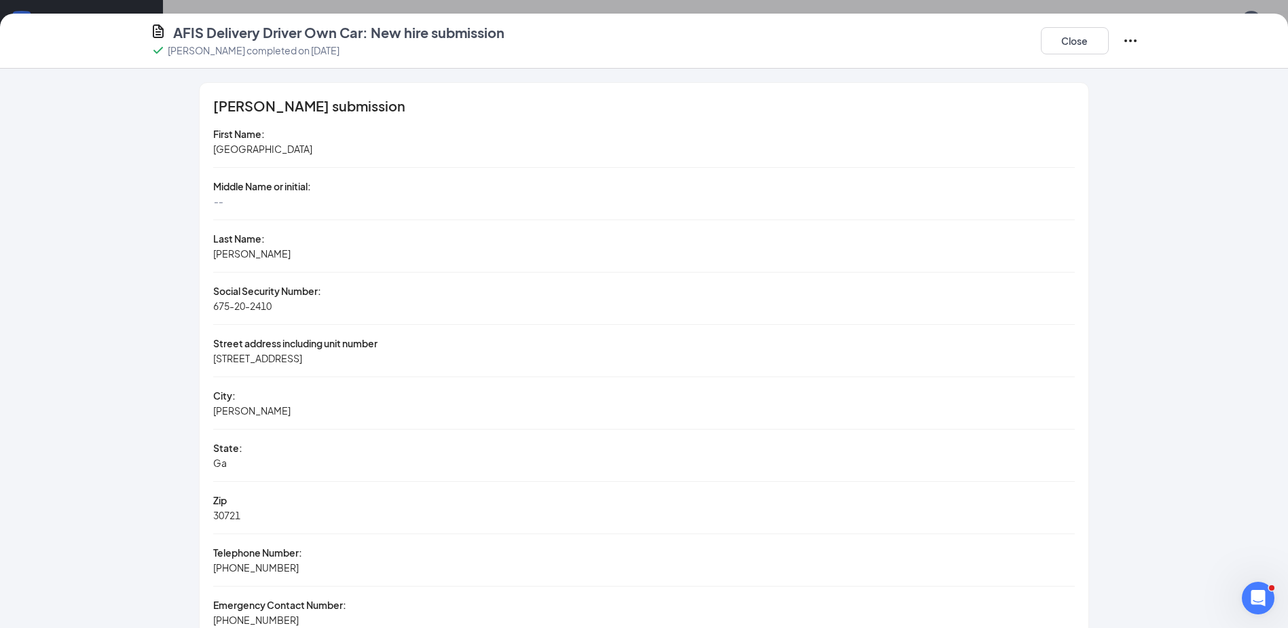
click at [1135, 37] on icon "Ellipses" at bounding box center [1131, 41] width 16 height 16
click at [1082, 41] on button "Close" at bounding box center [1075, 40] width 68 height 27
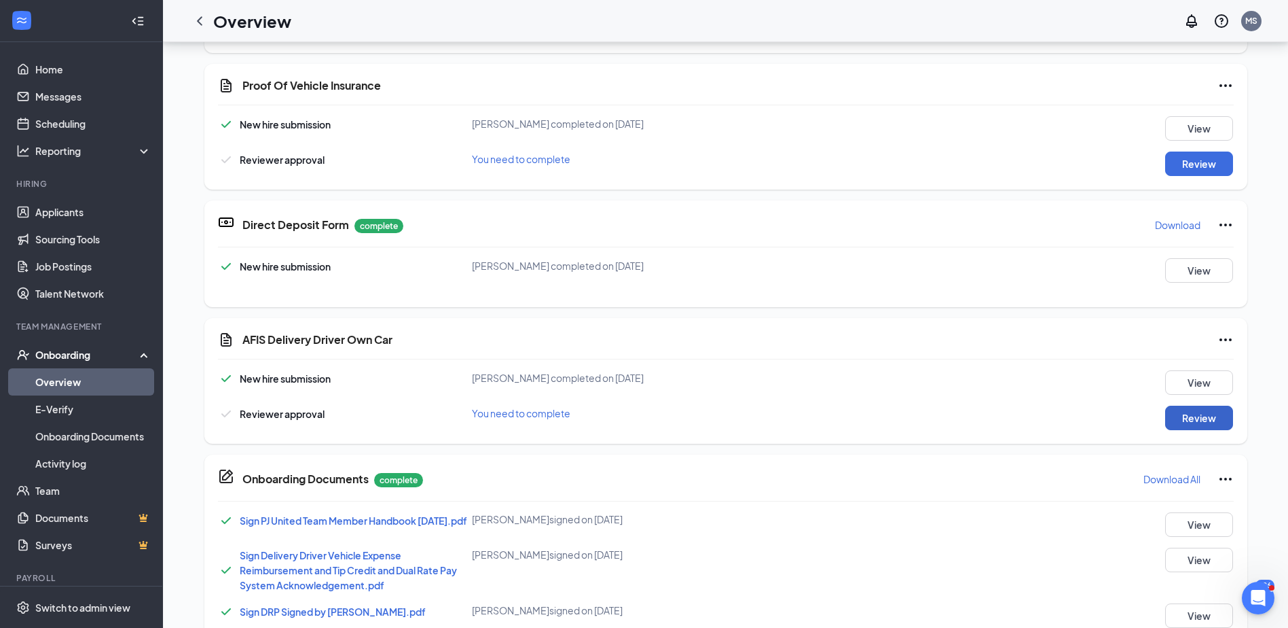
click at [1188, 414] on button "Review" at bounding box center [1199, 417] width 68 height 24
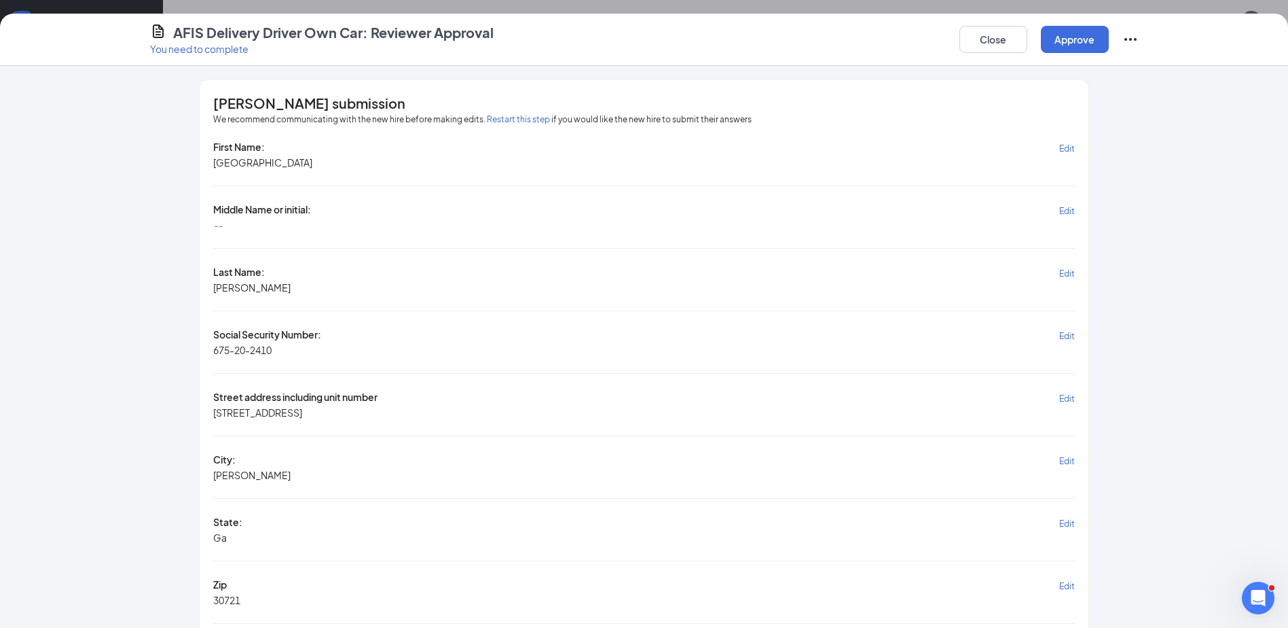
click at [1065, 266] on button "Edit" at bounding box center [1067, 273] width 16 height 16
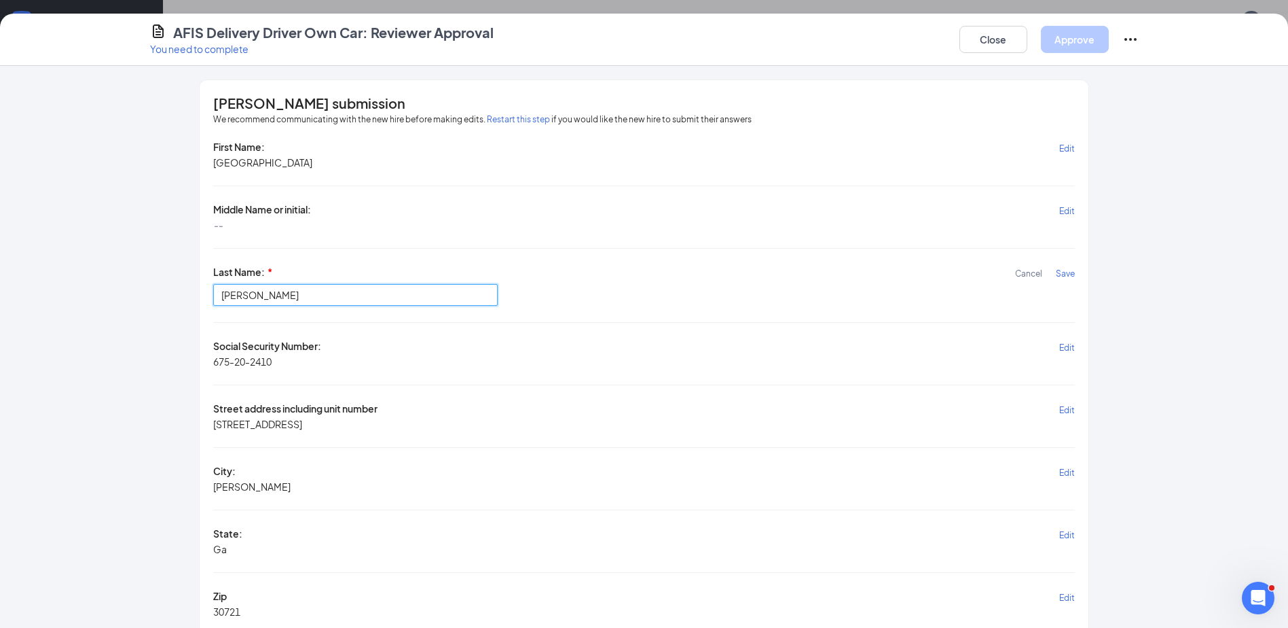
drag, startPoint x: 266, startPoint y: 294, endPoint x: 173, endPoint y: 283, distance: 93.8
type input "Nelson"
click at [1057, 272] on span "Save" at bounding box center [1065, 273] width 19 height 10
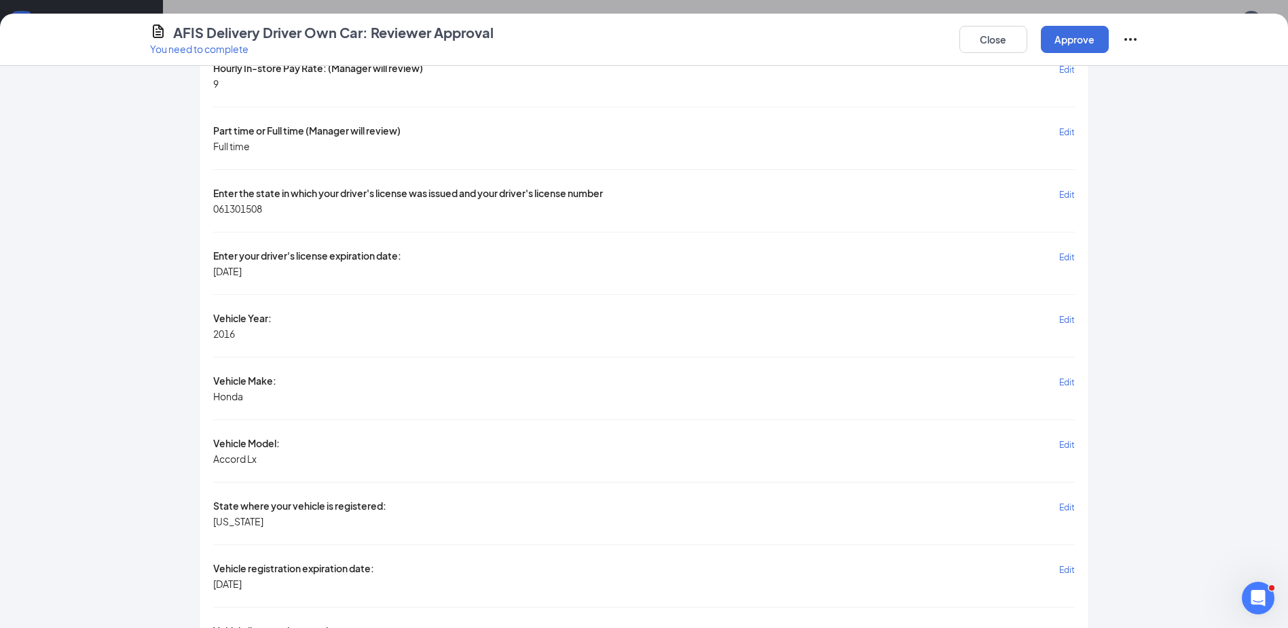
scroll to position [1019, 0]
click at [1077, 45] on button "Approve" at bounding box center [1075, 39] width 68 height 27
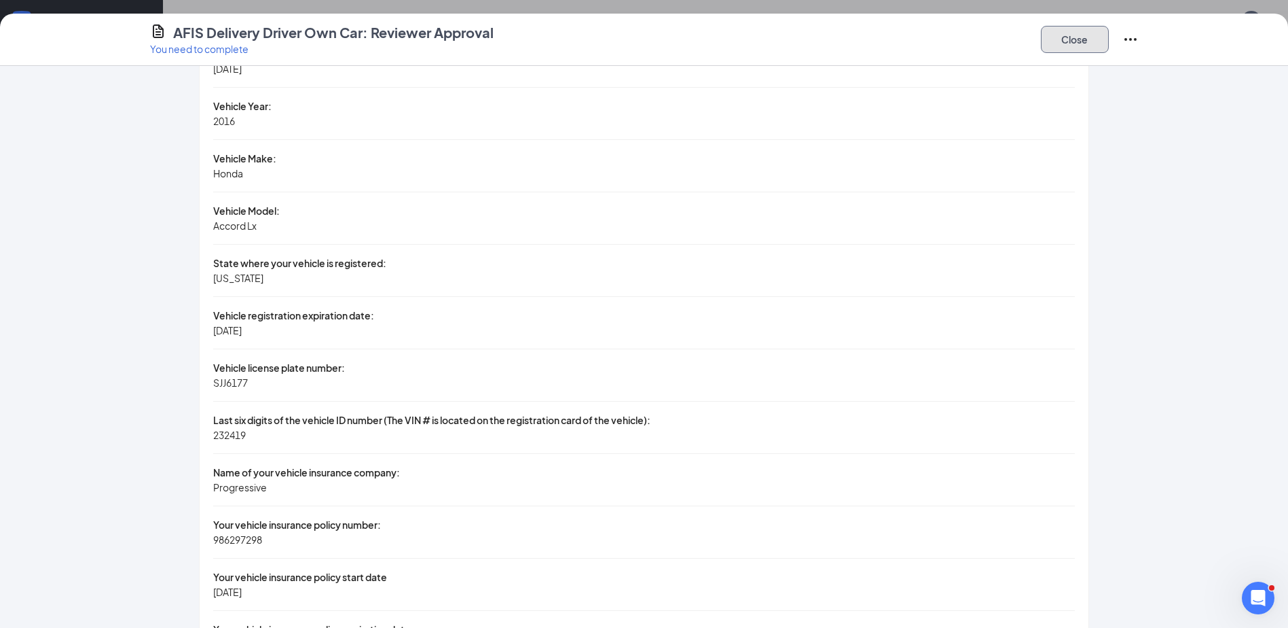
click at [1068, 39] on button "Close" at bounding box center [1075, 39] width 68 height 27
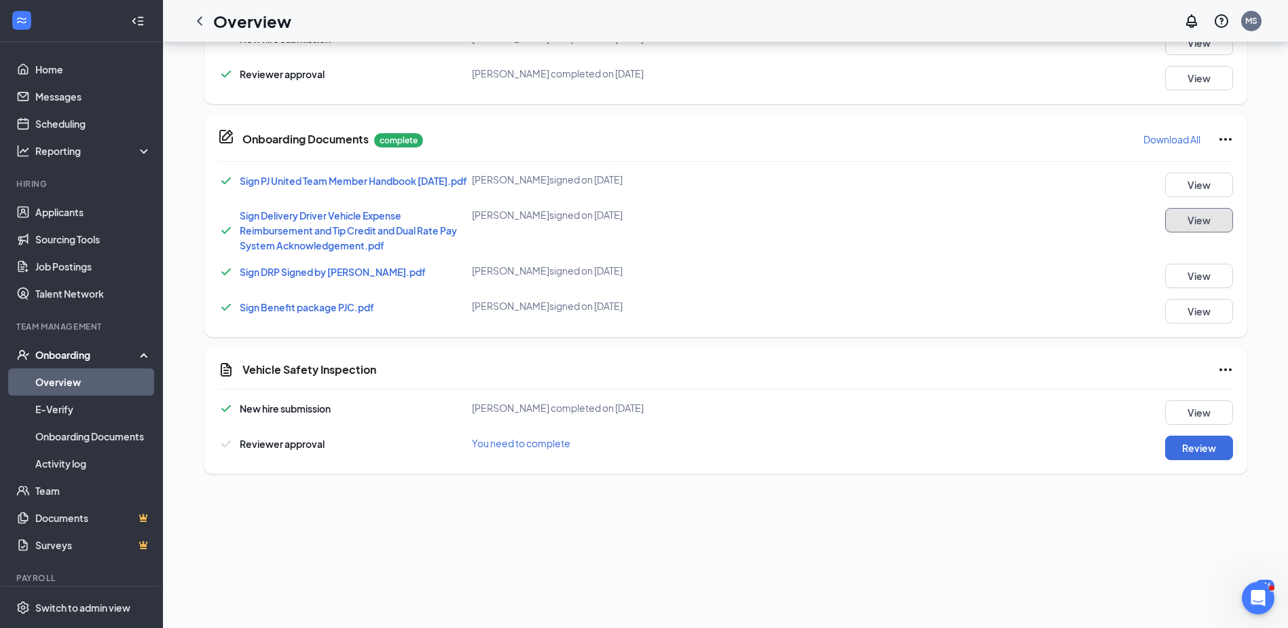
click at [1195, 226] on button "View" at bounding box center [1199, 220] width 68 height 24
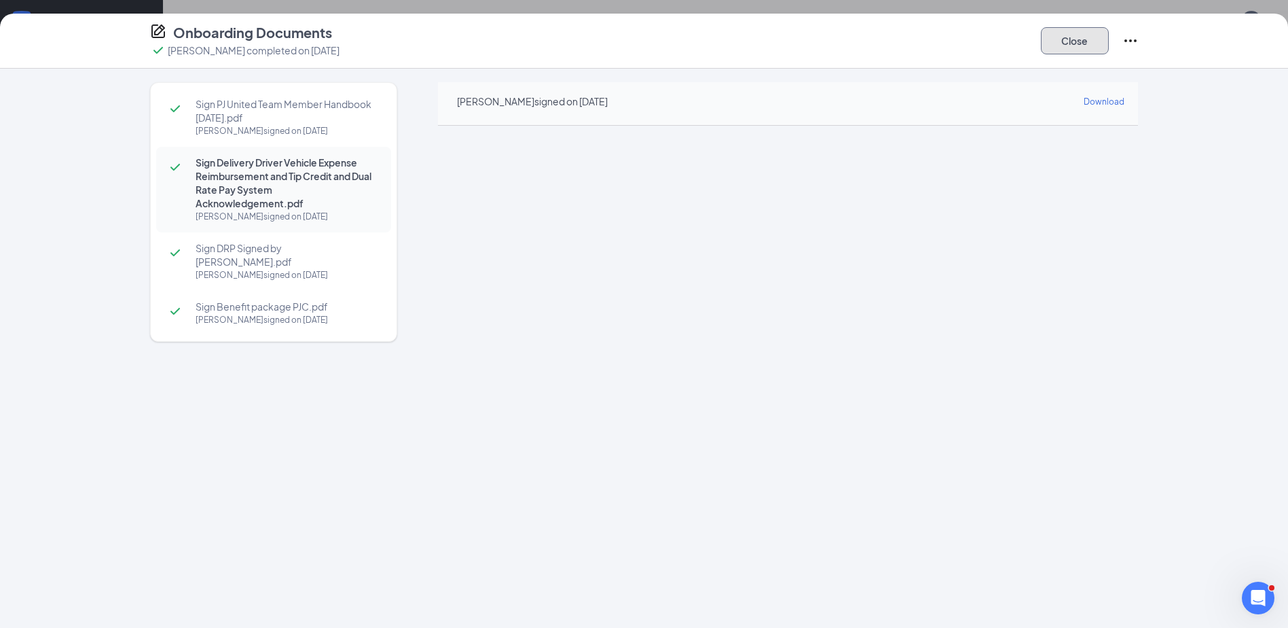
click at [1066, 35] on button "Close" at bounding box center [1075, 40] width 68 height 27
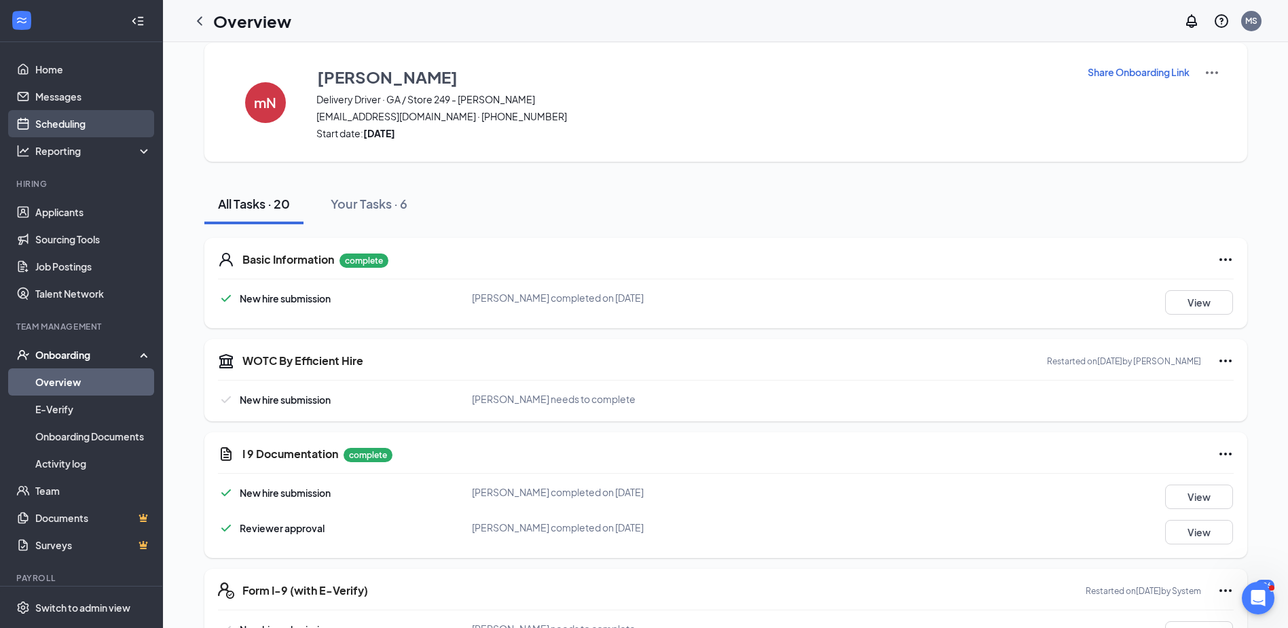
scroll to position [0, 0]
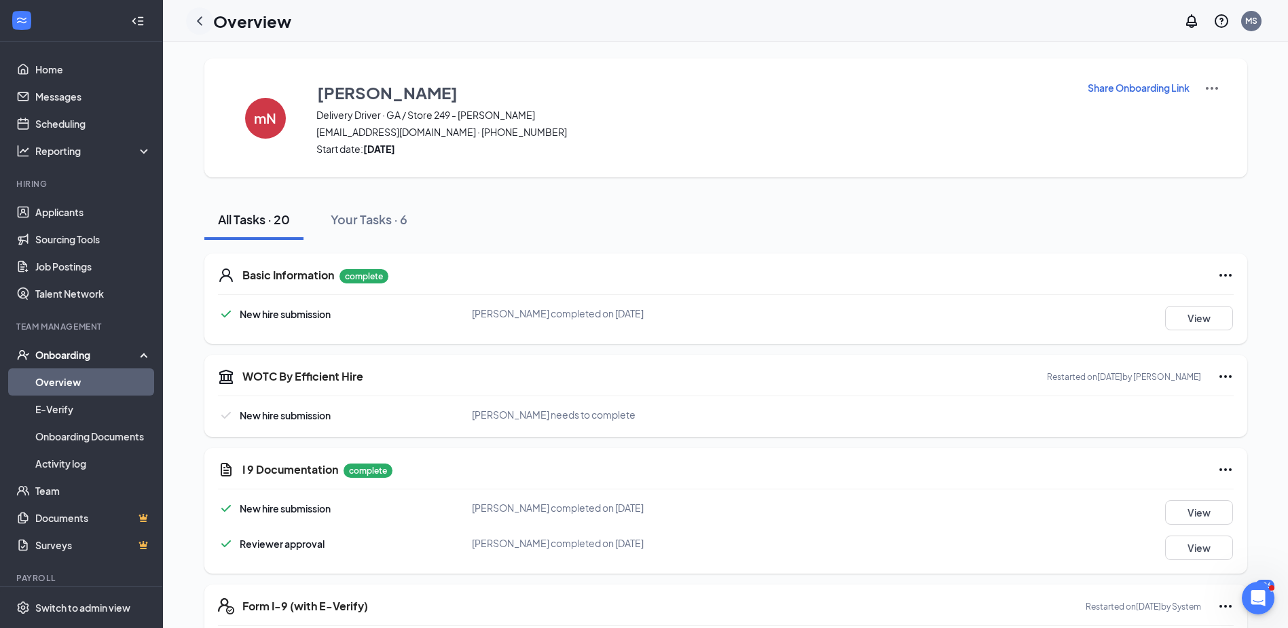
click at [198, 16] on icon "ChevronLeft" at bounding box center [200, 21] width 16 height 16
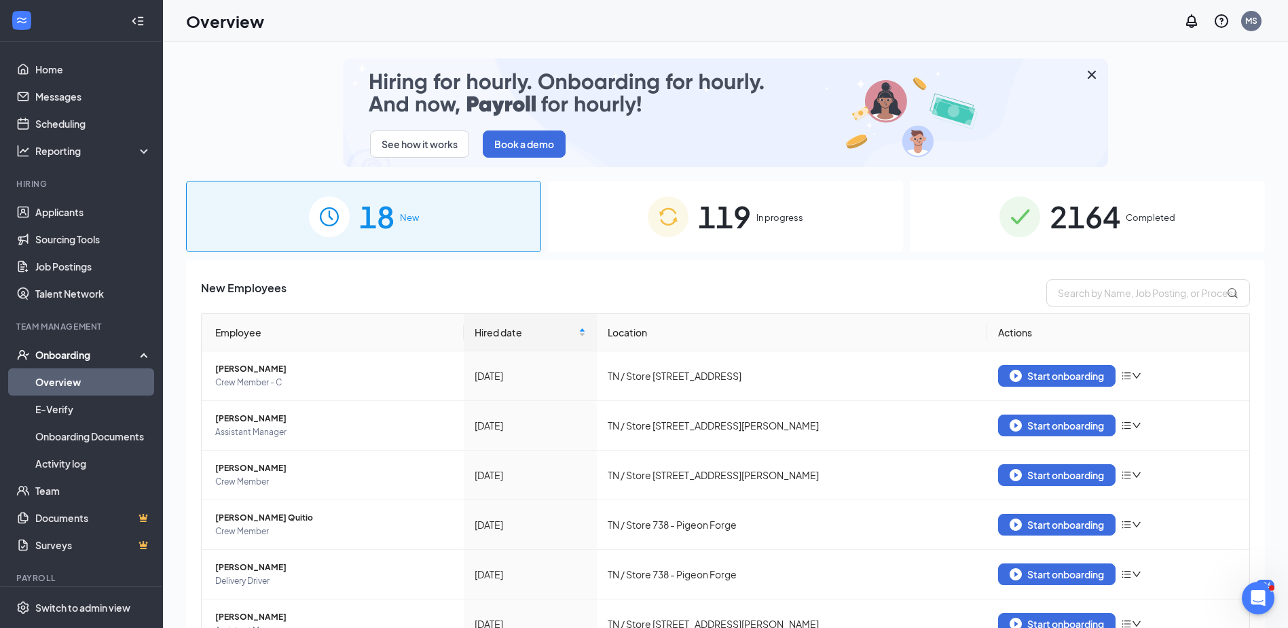
click at [790, 224] on span "In progress" at bounding box center [780, 218] width 47 height 14
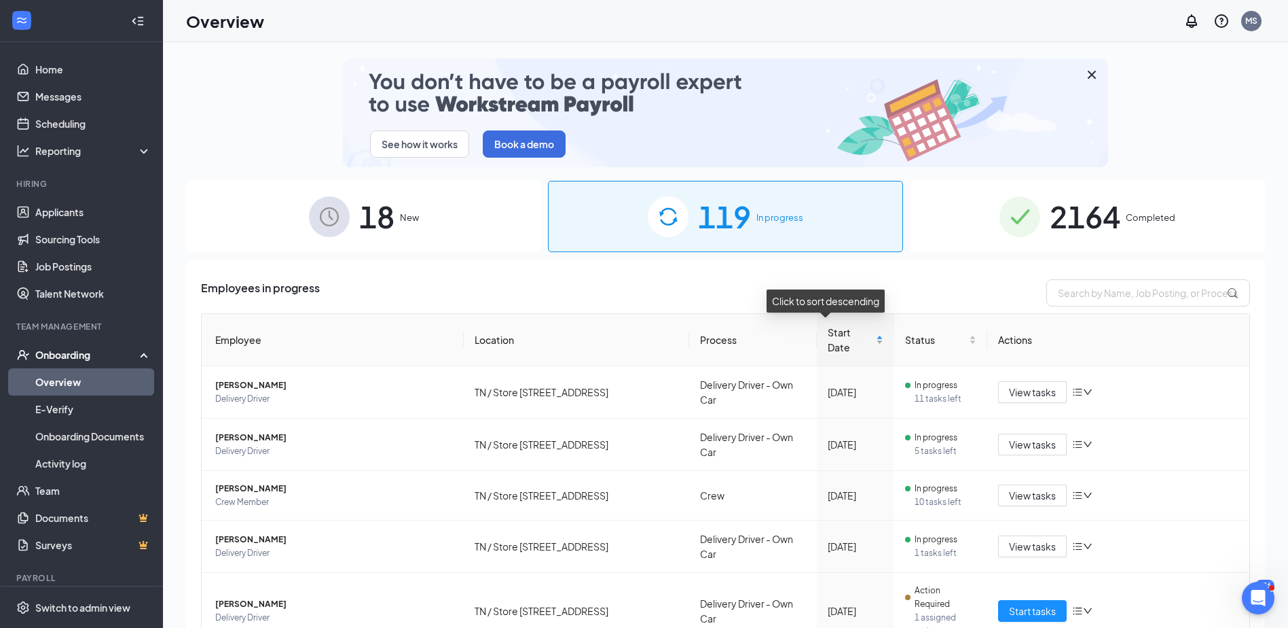
click at [858, 334] on div "Start Date" at bounding box center [856, 340] width 56 height 30
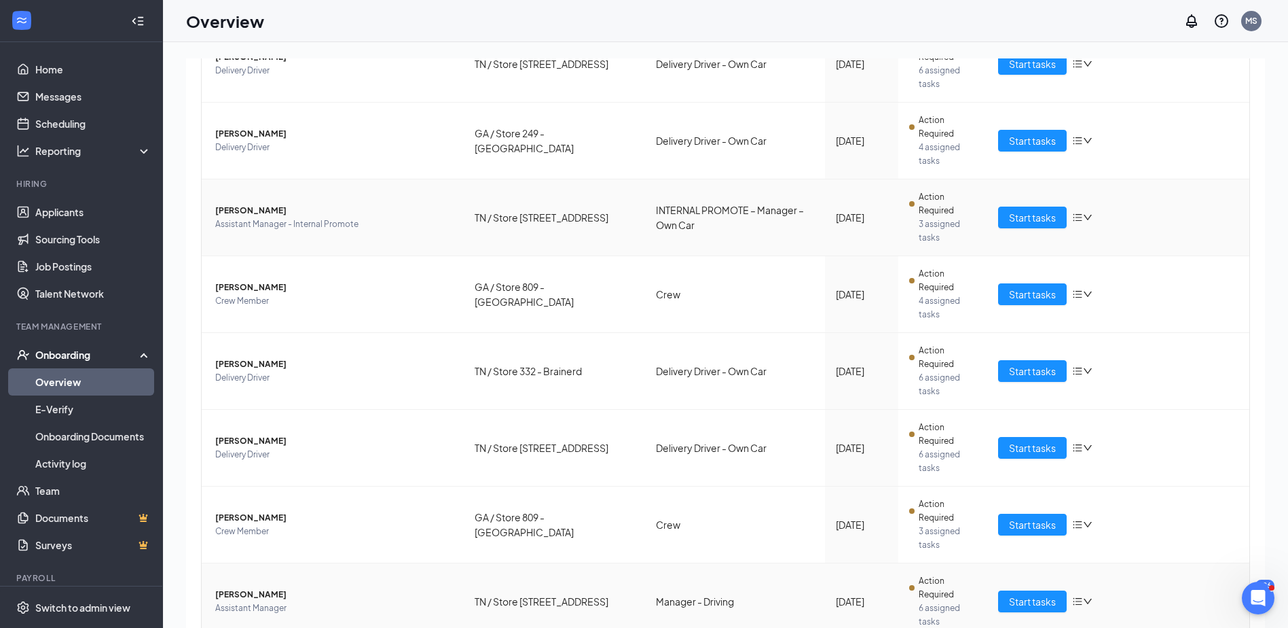
scroll to position [61, 0]
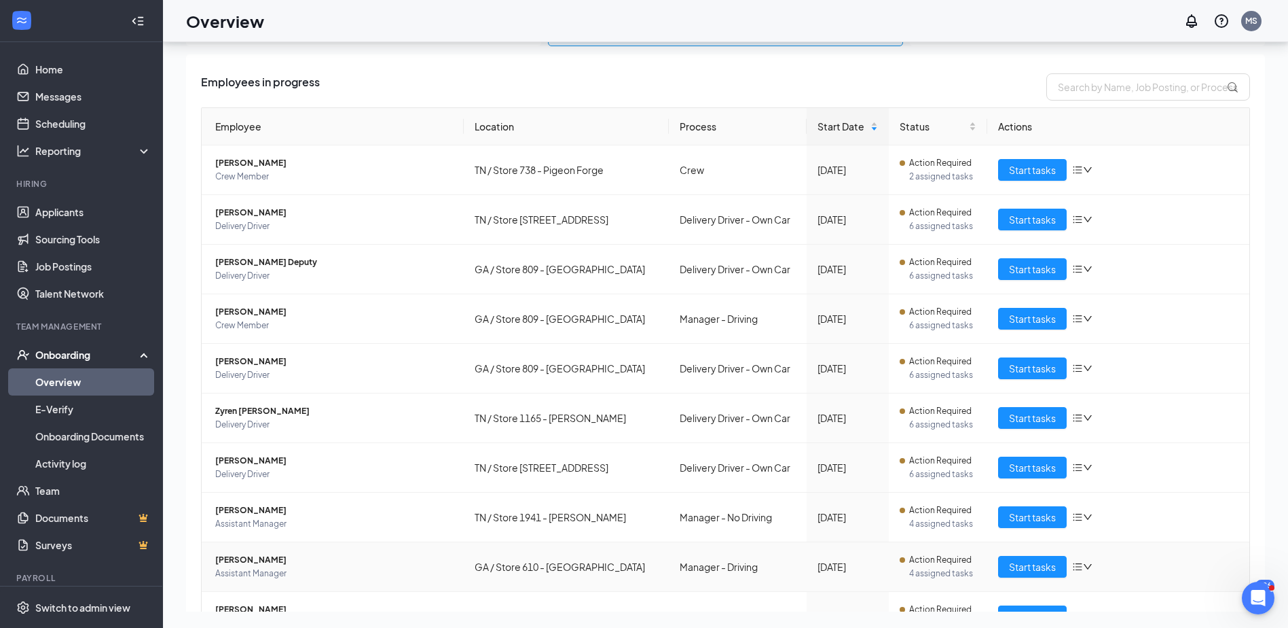
scroll to position [130, 0]
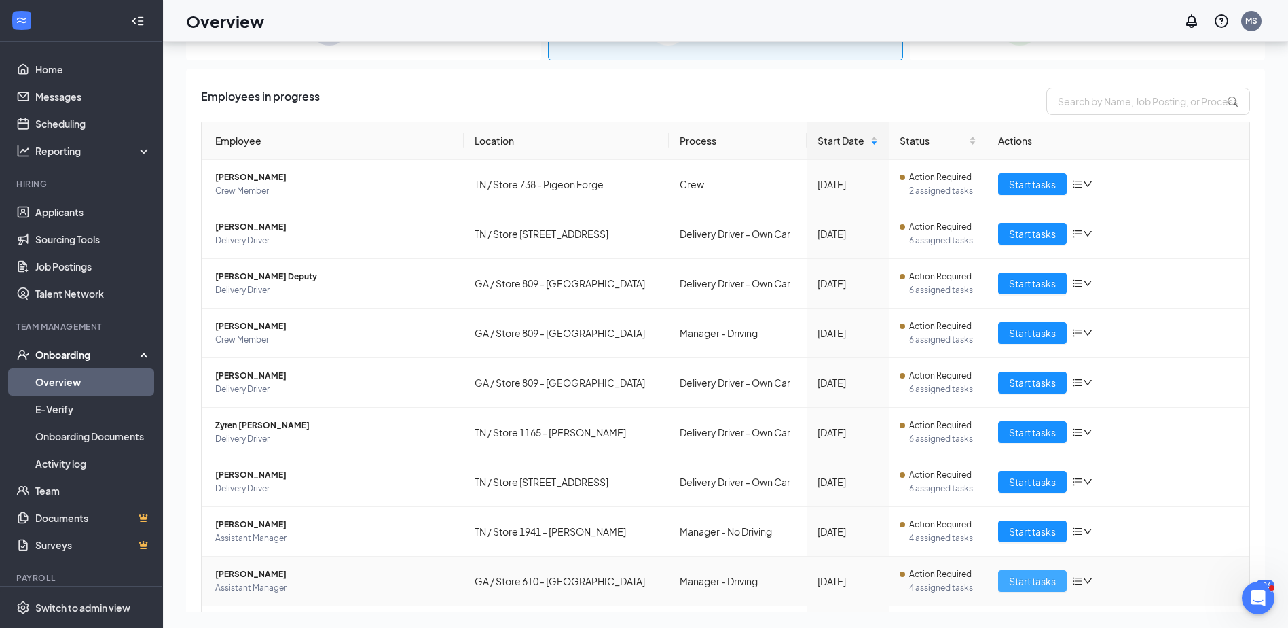
click at [1009, 578] on span "Start tasks" at bounding box center [1032, 580] width 47 height 15
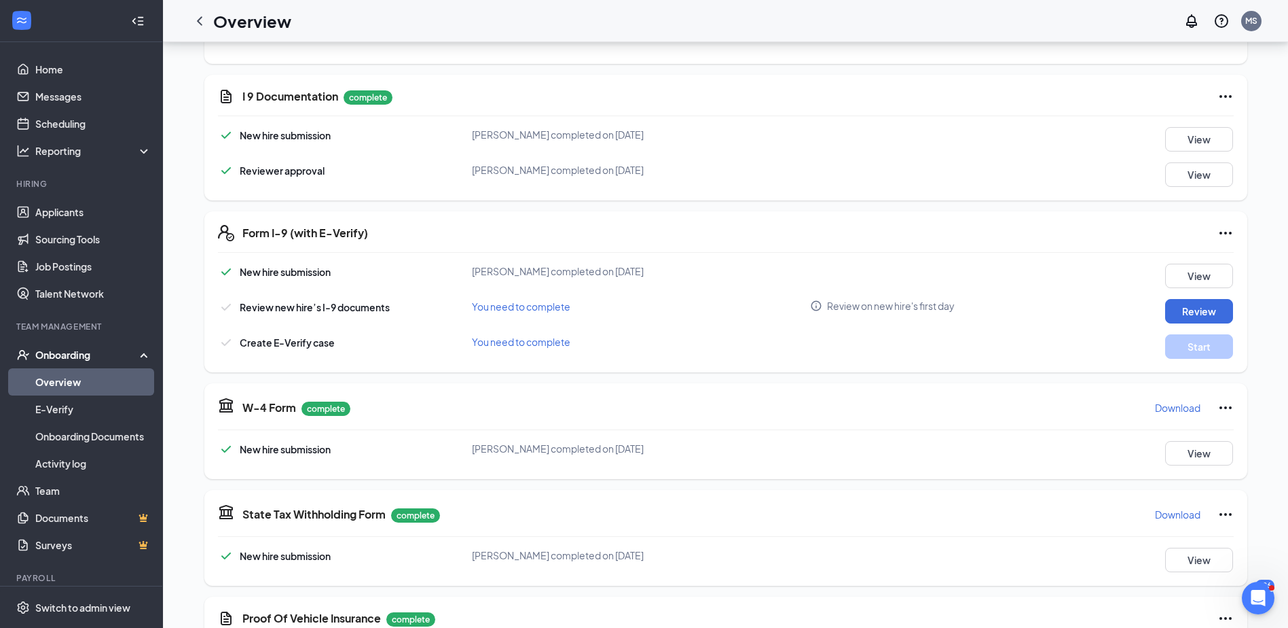
scroll to position [295, 0]
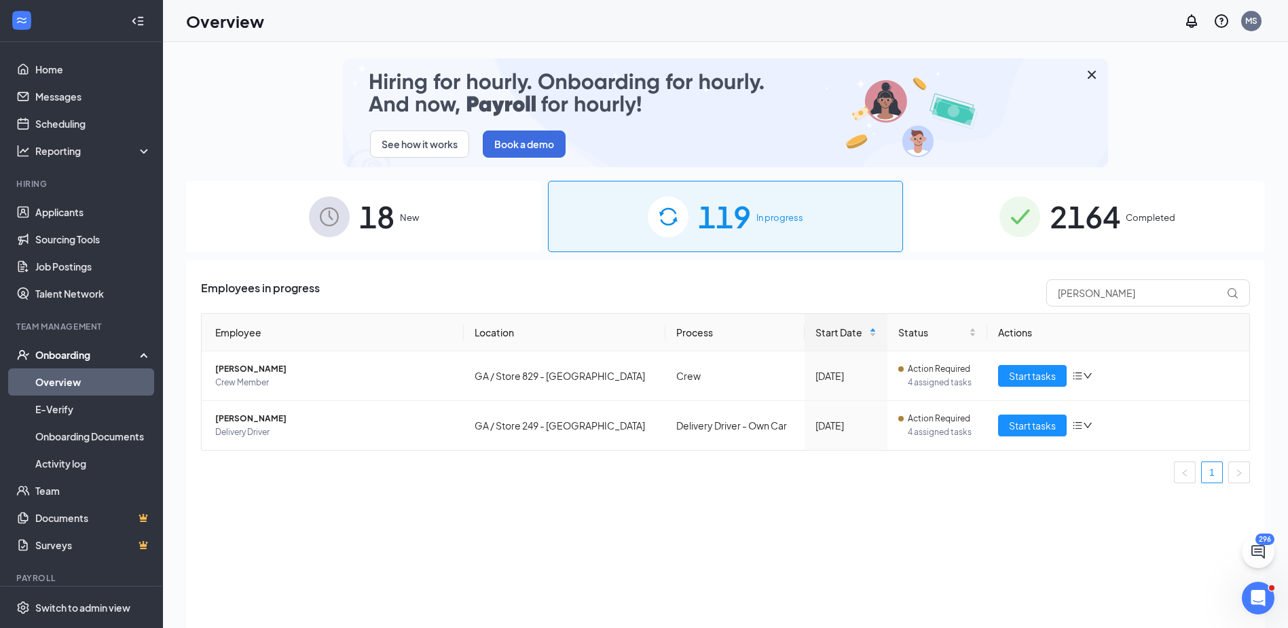
click at [812, 221] on div "119 In progress" at bounding box center [725, 216] width 355 height 71
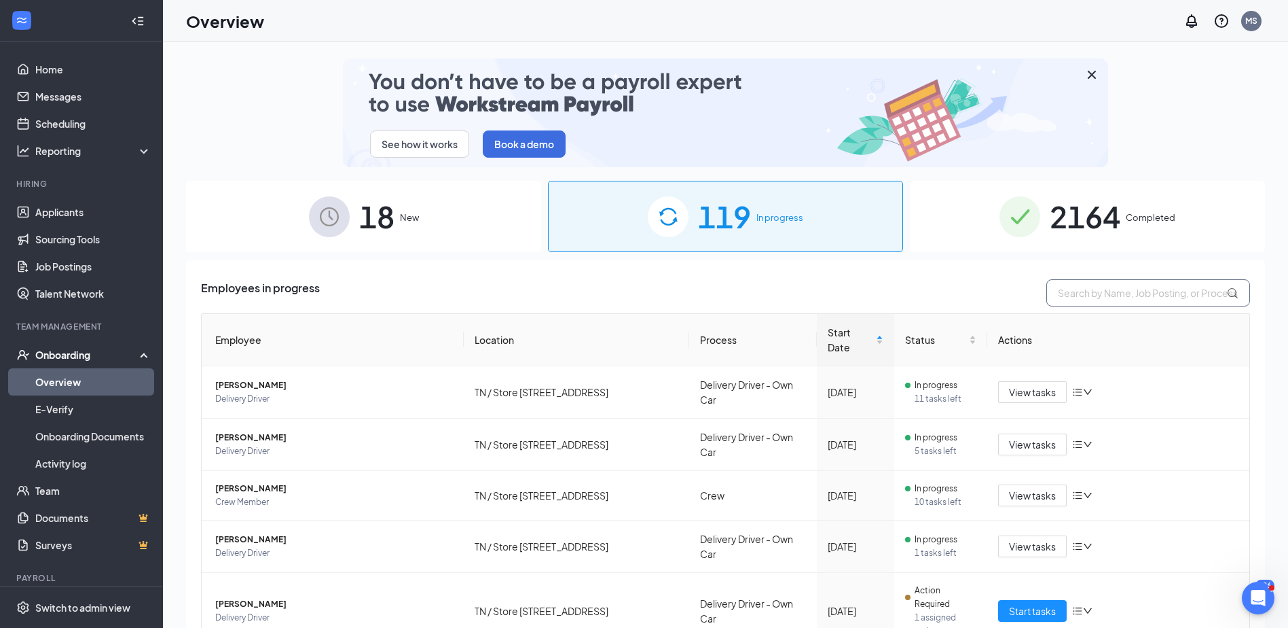
click at [1075, 295] on input "text" at bounding box center [1149, 292] width 204 height 27
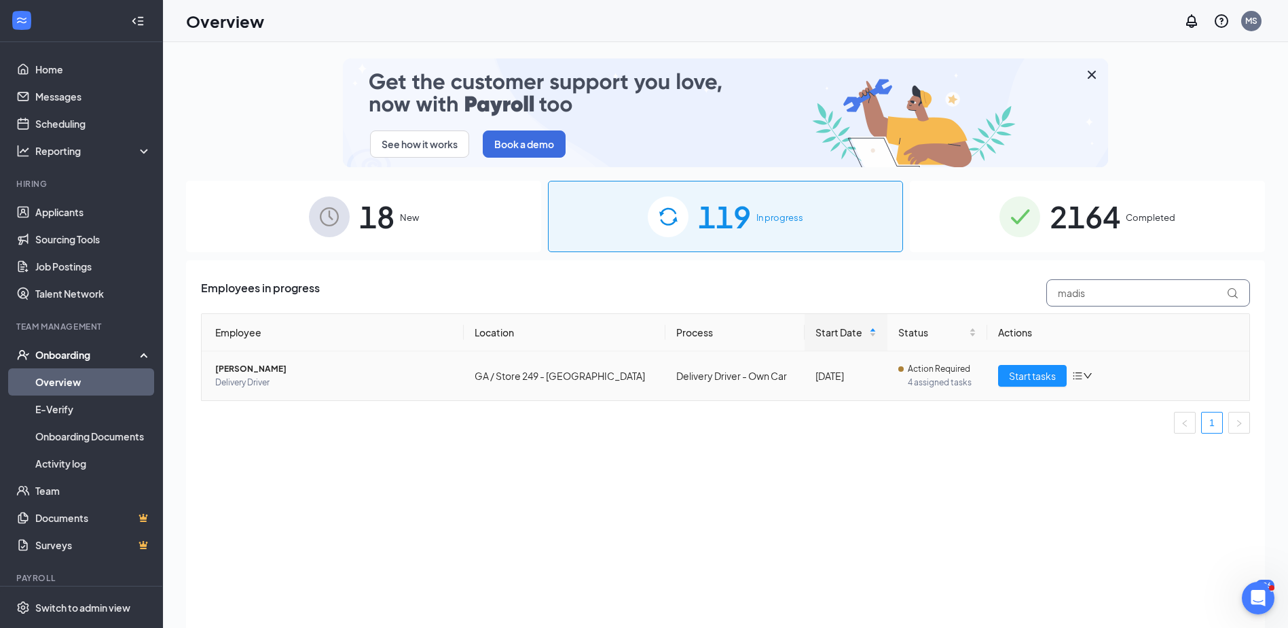
type input "madis"
click at [1091, 373] on icon "down" at bounding box center [1088, 376] width 10 height 10
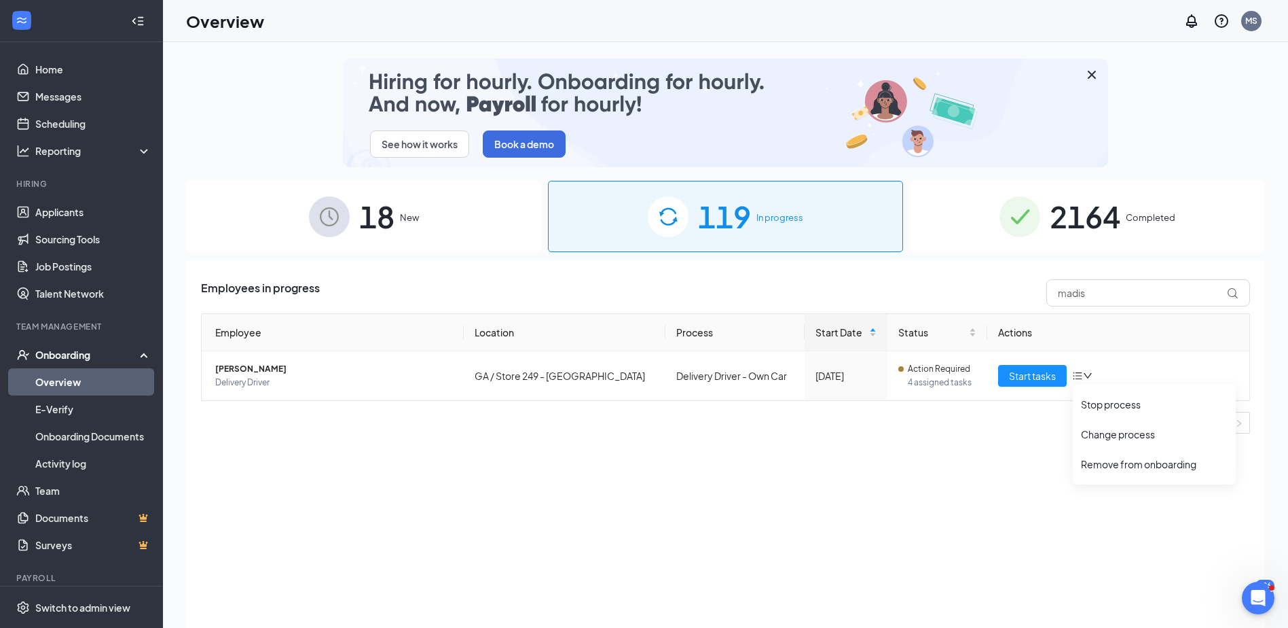
click at [619, 450] on div "Employees in progress madis Employee Location Process Start Date Status Actions…" at bounding box center [725, 460] width 1079 height 401
drag, startPoint x: 1091, startPoint y: 290, endPoint x: 1044, endPoint y: 286, distance: 47.7
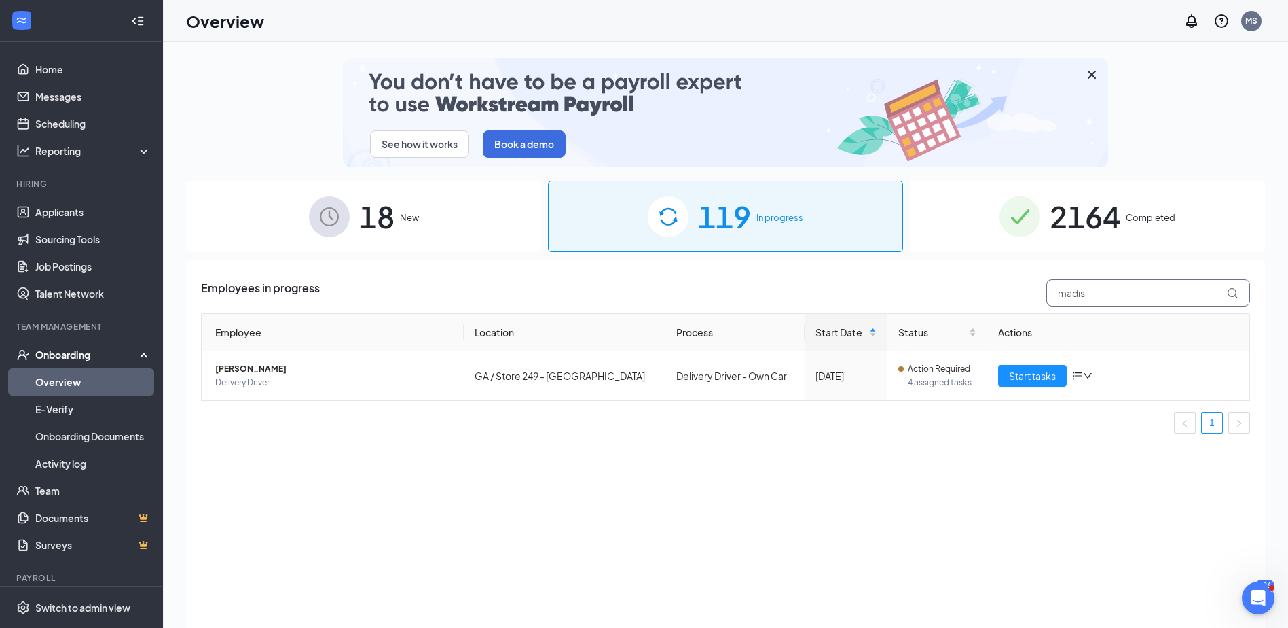
click at [1044, 286] on div "madis" at bounding box center [1145, 292] width 211 height 27
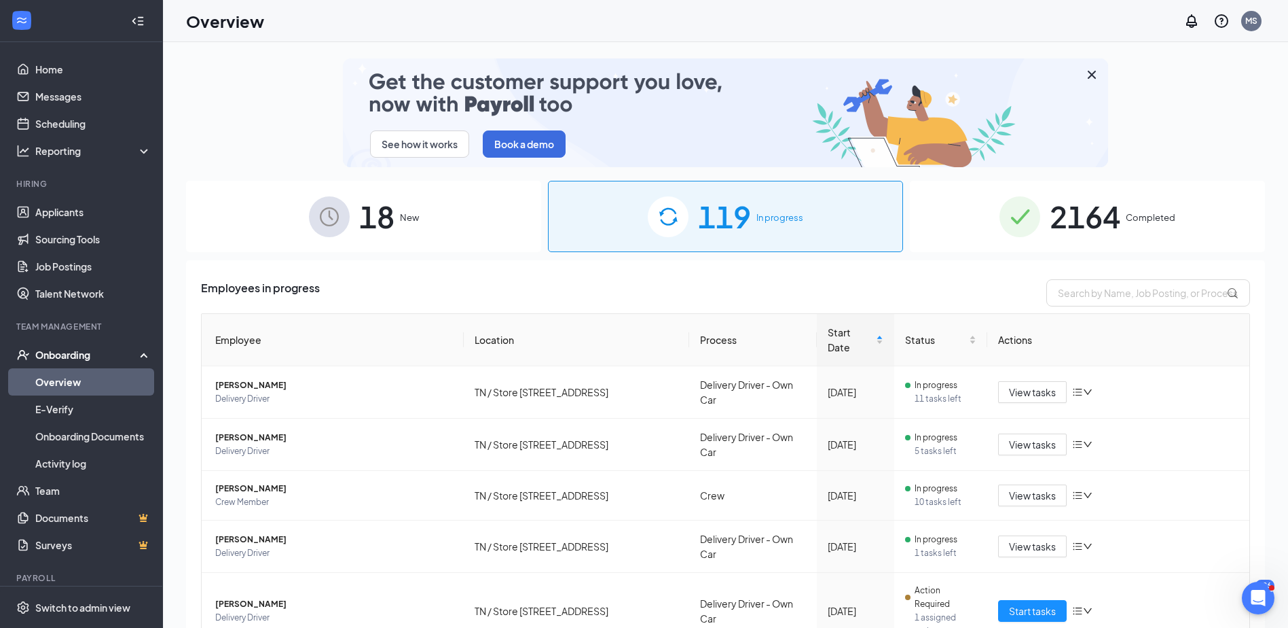
click at [471, 223] on div "18 New" at bounding box center [363, 216] width 355 height 71
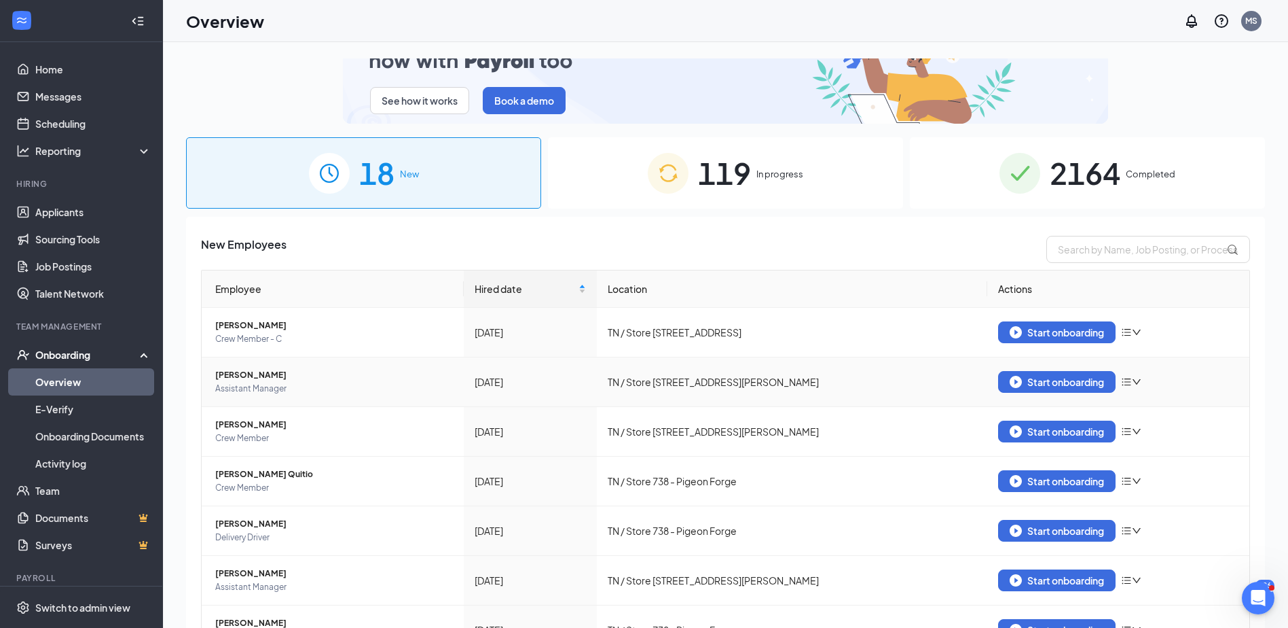
scroll to position [68, 0]
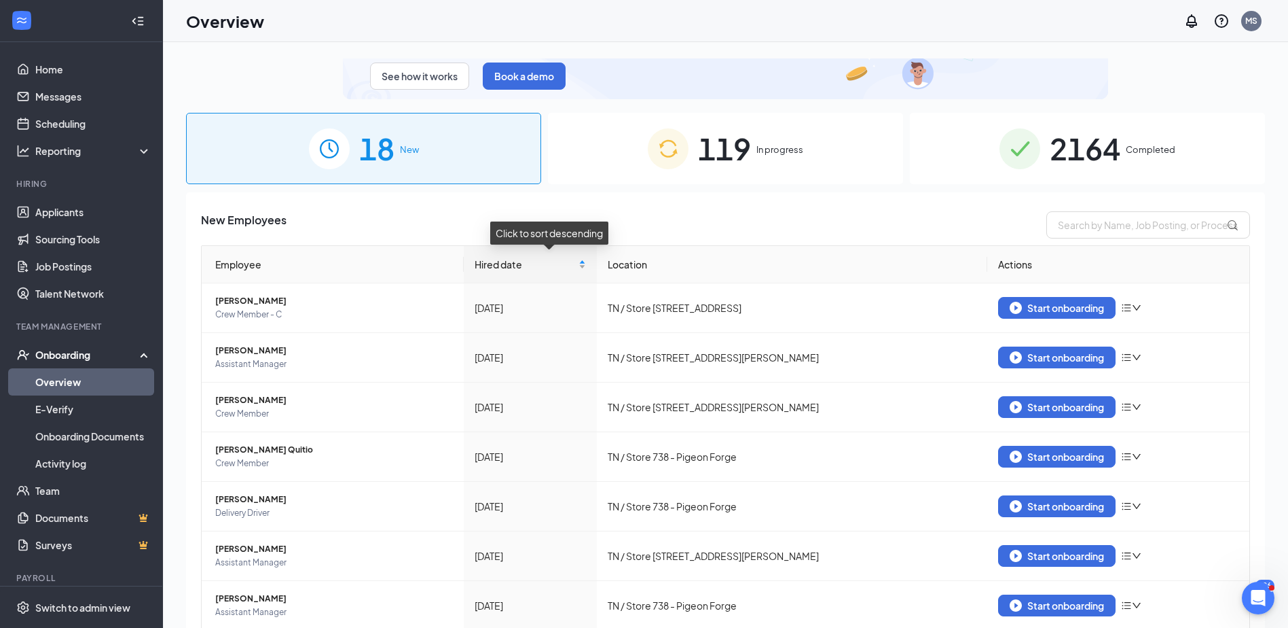
click at [586, 267] on div "Hired date" at bounding box center [530, 264] width 111 height 15
